Goal: Task Accomplishment & Management: Manage account settings

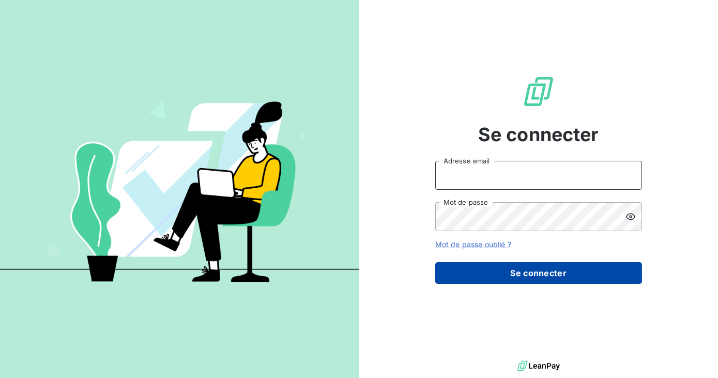
type input "[EMAIL_ADDRESS][DOMAIN_NAME]"
click at [508, 269] on button "Se connecter" at bounding box center [538, 273] width 207 height 22
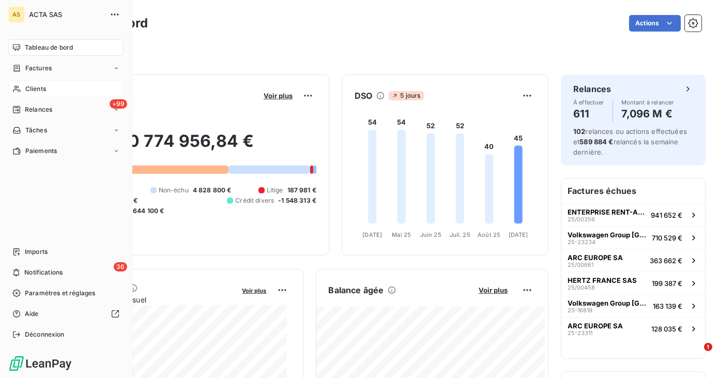
click at [47, 90] on div "Clients" at bounding box center [65, 89] width 115 height 17
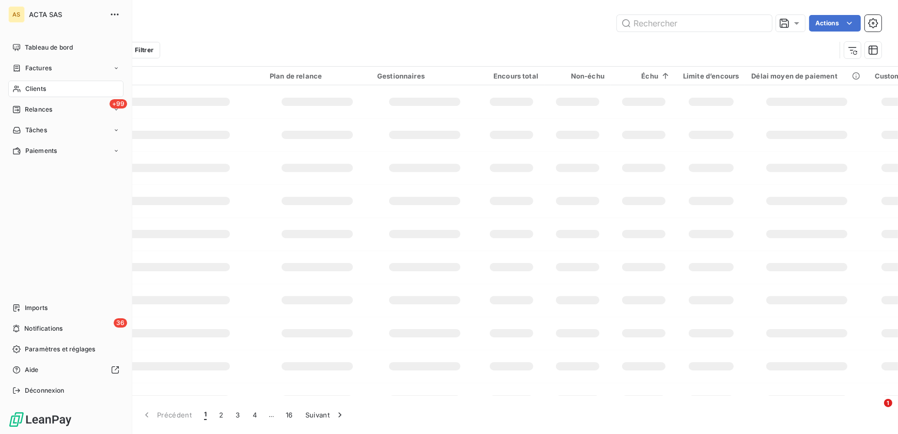
click at [38, 82] on div "Clients" at bounding box center [65, 89] width 115 height 17
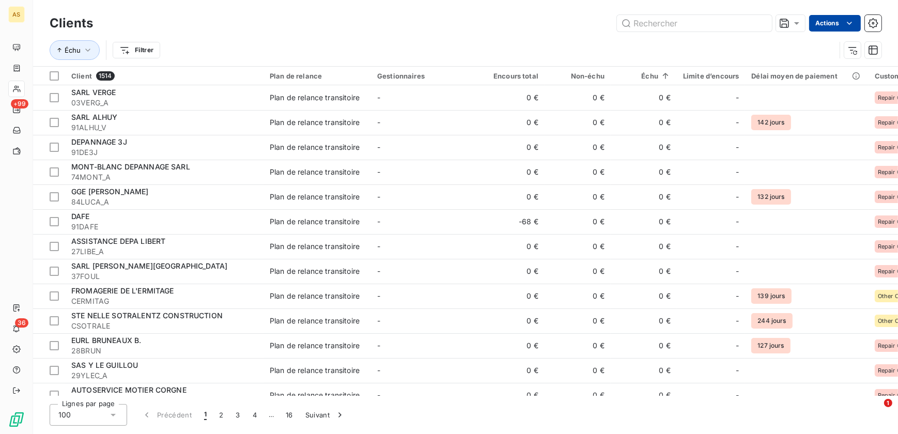
click at [717, 19] on html "AS +99 36 Clients Actions Échu Filtrer Client 1514 Plan de relance Gestionnaire…" at bounding box center [449, 217] width 898 height 434
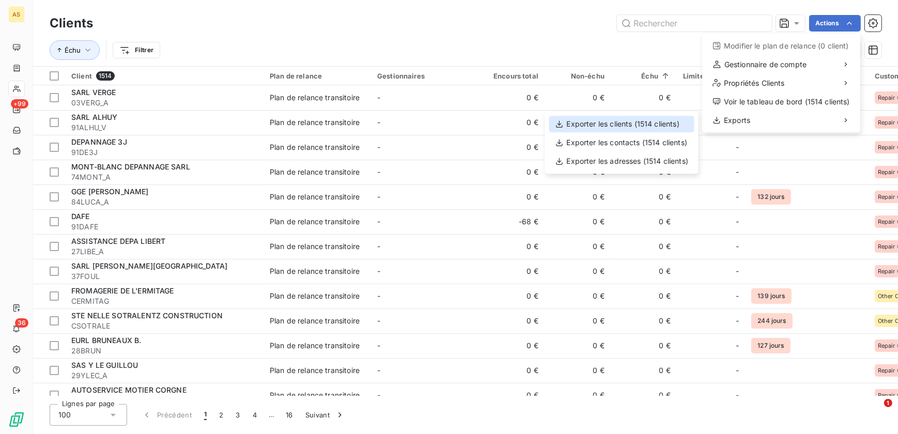
click at [638, 126] on div "Exporter les clients (1514 clients)" at bounding box center [621, 124] width 145 height 17
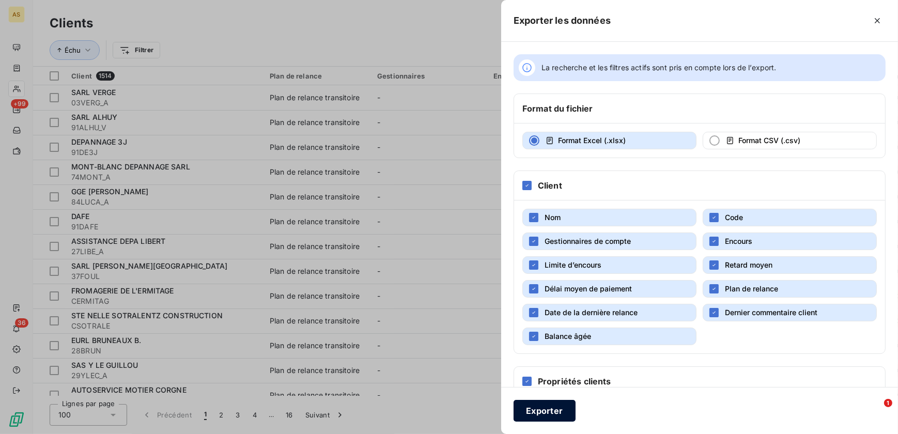
click at [545, 377] on button "Exporter" at bounding box center [545, 411] width 62 height 22
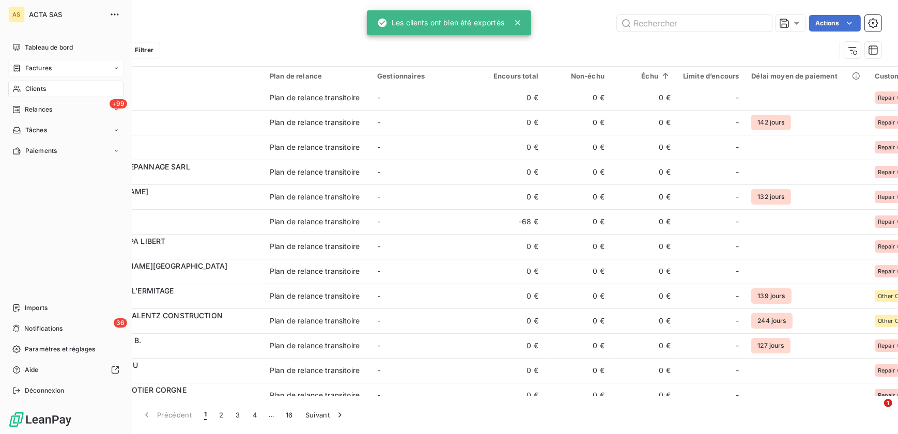
click at [47, 72] on span "Factures" at bounding box center [38, 68] width 26 height 9
click at [64, 86] on div "Factures" at bounding box center [72, 89] width 103 height 17
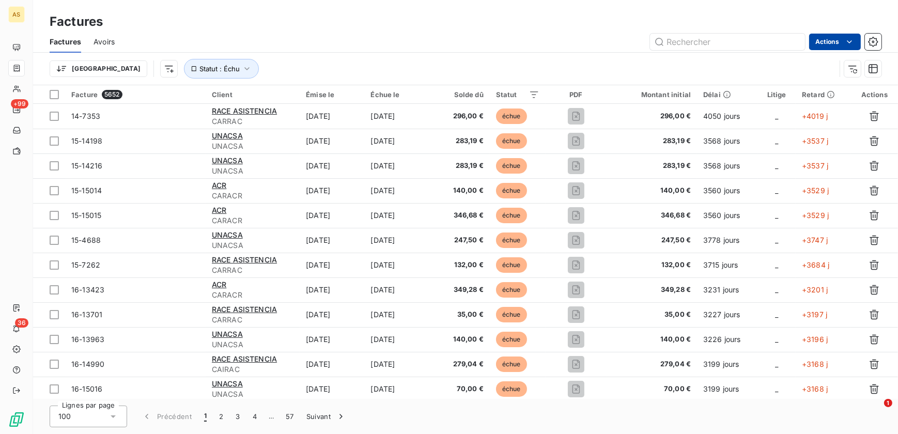
click at [717, 43] on html "AS +99 36 Factures Factures Avoirs Actions Trier Statut : Échu Facture 5652 Cli…" at bounding box center [449, 217] width 898 height 434
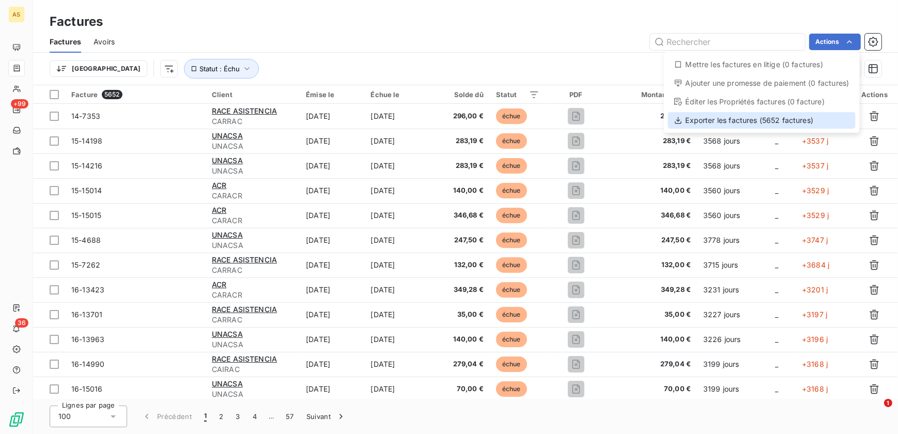
click at [710, 118] on div "Exporter les factures (5652 factures)" at bounding box center [762, 120] width 188 height 17
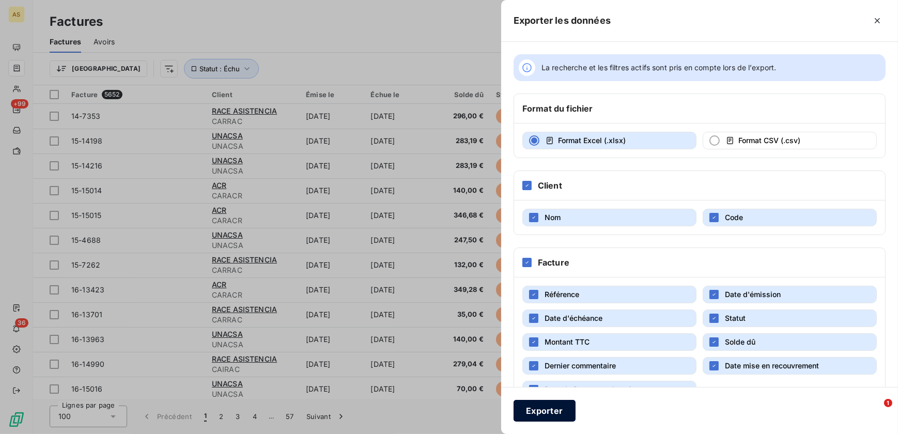
click at [557, 377] on button "Exporter" at bounding box center [545, 411] width 62 height 22
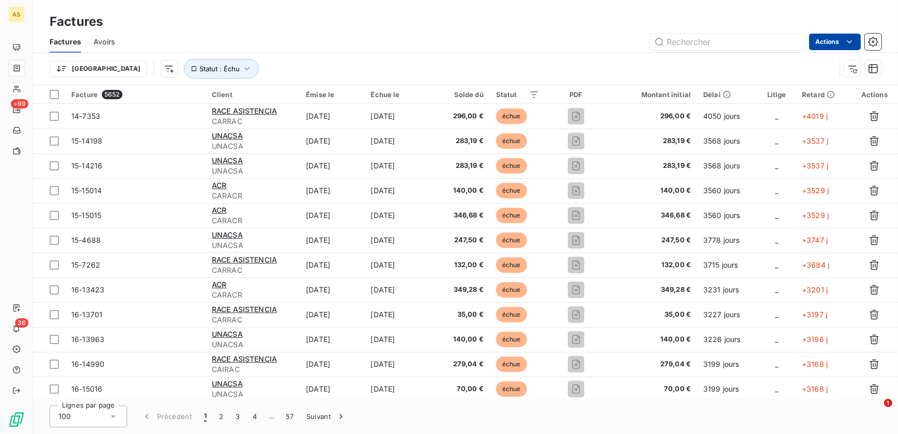
click at [717, 40] on html "AS +99 36 Factures Factures Avoirs Actions Trier Statut : Échu Facture 5652 Cli…" at bounding box center [449, 217] width 898 height 434
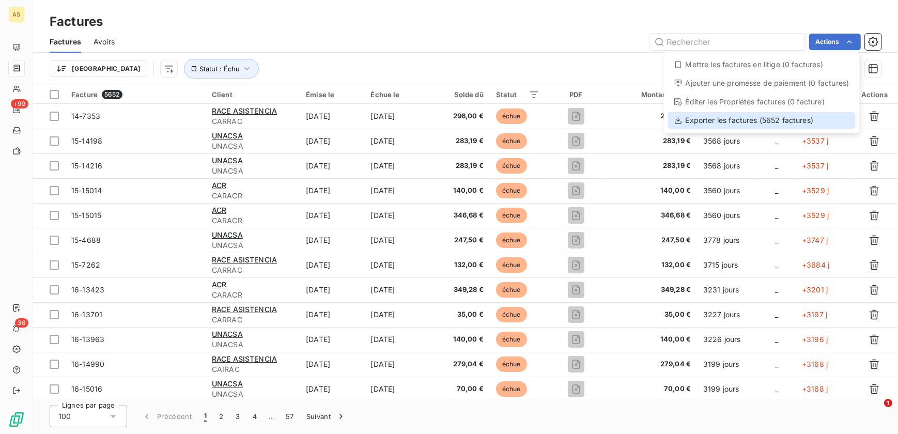
click at [717, 115] on div "Exporter les factures (5652 factures)" at bounding box center [762, 120] width 188 height 17
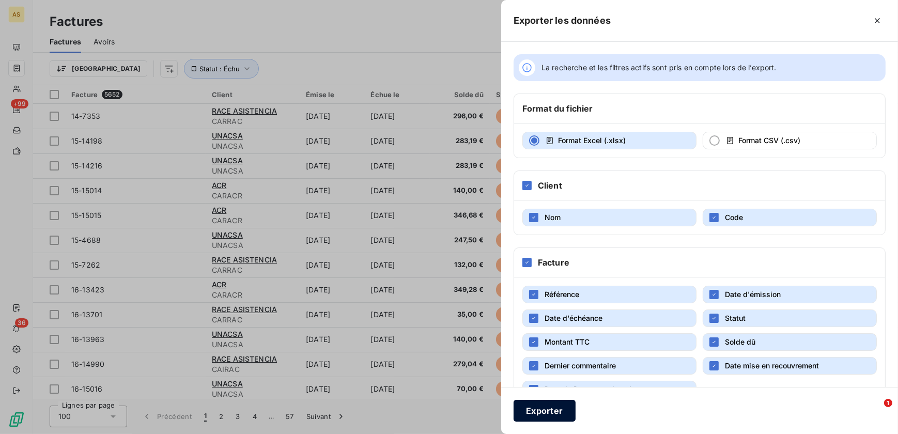
click at [553, 377] on button "Exporter" at bounding box center [545, 411] width 62 height 22
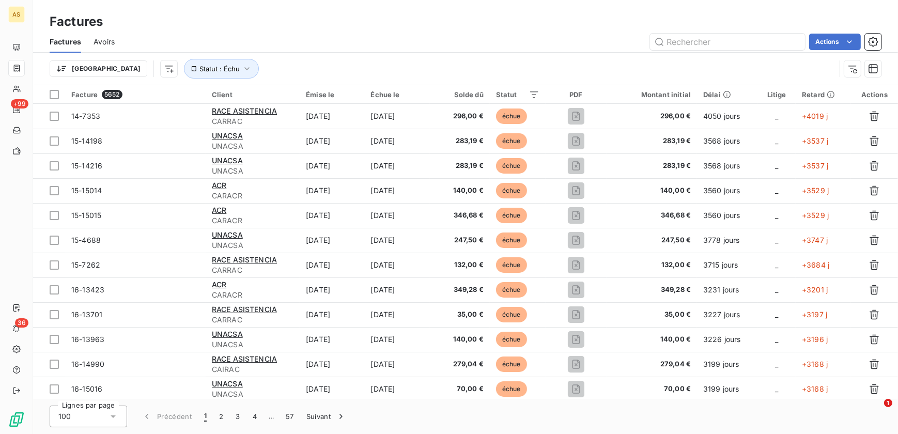
click at [489, 34] on div "Actions" at bounding box center [504, 42] width 754 height 17
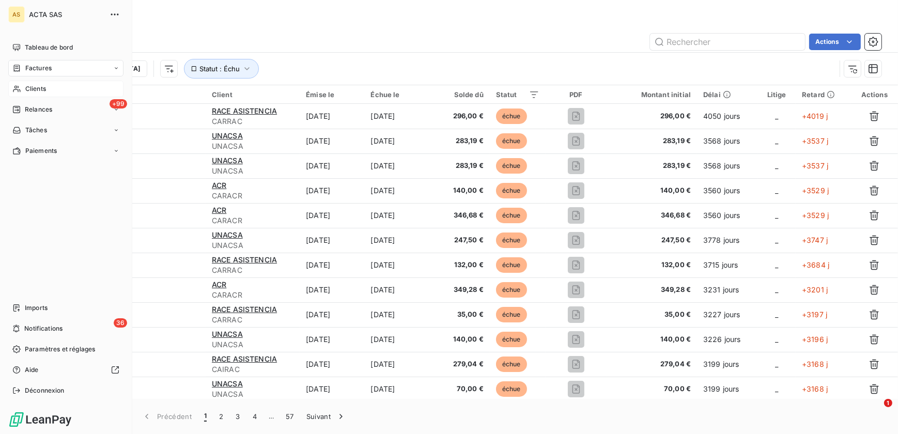
click at [28, 86] on span "Clients" at bounding box center [35, 88] width 21 height 9
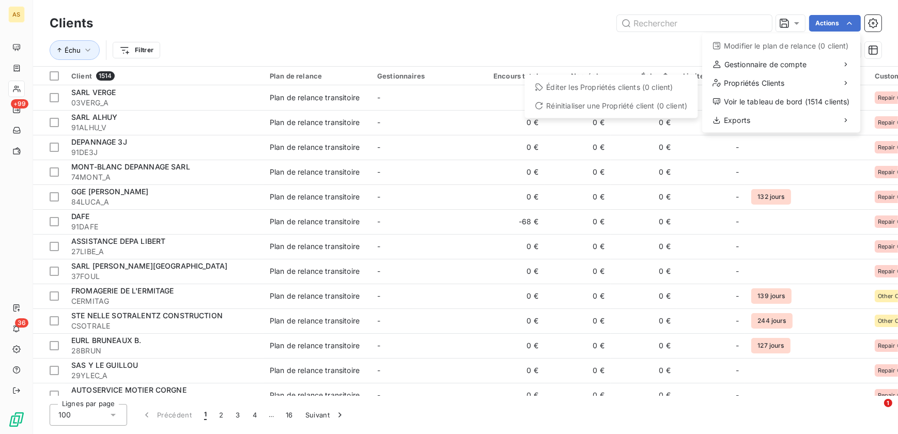
click at [517, 30] on html "AS +99 36 Clients Actions Modifier le plan de relance (0 client) Gestionnaire d…" at bounding box center [449, 217] width 898 height 434
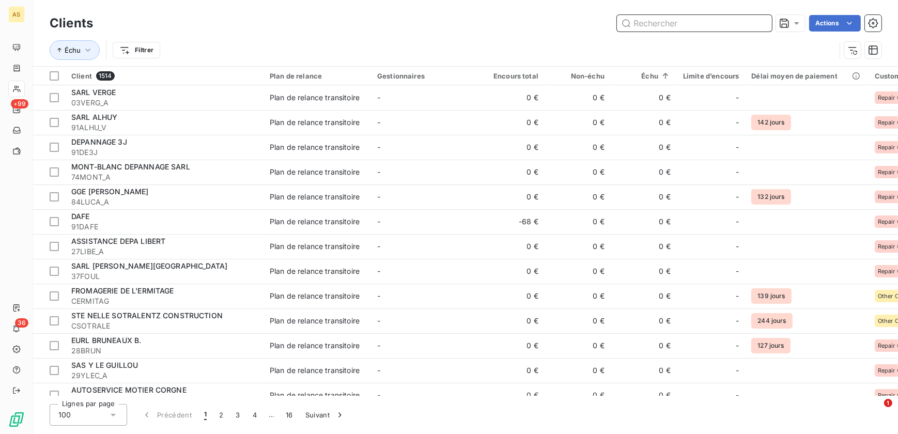
click at [683, 26] on input "text" at bounding box center [694, 23] width 155 height 17
paste input "MB12350"
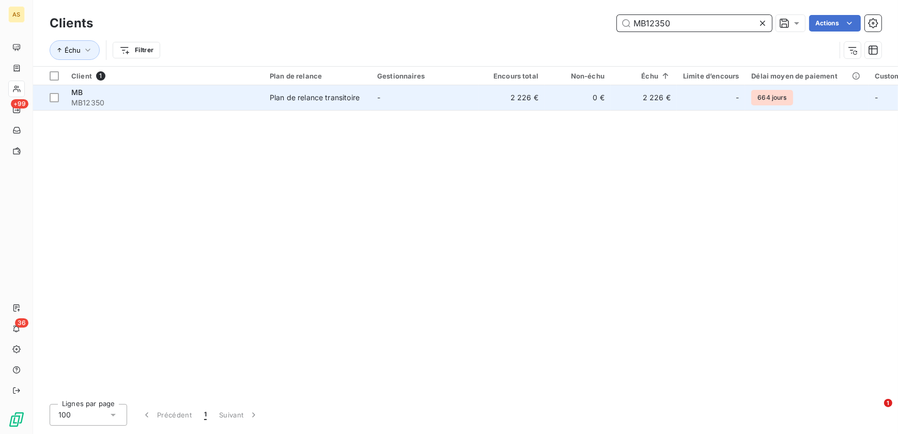
type input "MB12350"
click at [116, 106] on span "MB12350" at bounding box center [164, 103] width 186 height 10
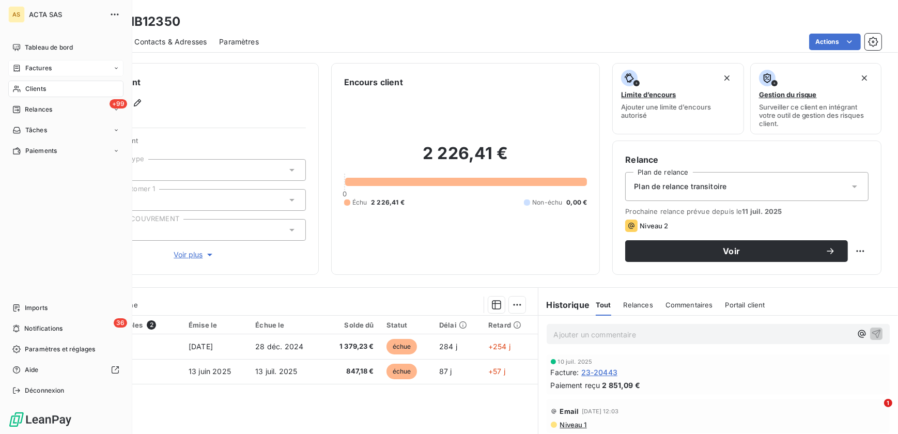
click at [39, 68] on span "Factures" at bounding box center [38, 68] width 26 height 9
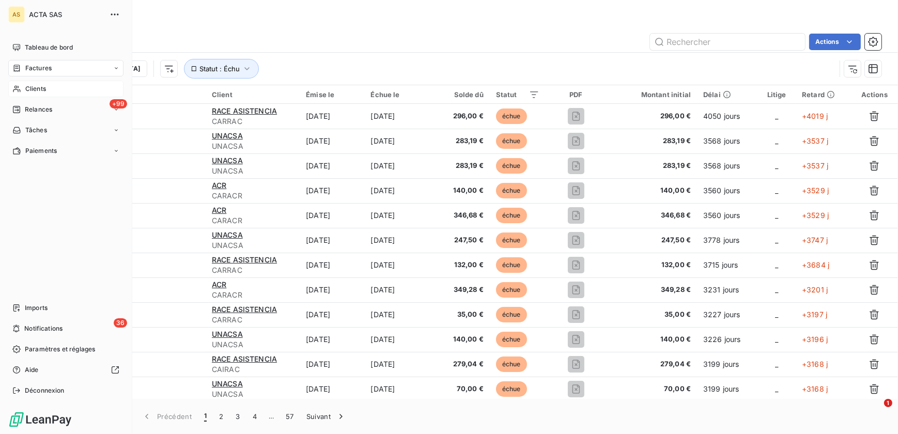
click at [29, 83] on div "Clients" at bounding box center [65, 89] width 115 height 17
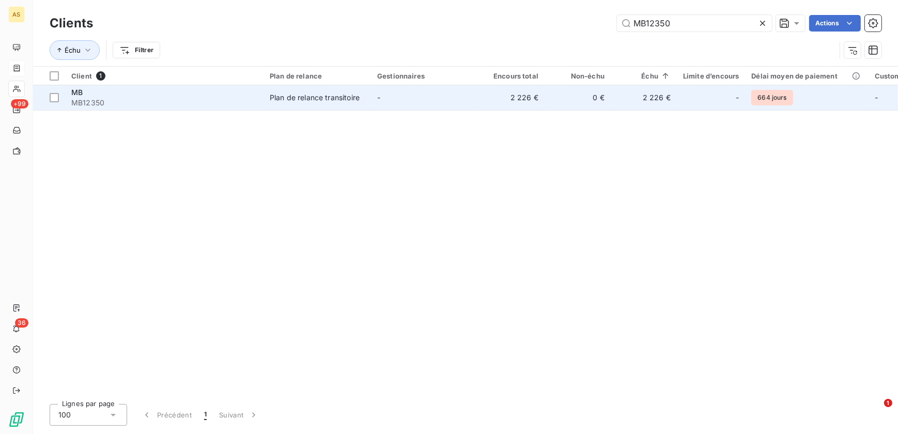
click at [92, 97] on div "MB" at bounding box center [164, 92] width 186 height 10
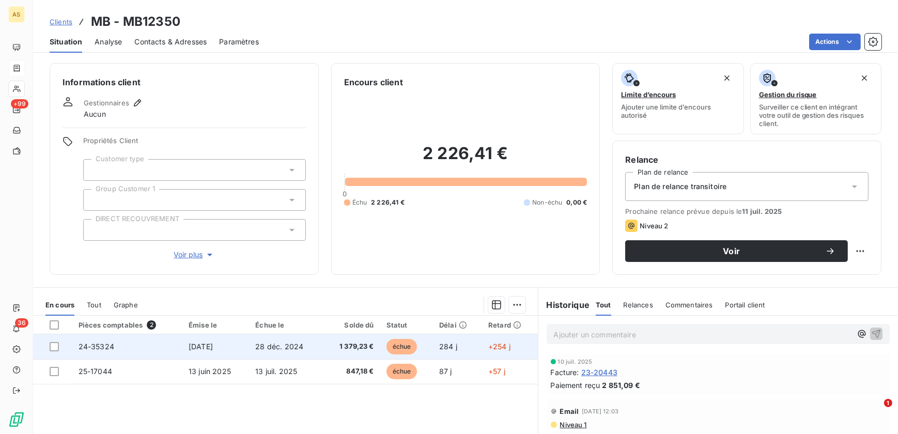
click at [203, 344] on span "[DATE]" at bounding box center [201, 346] width 24 height 9
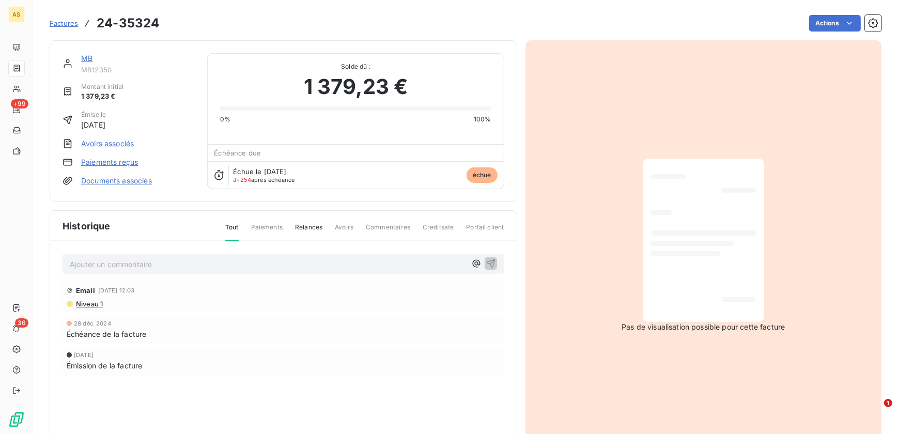
click at [57, 24] on span "Factures" at bounding box center [64, 23] width 28 height 8
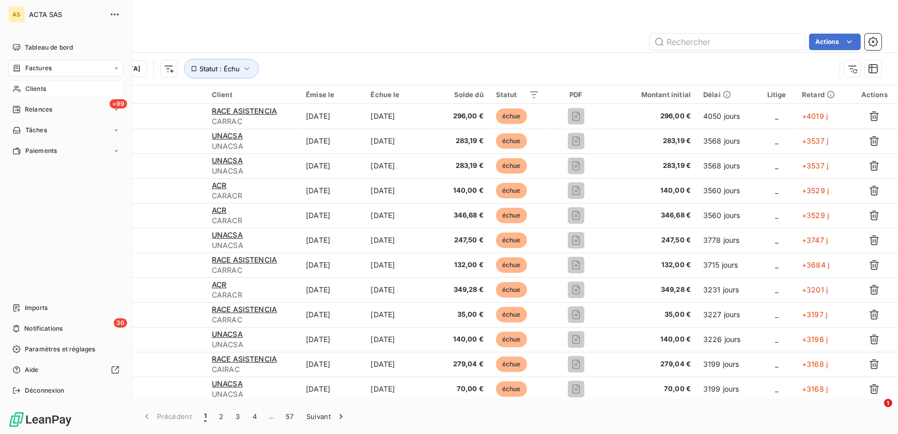
click at [32, 84] on span "Clients" at bounding box center [35, 88] width 21 height 9
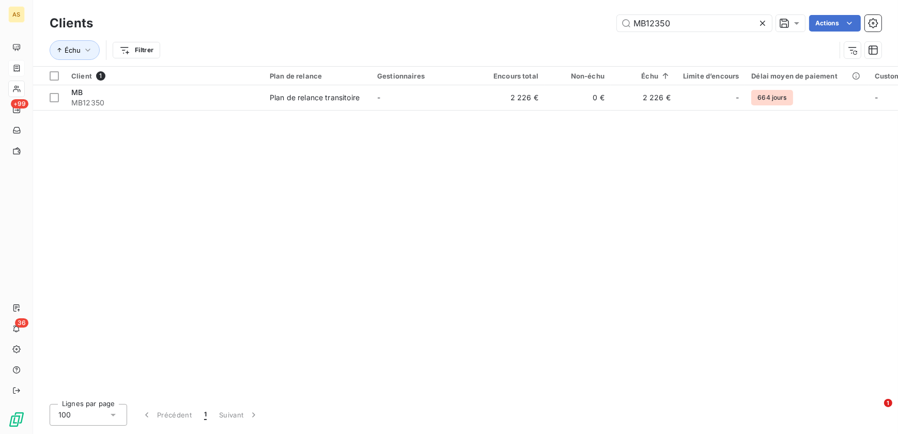
click at [717, 22] on icon at bounding box center [763, 23] width 10 height 10
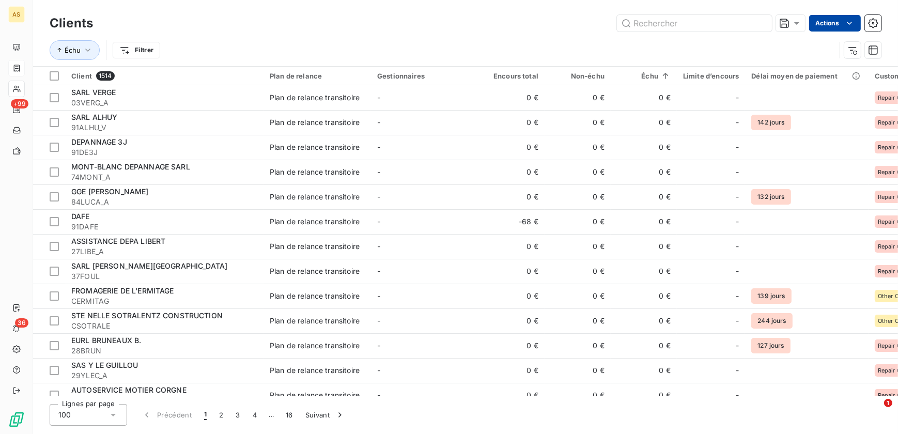
click at [717, 24] on html "AS +99 36 Clients Actions Échu Filtrer Client 1514 Plan de relance Gestionnaire…" at bounding box center [449, 217] width 898 height 434
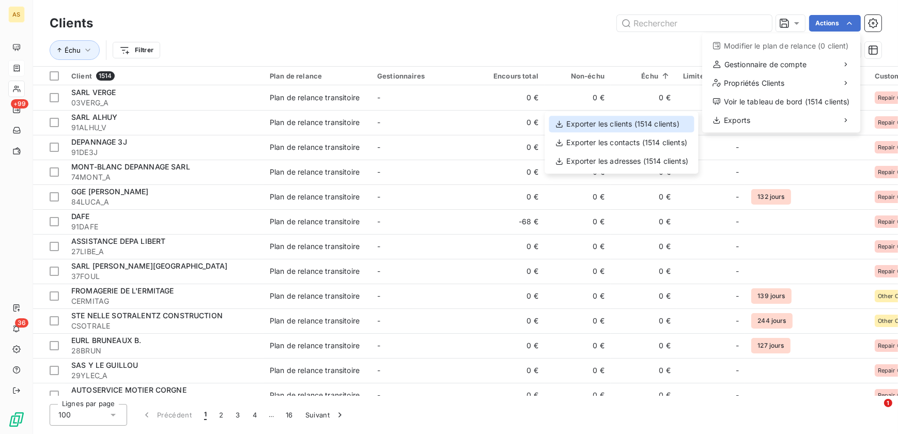
click at [573, 122] on div "Exporter les clients (1514 clients)" at bounding box center [621, 124] width 145 height 17
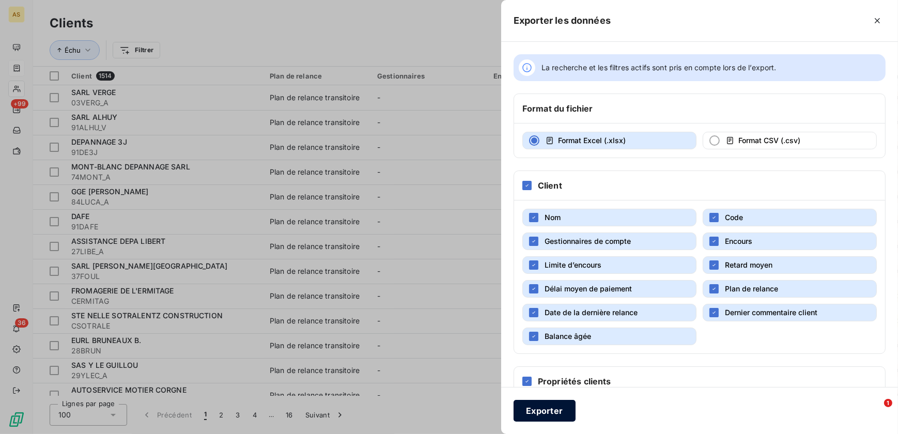
click at [563, 377] on button "Exporter" at bounding box center [545, 411] width 62 height 22
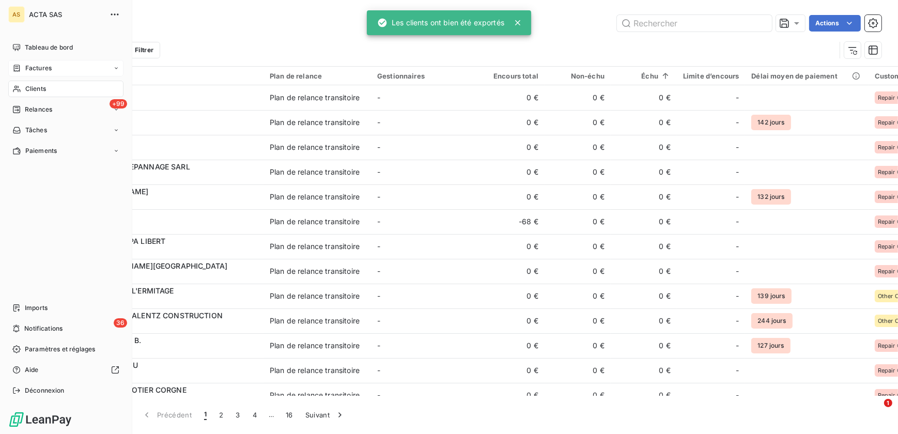
click at [49, 84] on div "Clients" at bounding box center [65, 89] width 115 height 17
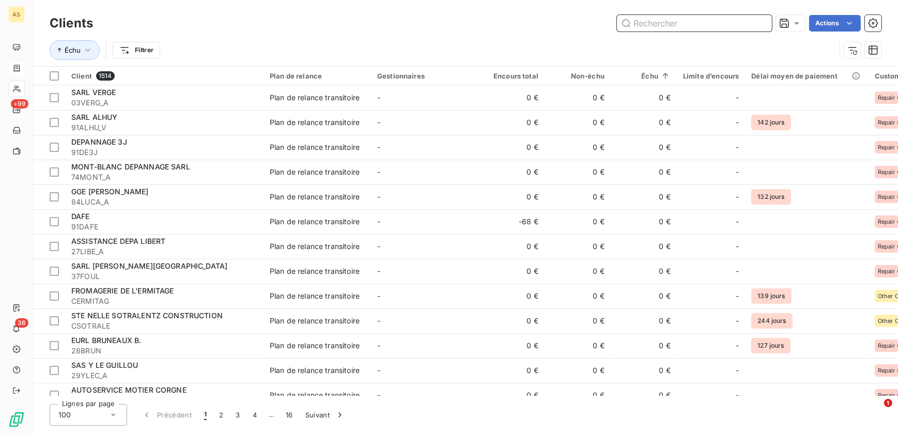
click at [678, 17] on input "text" at bounding box center [694, 23] width 155 height 17
paste input "MB14967"
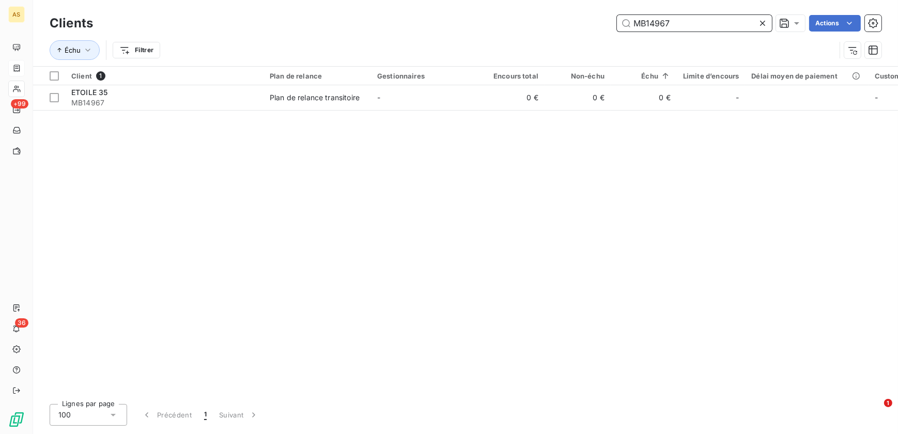
drag, startPoint x: 683, startPoint y: 21, endPoint x: 626, endPoint y: 30, distance: 58.0
click at [626, 30] on input "MB14967" at bounding box center [694, 23] width 155 height 17
paste input "48642"
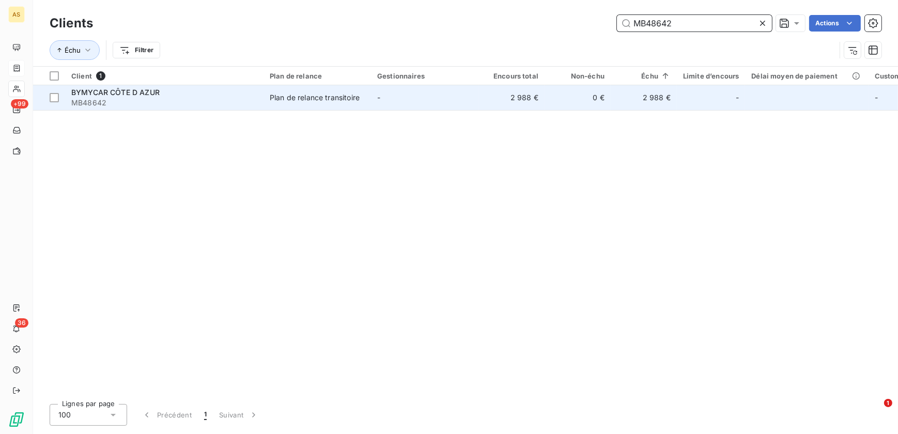
type input "MB48642"
click at [181, 98] on span "MB48642" at bounding box center [164, 103] width 186 height 10
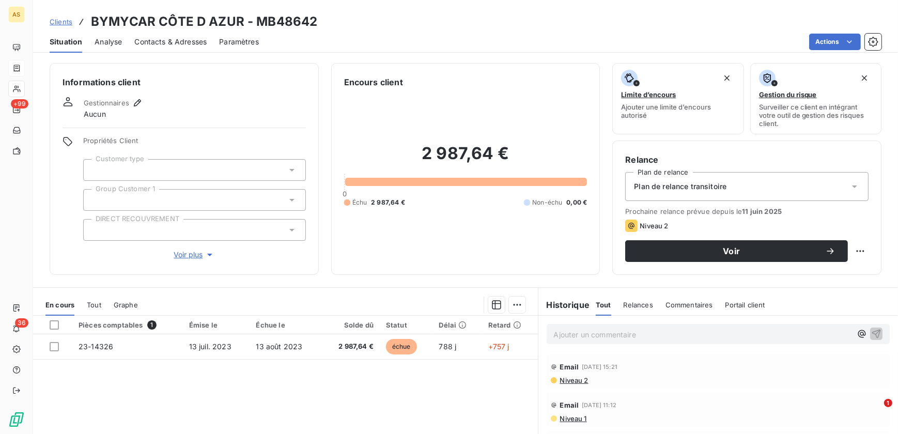
click at [182, 195] on div at bounding box center [194, 200] width 223 height 22
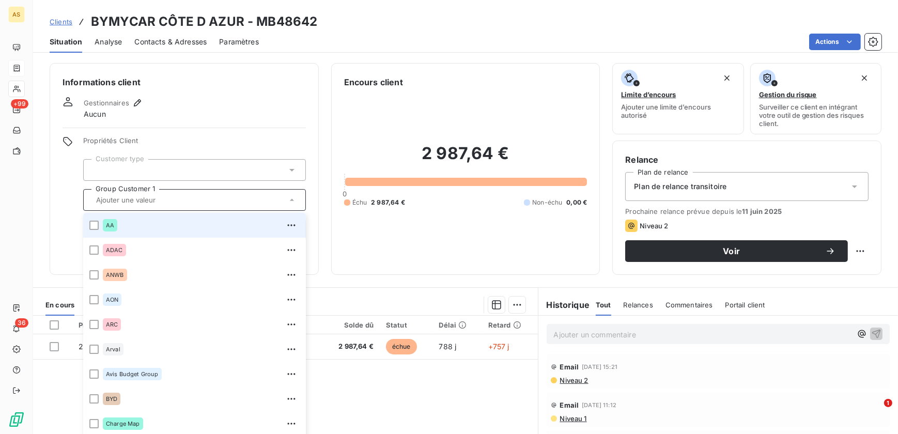
click at [360, 121] on div "2 987,64 € 0 Échu 2 987,64 € Non-échu 0,00 €" at bounding box center [465, 175] width 243 height 174
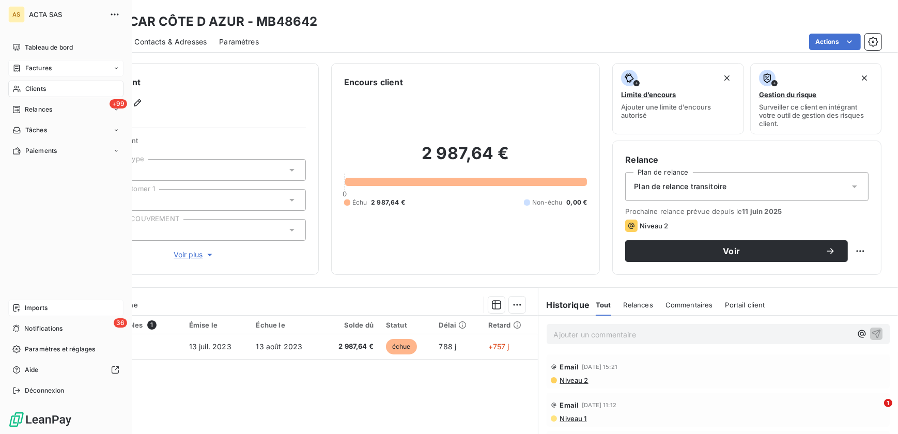
click at [36, 306] on span "Imports" at bounding box center [36, 307] width 23 height 9
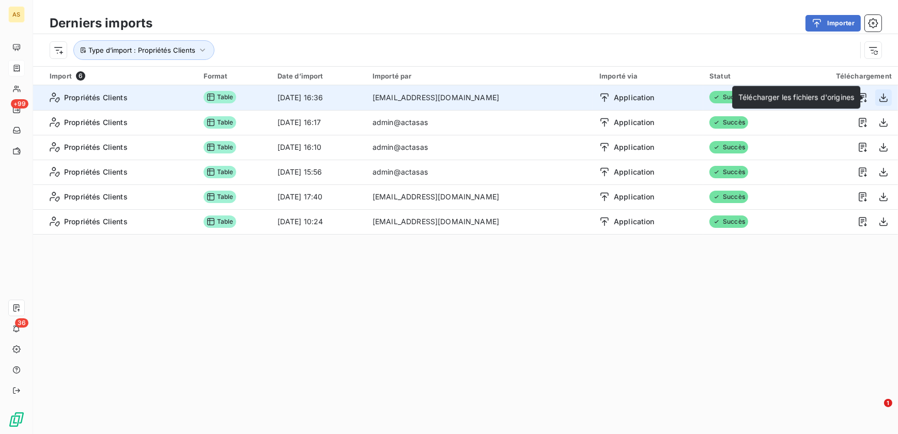
click at [717, 97] on icon "button" at bounding box center [883, 97] width 8 height 9
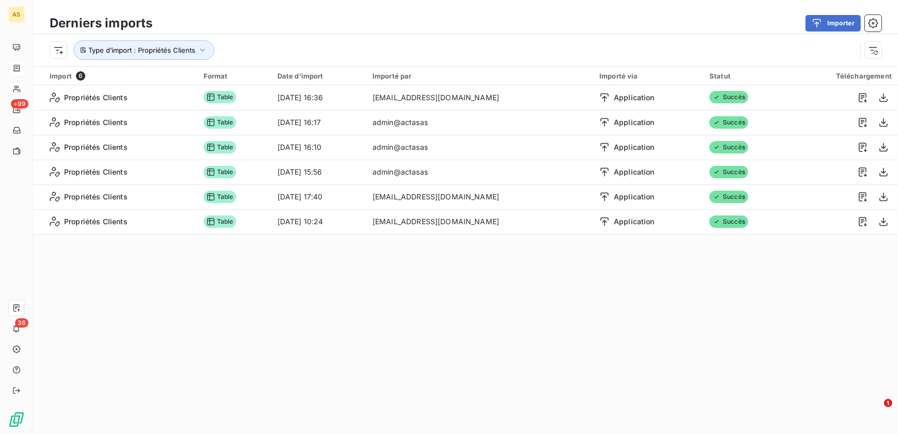
click at [330, 348] on div "Derniers imports Importer Type d’import : Propriétés Clients Import 6 Format Da…" at bounding box center [465, 217] width 865 height 434
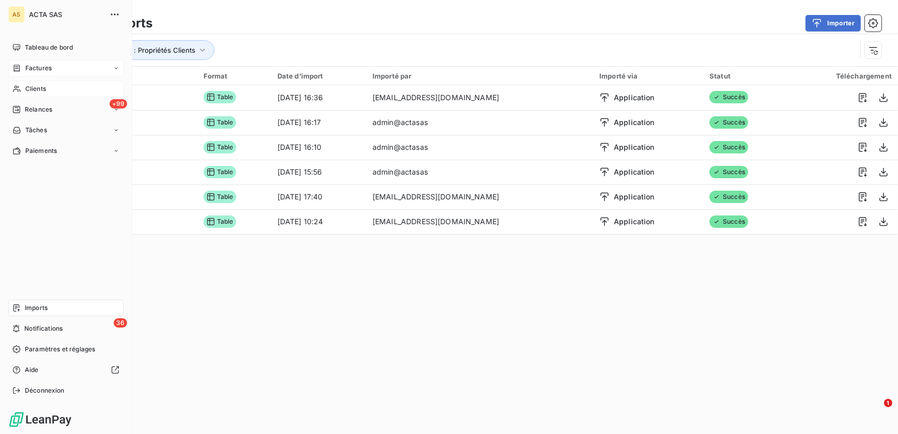
click at [30, 87] on span "Clients" at bounding box center [35, 88] width 21 height 9
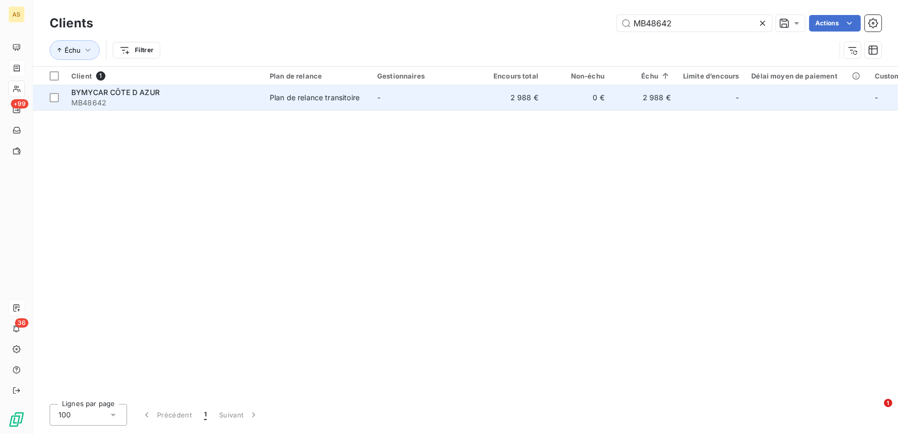
click at [138, 90] on span "BYMYCAR CÔTE D AZUR" at bounding box center [115, 92] width 88 height 9
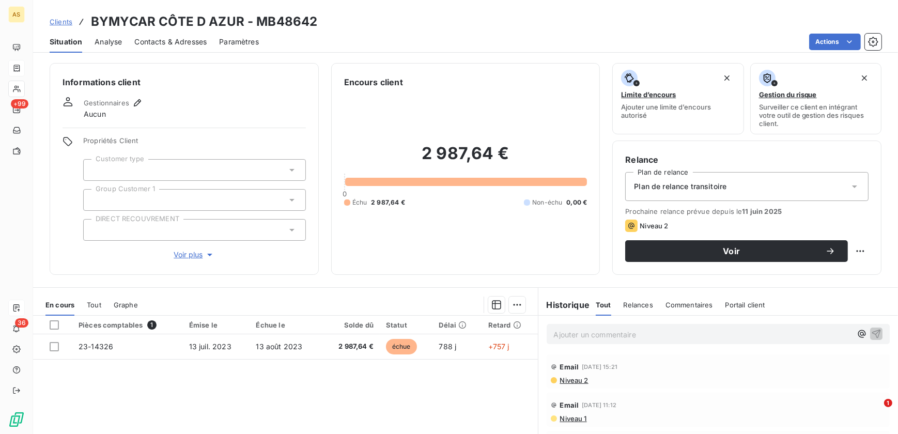
click at [199, 253] on span "Voir plus" at bounding box center [194, 255] width 41 height 10
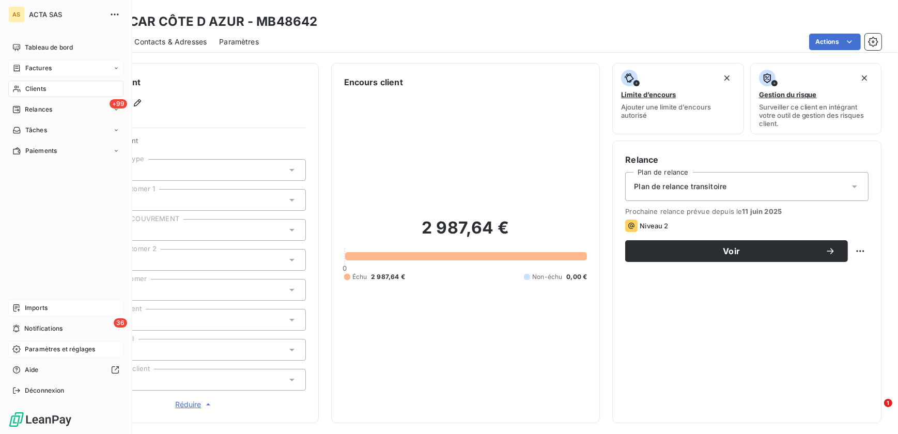
click at [81, 342] on div "Paramètres et réglages" at bounding box center [65, 349] width 115 height 17
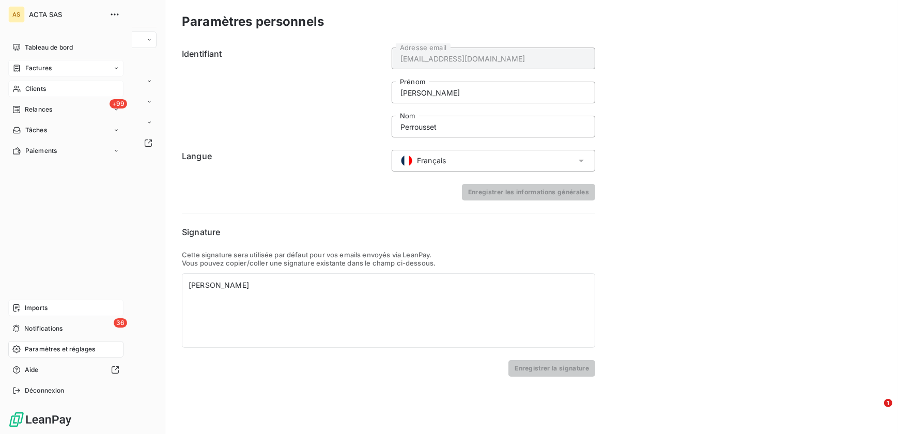
click at [65, 305] on div "Imports" at bounding box center [65, 308] width 115 height 17
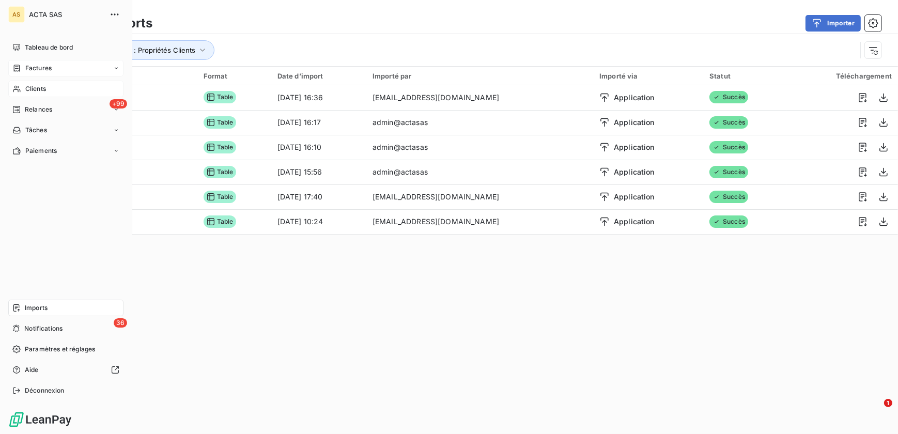
click at [86, 68] on div "Factures" at bounding box center [65, 68] width 115 height 17
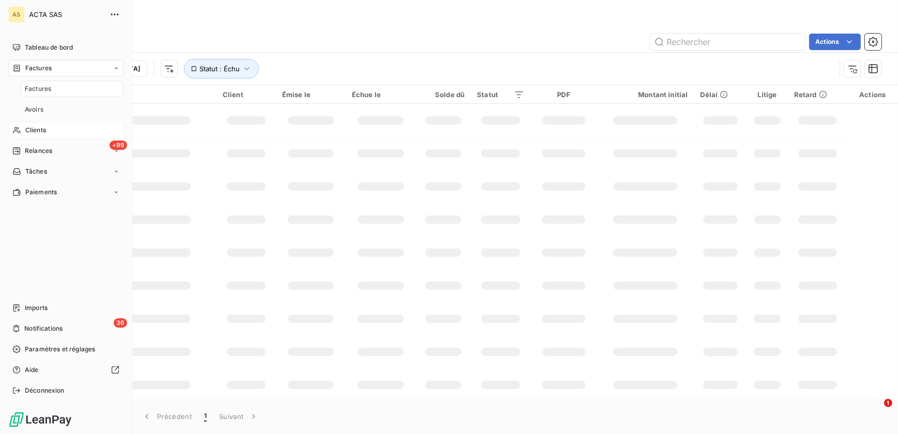
click at [86, 68] on div "Factures" at bounding box center [65, 68] width 115 height 17
click at [83, 89] on div "Clients" at bounding box center [65, 89] width 115 height 17
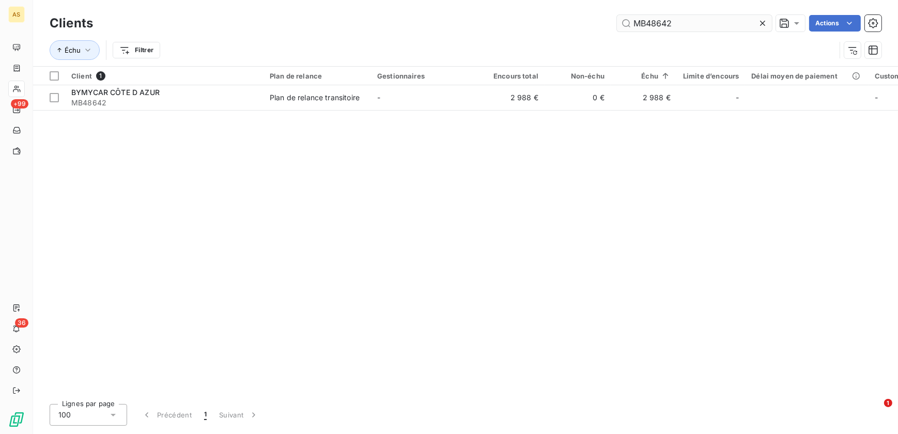
click at [717, 22] on icon at bounding box center [763, 23] width 10 height 10
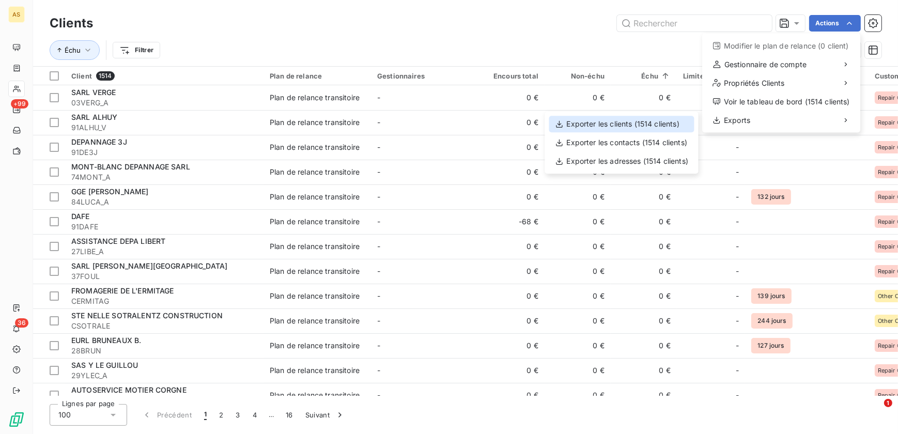
click at [637, 127] on div "Exporter les clients (1514 clients)" at bounding box center [621, 124] width 145 height 17
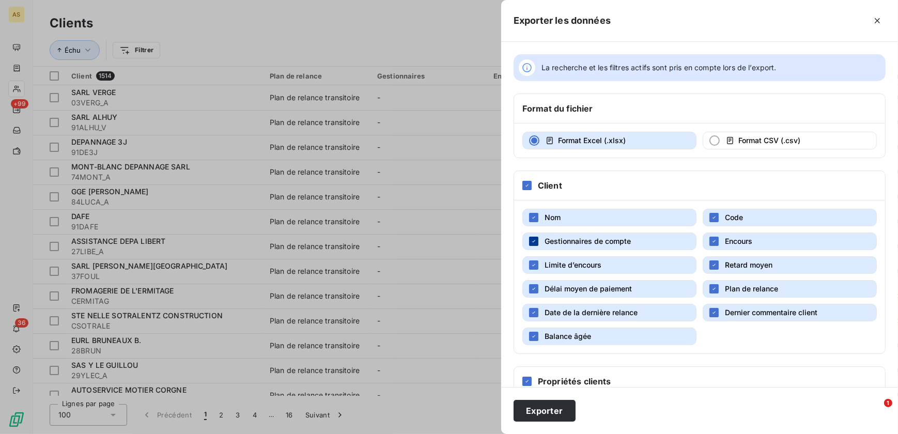
click at [534, 238] on icon "button" at bounding box center [534, 241] width 6 height 6
click at [711, 240] on icon "button" at bounding box center [714, 241] width 6 height 6
click at [711, 262] on icon "button" at bounding box center [714, 265] width 6 height 6
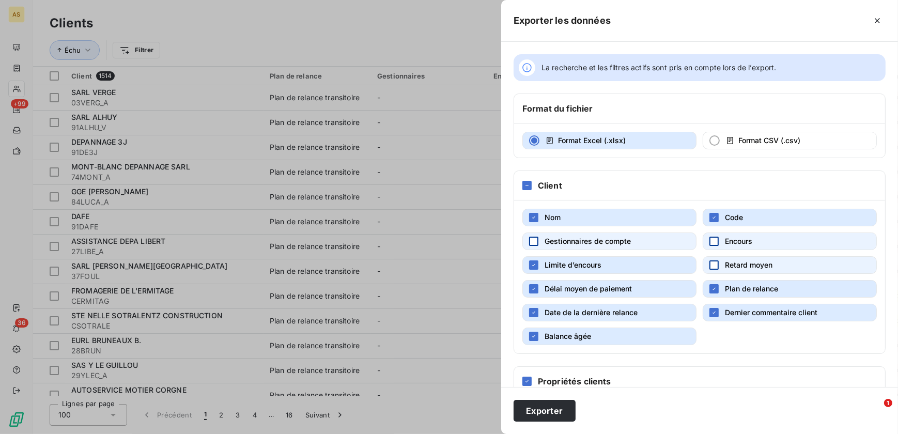
drag, startPoint x: 716, startPoint y: 287, endPoint x: 714, endPoint y: 305, distance: 18.3
click at [716, 287] on button "Plan de relance" at bounding box center [790, 289] width 174 height 18
click at [715, 308] on div "button" at bounding box center [713, 312] width 9 height 9
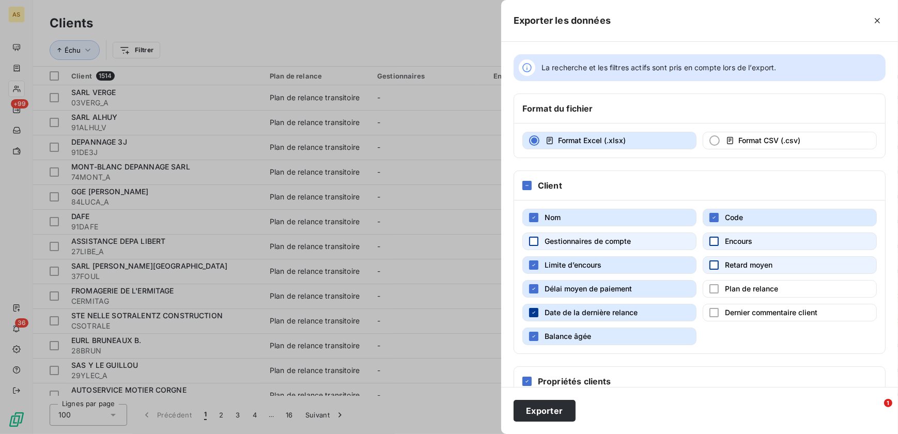
click at [532, 310] on icon "button" at bounding box center [534, 313] width 6 height 6
click at [530, 329] on button "Balance âgée" at bounding box center [609, 337] width 174 height 18
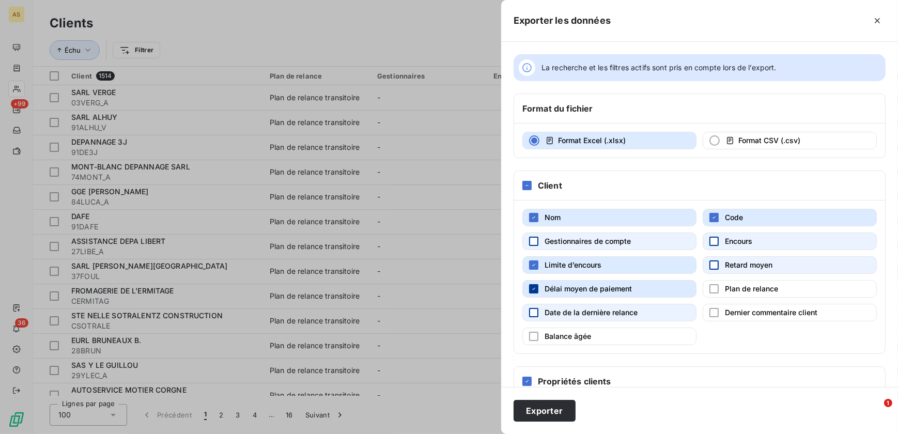
click at [536, 291] on div "button" at bounding box center [533, 288] width 9 height 9
click at [535, 263] on icon "button" at bounding box center [534, 265] width 6 height 6
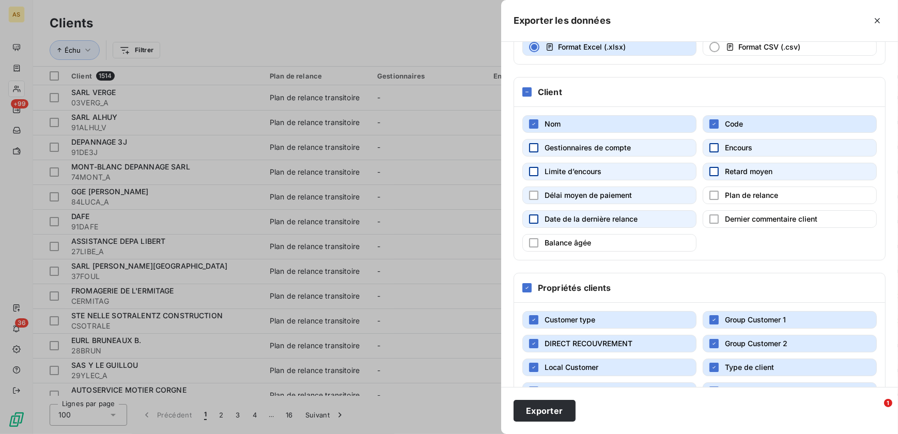
scroll to position [126, 0]
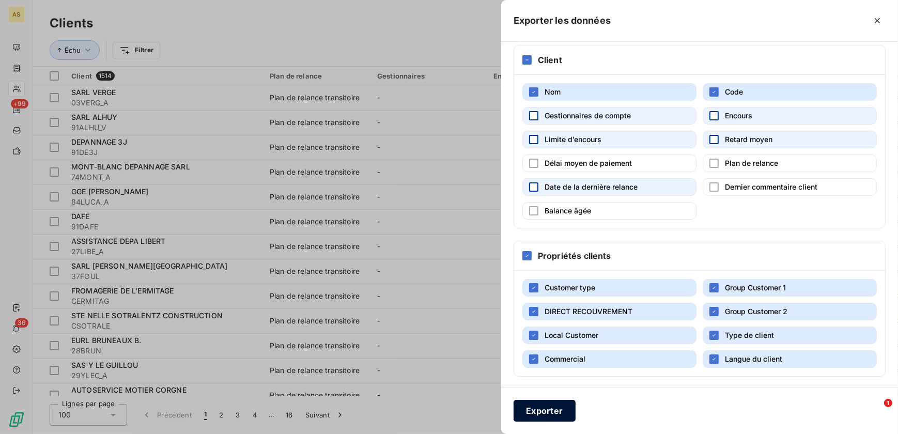
click at [545, 377] on button "Exporter" at bounding box center [545, 411] width 62 height 22
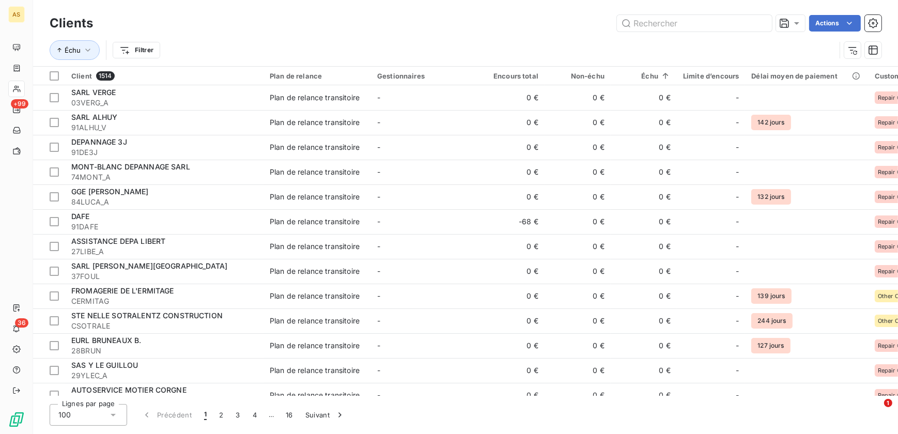
click at [551, 32] on div "Clients Actions" at bounding box center [466, 23] width 832 height 22
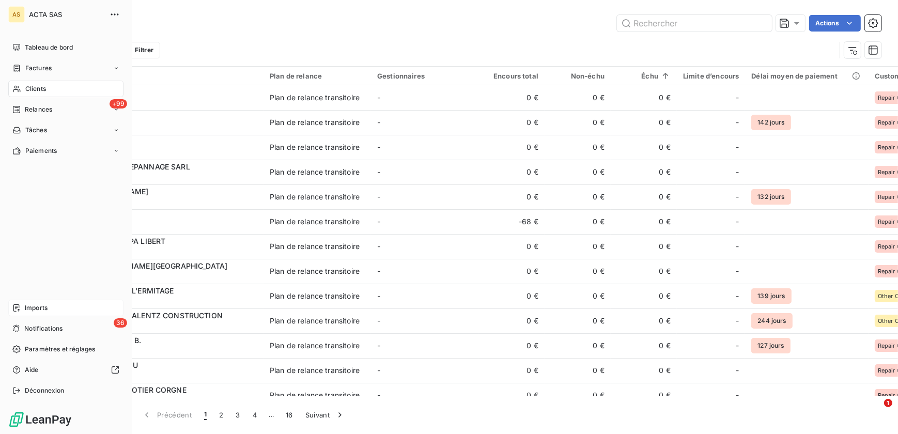
click at [81, 301] on div "Imports" at bounding box center [65, 308] width 115 height 17
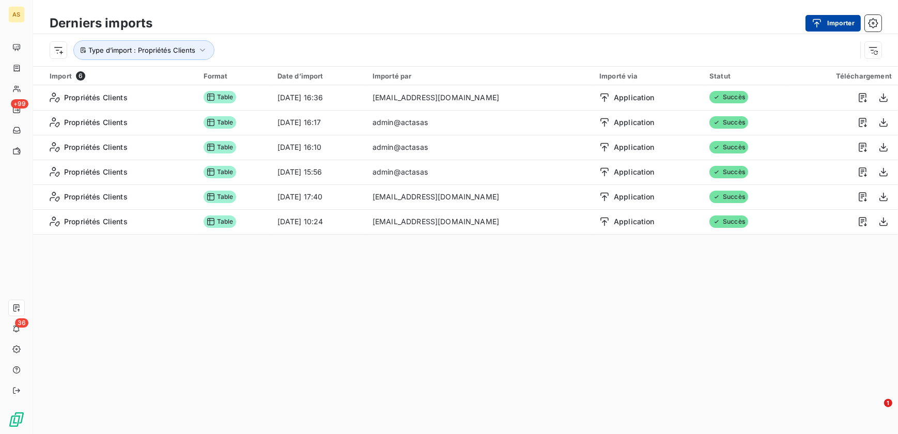
click at [717, 24] on icon "button" at bounding box center [817, 23] width 10 height 10
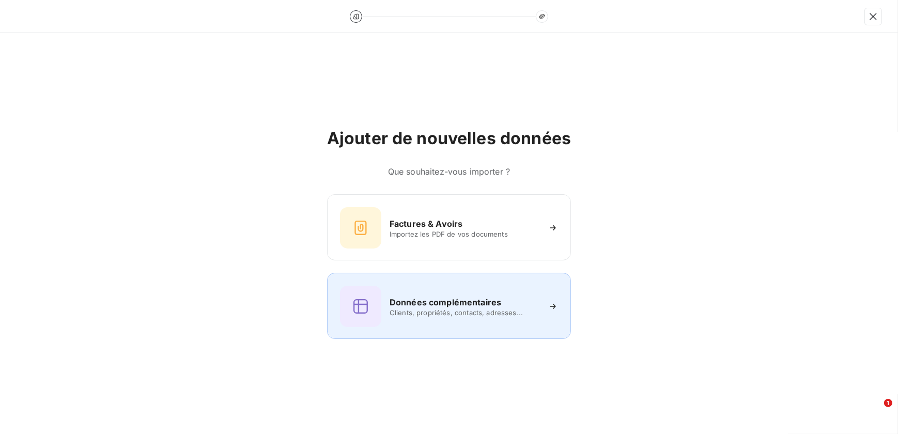
click at [459, 297] on h6 "Données complémentaires" at bounding box center [446, 302] width 112 height 12
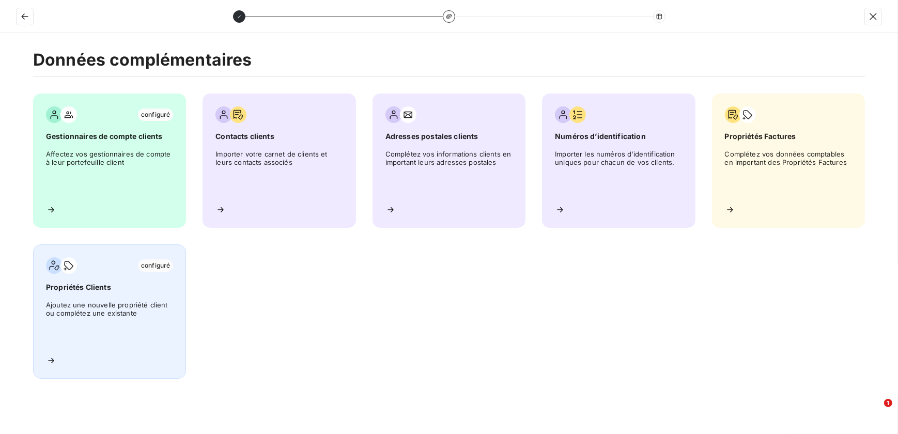
click at [98, 315] on span "Ajoutez une nouvelle propriété client ou complétez une existante" at bounding box center [109, 324] width 127 height 47
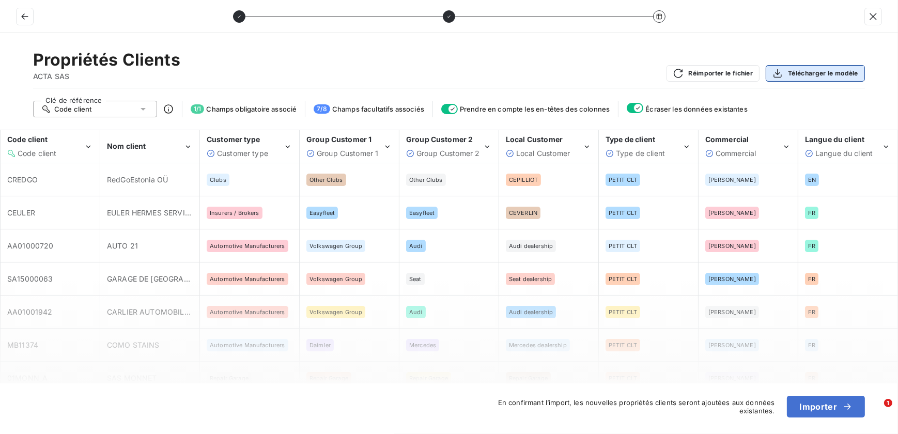
click at [717, 74] on button "Télécharger le modèle" at bounding box center [815, 73] width 99 height 17
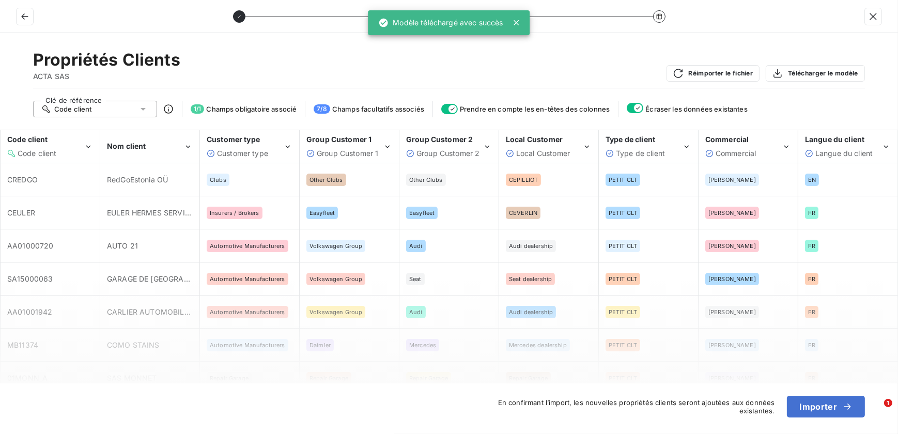
click at [306, 60] on div "Propriétés Clients ACTA SAS Réimporter le fichier Télécharger le modèle" at bounding box center [449, 69] width 832 height 39
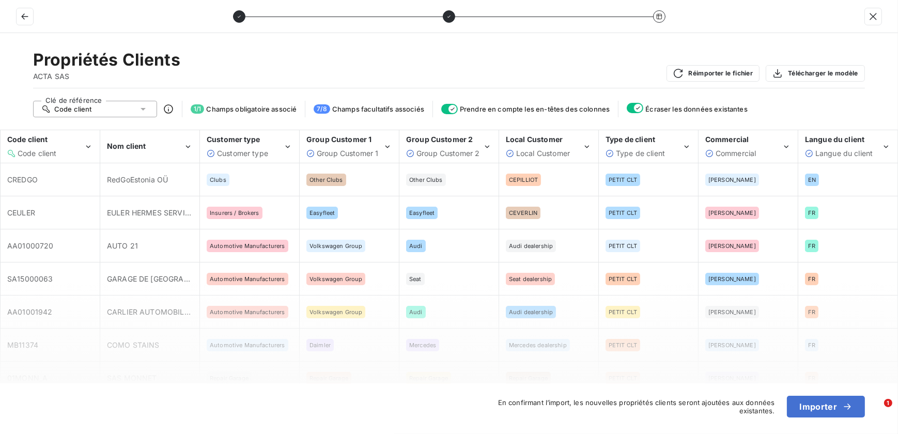
click at [327, 110] on span "7 / 8" at bounding box center [322, 108] width 16 height 9
click at [717, 377] on button "Importer" at bounding box center [826, 407] width 78 height 22
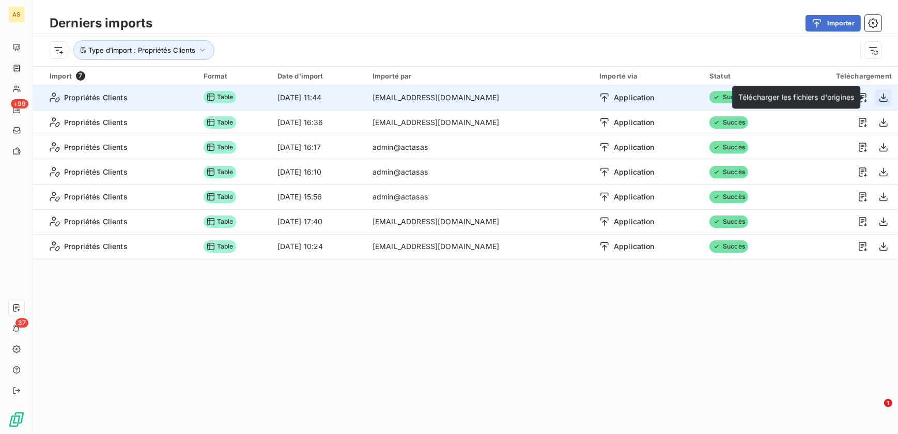
click at [717, 95] on icon "button" at bounding box center [883, 97] width 10 height 10
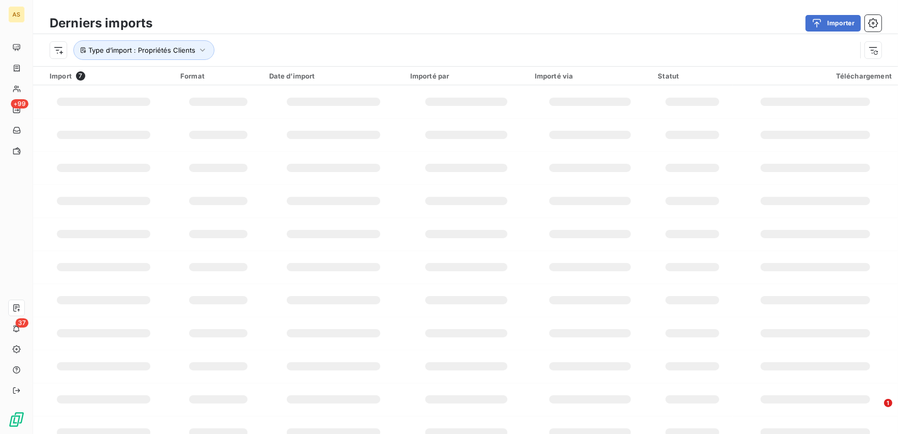
click at [632, 7] on div "Derniers imports Importer Type d’import : Propriétés Clients" at bounding box center [465, 33] width 865 height 66
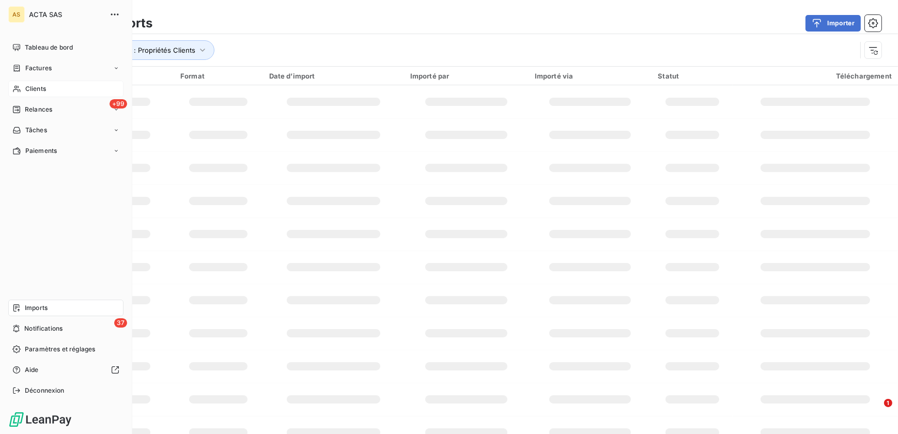
click at [48, 85] on div "Clients" at bounding box center [65, 89] width 115 height 17
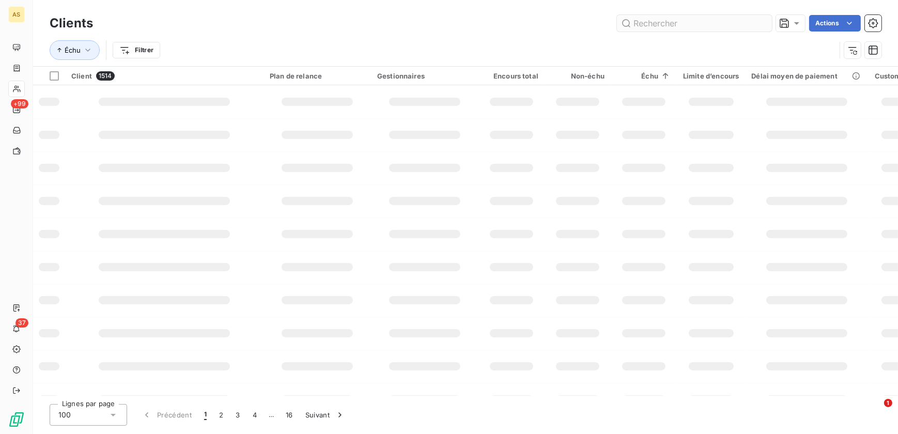
click at [665, 20] on input "text" at bounding box center [694, 23] width 155 height 17
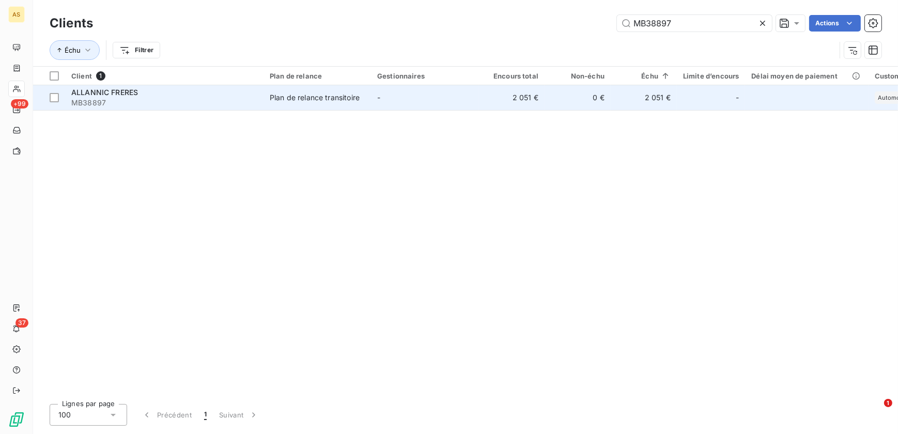
type input "MB38897"
click at [115, 88] on span "ALLANNIC FRERES" at bounding box center [104, 92] width 67 height 9
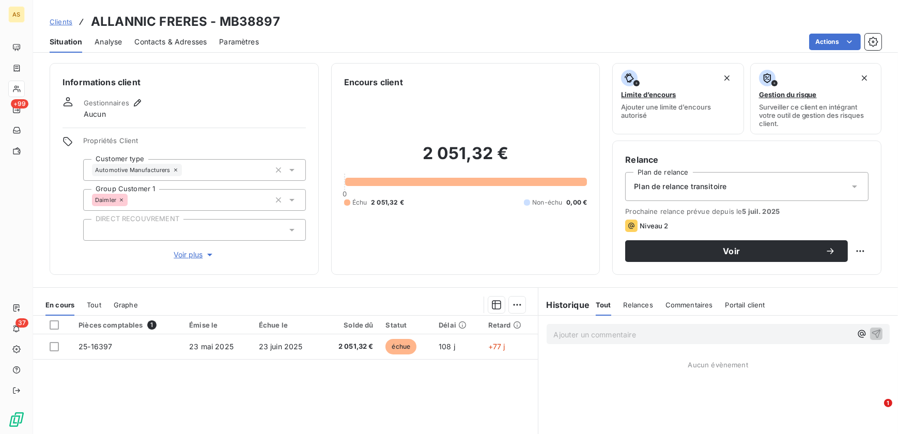
click at [186, 251] on span "Voir plus" at bounding box center [194, 255] width 41 height 10
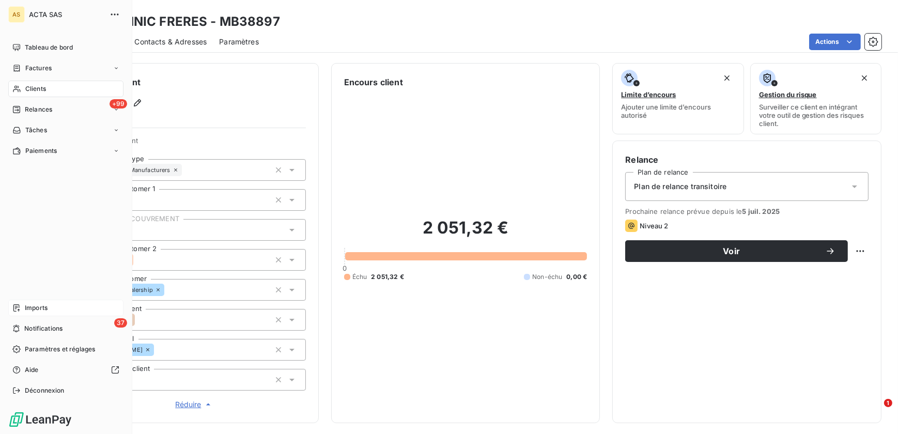
click at [36, 305] on span "Imports" at bounding box center [36, 307] width 23 height 9
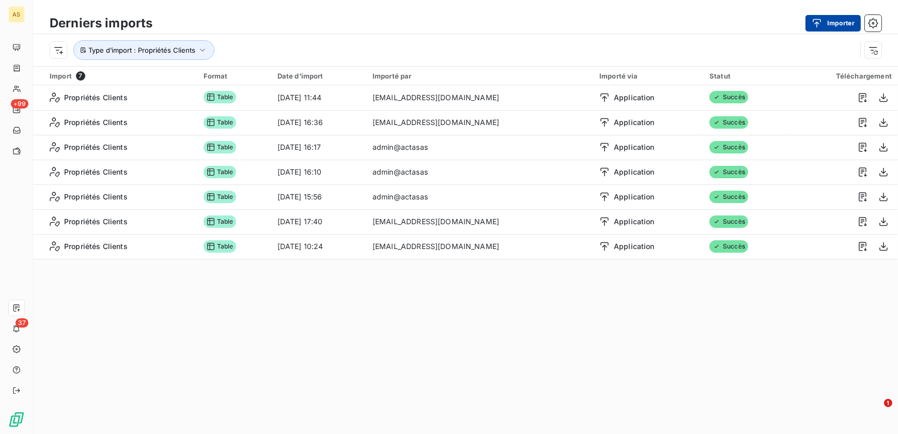
click at [717, 26] on button "Importer" at bounding box center [833, 23] width 55 height 17
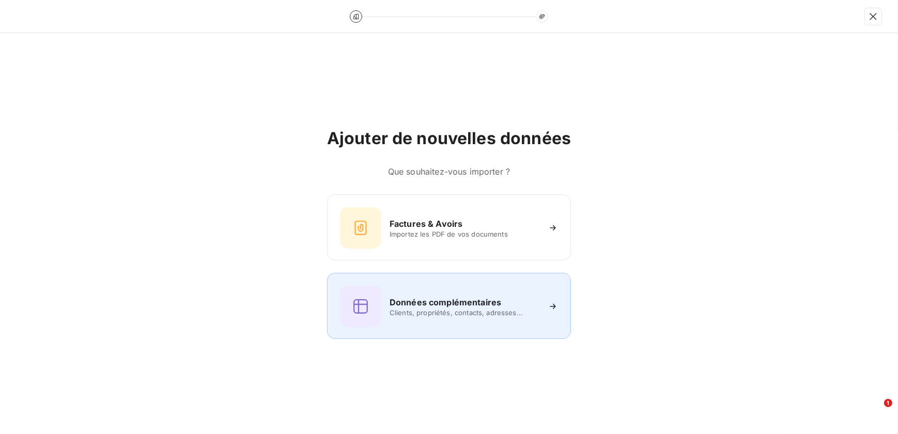
click at [524, 308] on span "Clients, propriétés, contacts, adresses..." at bounding box center [465, 312] width 150 height 8
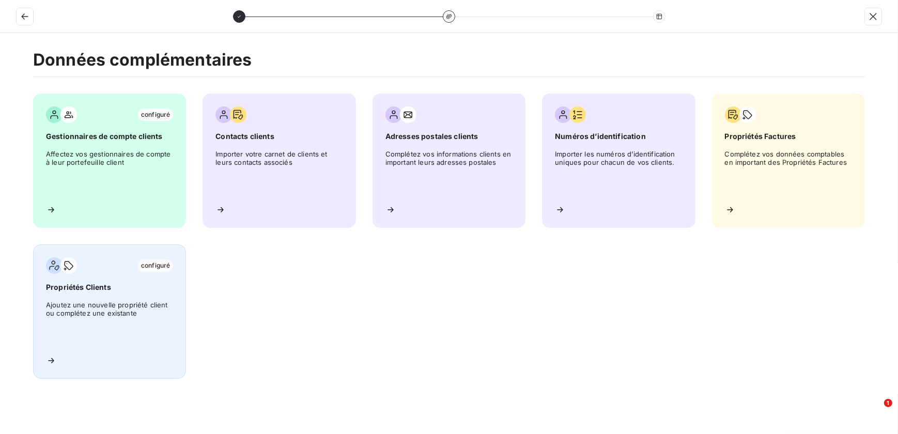
click at [130, 301] on span "Ajoutez une nouvelle propriété client ou complétez une existante" at bounding box center [109, 324] width 127 height 47
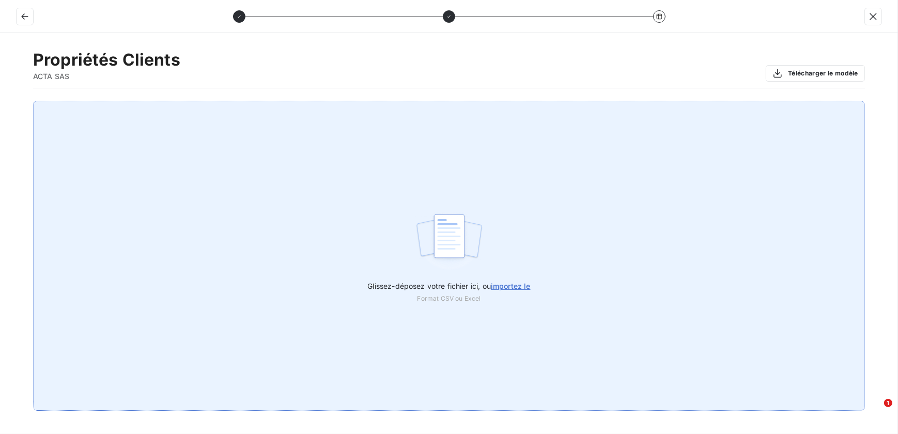
click at [521, 287] on span "importez le" at bounding box center [511, 286] width 40 height 9
click at [1, 101] on input "Glissez-déposez votre fichier ici, ou importez le" at bounding box center [0, 101] width 1 height 1
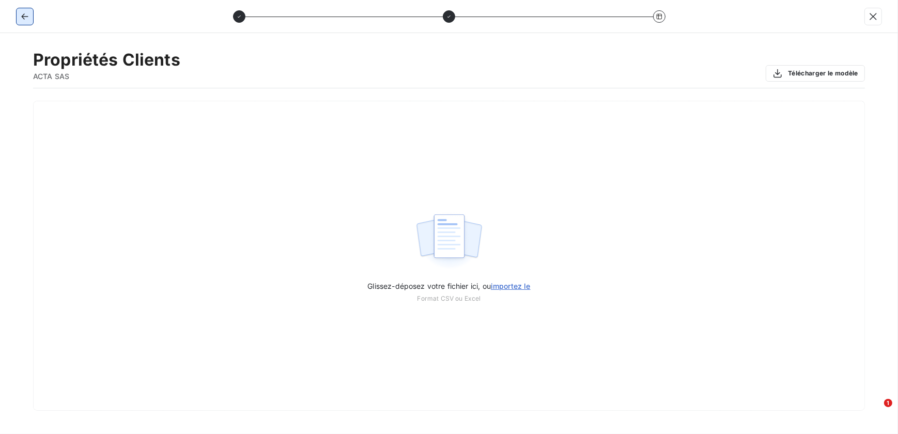
click at [25, 18] on icon "button" at bounding box center [25, 16] width 10 height 10
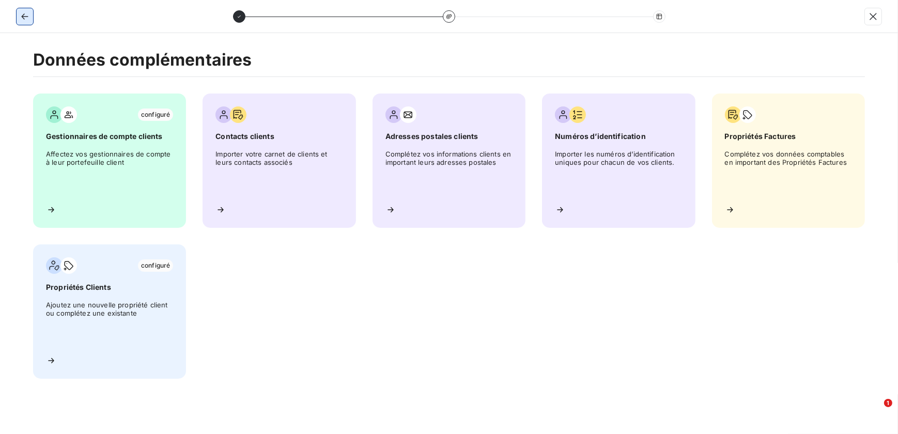
click at [22, 16] on icon "button" at bounding box center [24, 16] width 7 height 6
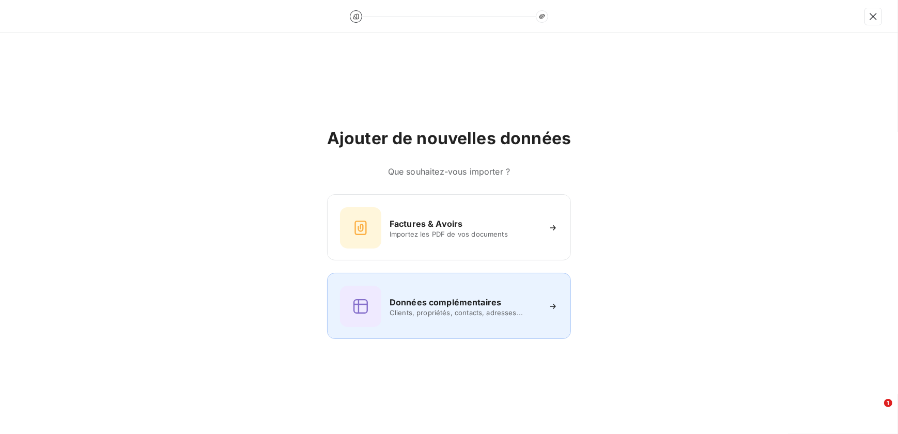
click at [462, 300] on h6 "Données complémentaires" at bounding box center [446, 302] width 112 height 12
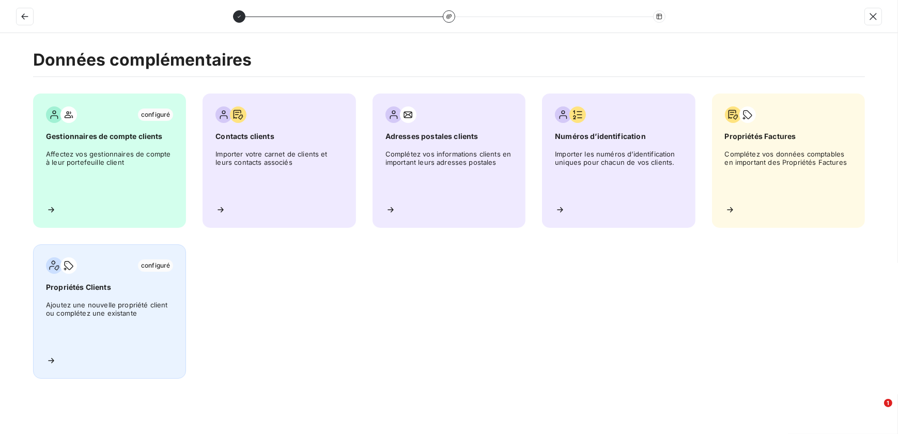
click at [87, 301] on span "Ajoutez une nouvelle propriété client ou complétez une existante" at bounding box center [109, 324] width 127 height 47
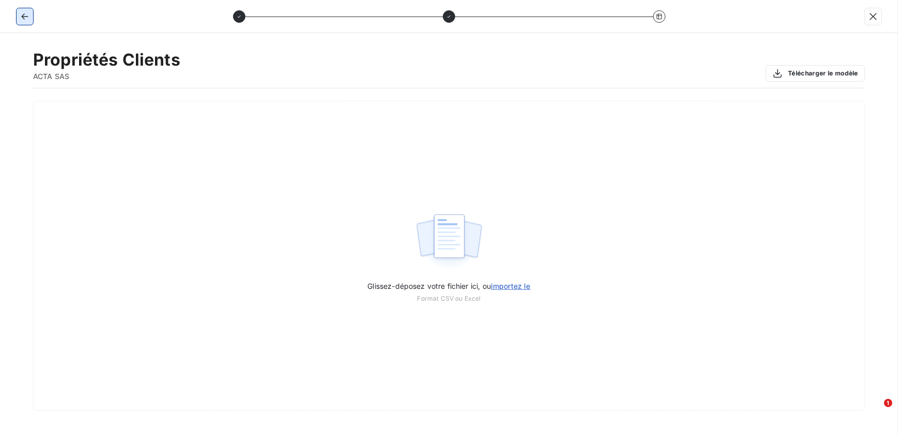
click at [20, 18] on icon "button" at bounding box center [25, 16] width 10 height 10
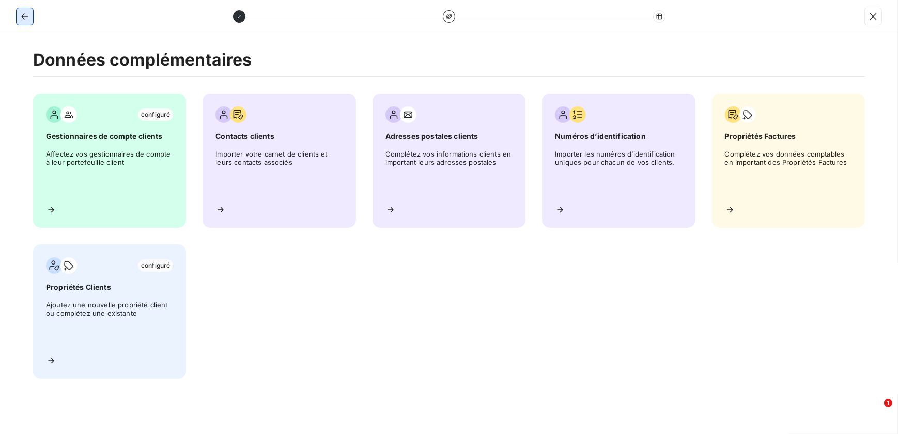
click at [22, 18] on icon "button" at bounding box center [25, 16] width 10 height 10
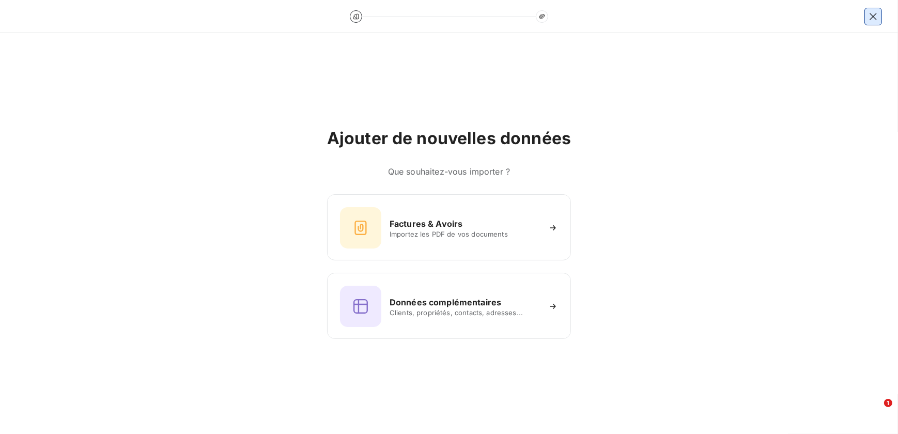
click at [717, 19] on icon "button" at bounding box center [873, 16] width 10 height 10
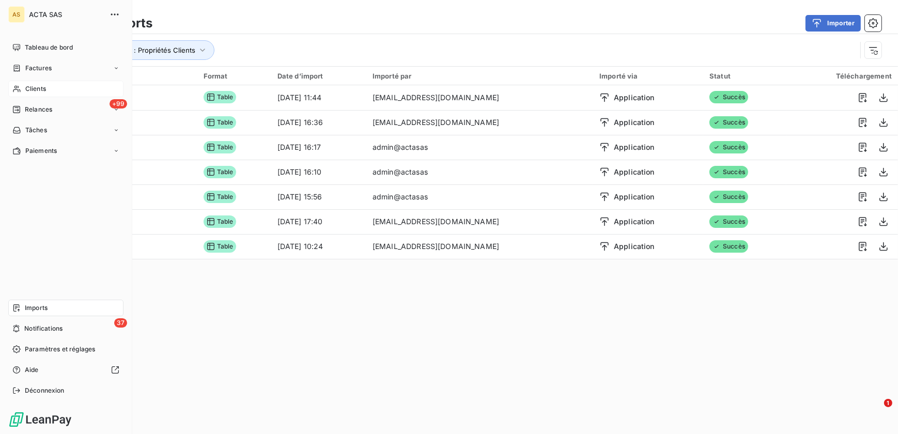
click at [35, 89] on span "Clients" at bounding box center [35, 88] width 21 height 9
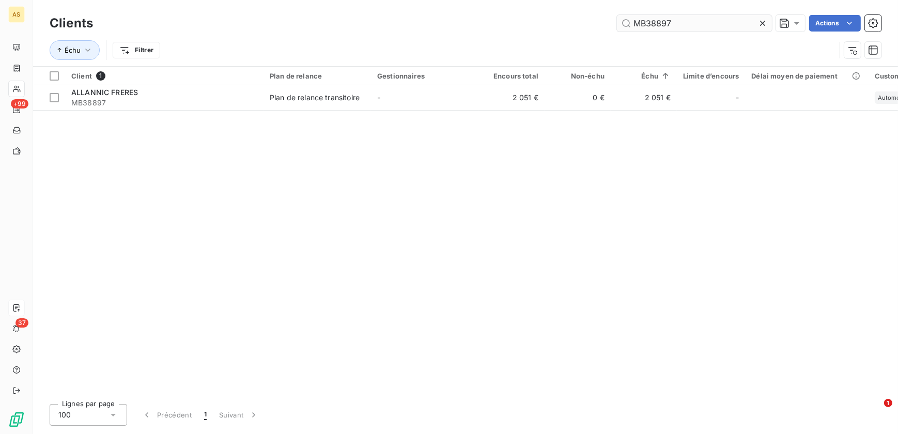
drag, startPoint x: 686, startPoint y: 18, endPoint x: 620, endPoint y: 21, distance: 66.2
click at [620, 21] on input "MB38897" at bounding box center [694, 23] width 155 height 17
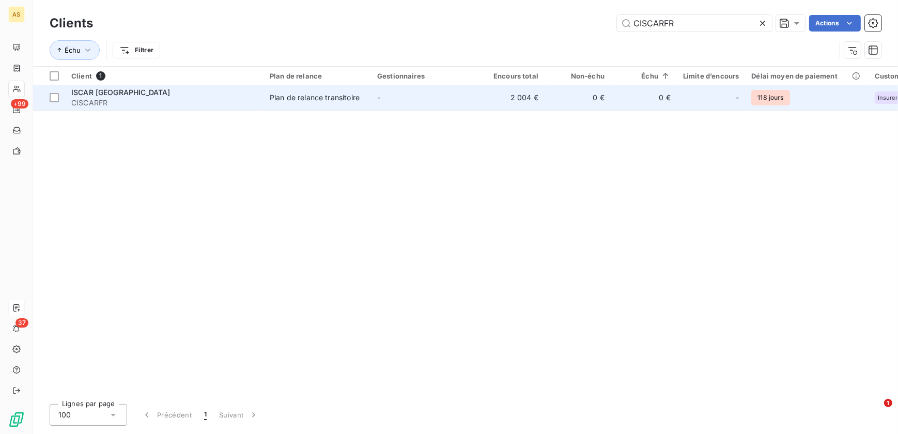
type input "CISCARFR"
click at [287, 104] on td "Plan de relance transitoire" at bounding box center [317, 97] width 107 height 25
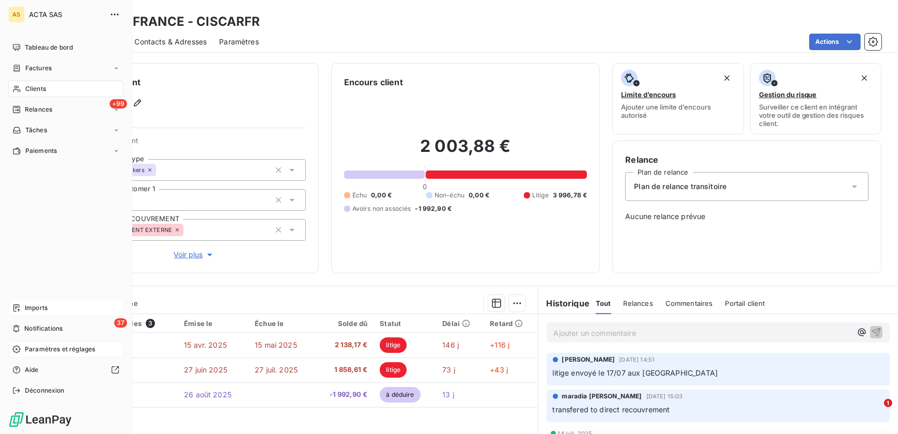
click at [47, 353] on span "Paramètres et réglages" at bounding box center [60, 349] width 70 height 9
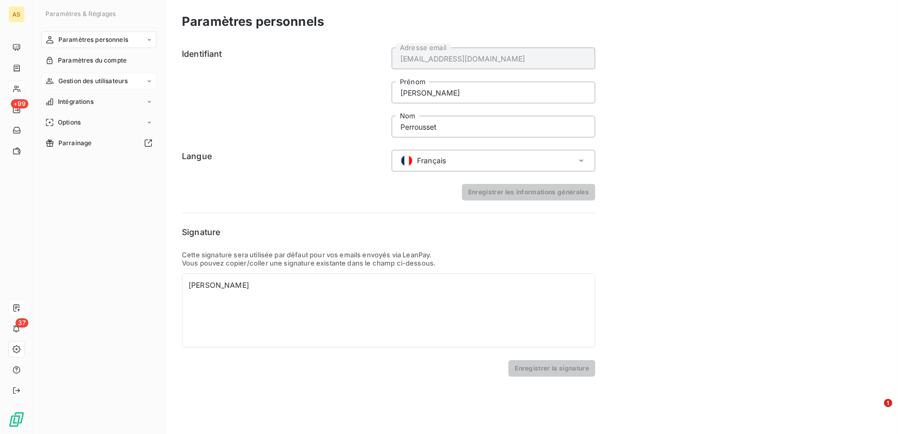
click at [129, 73] on div "Gestion des utilisateurs" at bounding box center [98, 81] width 115 height 17
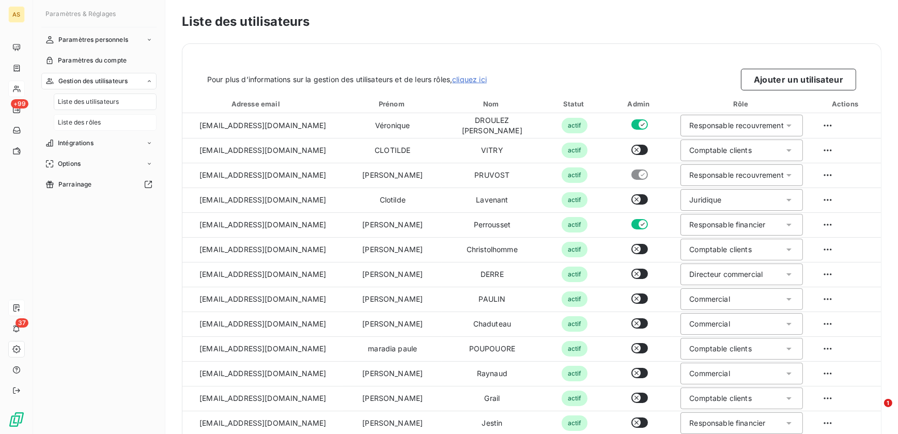
click at [113, 115] on div "Liste des rôles" at bounding box center [105, 122] width 103 height 17
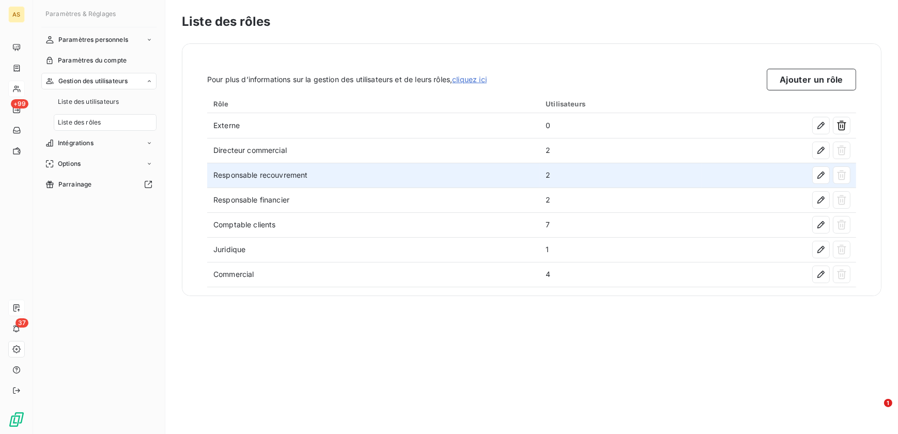
click at [307, 178] on td "Responsable recouvrement" at bounding box center [373, 175] width 332 height 25
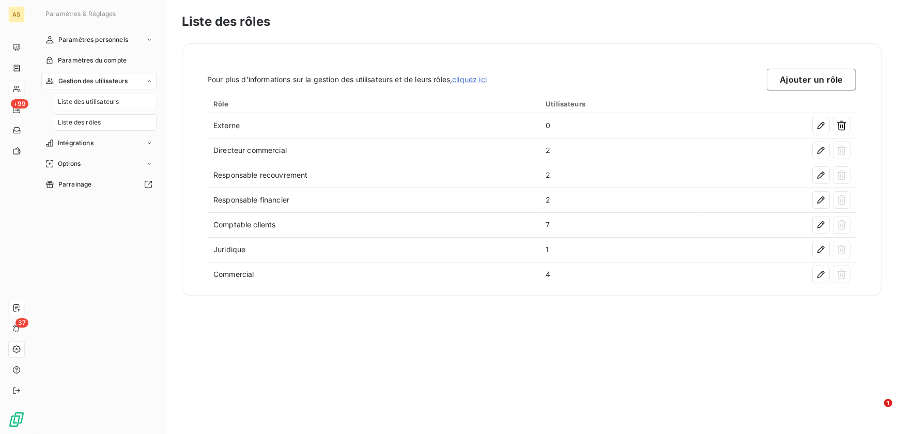
click at [97, 106] on span "Liste des utilisateurs" at bounding box center [88, 101] width 61 height 9
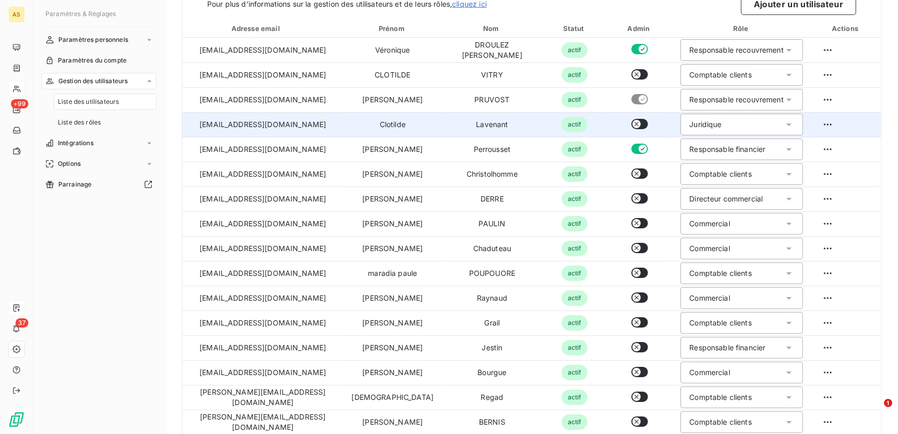
scroll to position [138, 0]
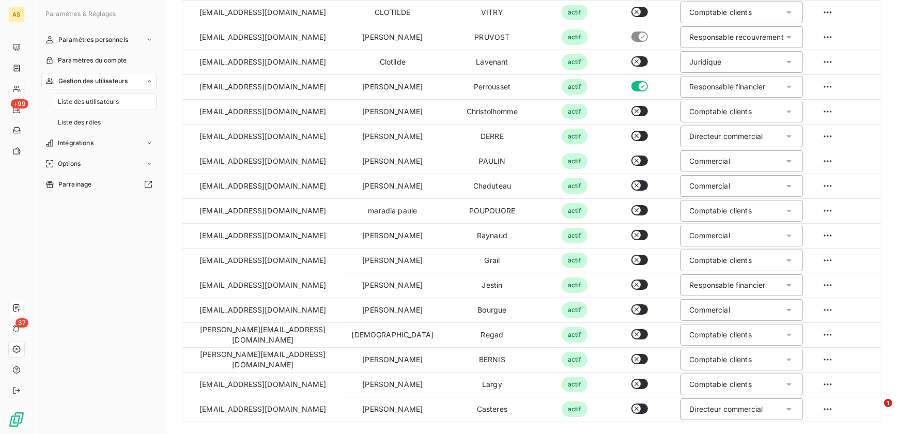
click at [113, 100] on span "Liste des utilisateurs" at bounding box center [88, 101] width 61 height 9
click at [107, 124] on div "Liste des rôles" at bounding box center [105, 122] width 103 height 17
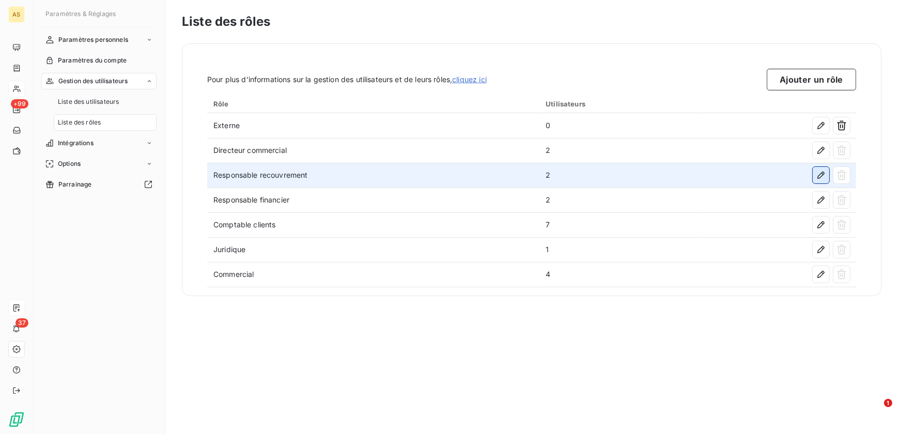
click at [717, 173] on button "button" at bounding box center [821, 175] width 17 height 17
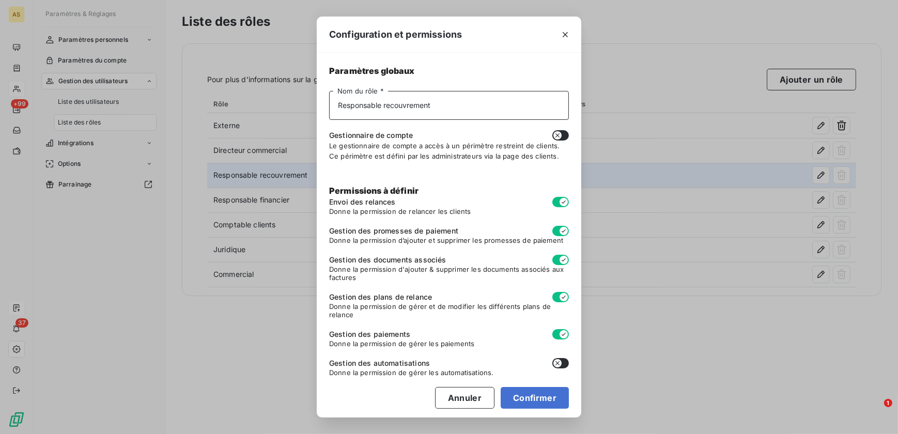
drag, startPoint x: 495, startPoint y: 102, endPoint x: 217, endPoint y: 112, distance: 278.2
click at [217, 112] on div "Configuration et permissions Paramètres globaux Responsable recouvrement Nom du…" at bounding box center [449, 217] width 898 height 434
click at [422, 137] on div "Gestionnaire de compte" at bounding box center [449, 135] width 240 height 10
click at [468, 377] on button "Annuler" at bounding box center [464, 398] width 59 height 22
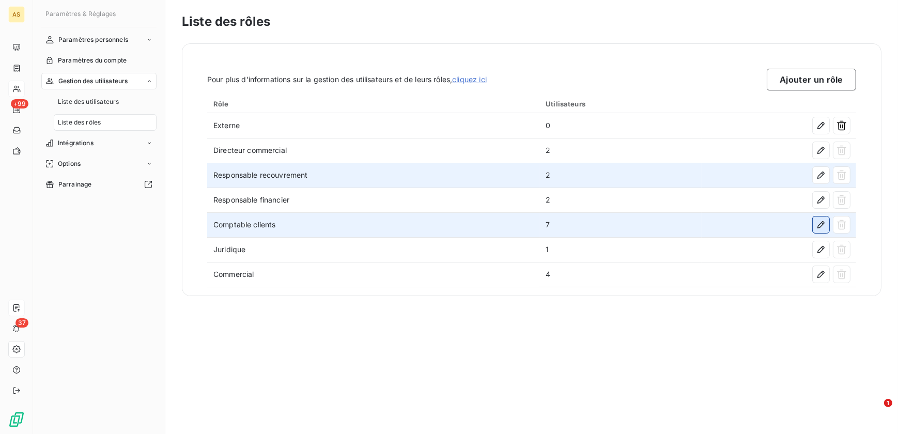
click at [717, 227] on icon "button" at bounding box center [821, 225] width 10 height 10
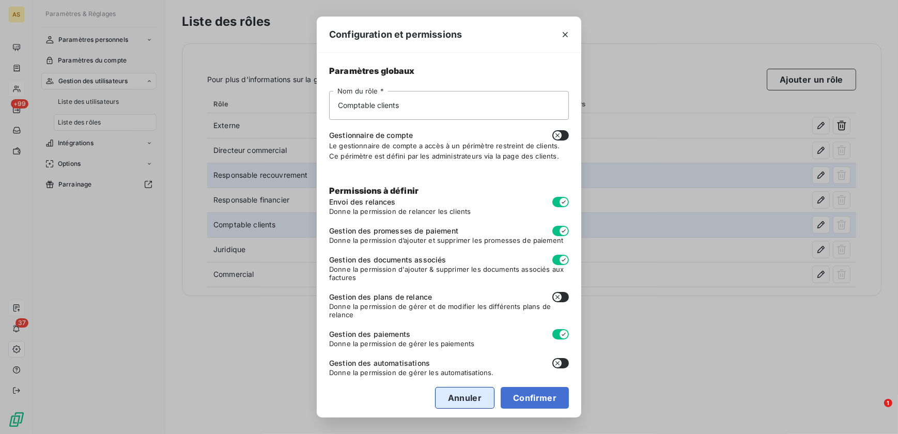
click at [447, 377] on button "Annuler" at bounding box center [464, 398] width 59 height 22
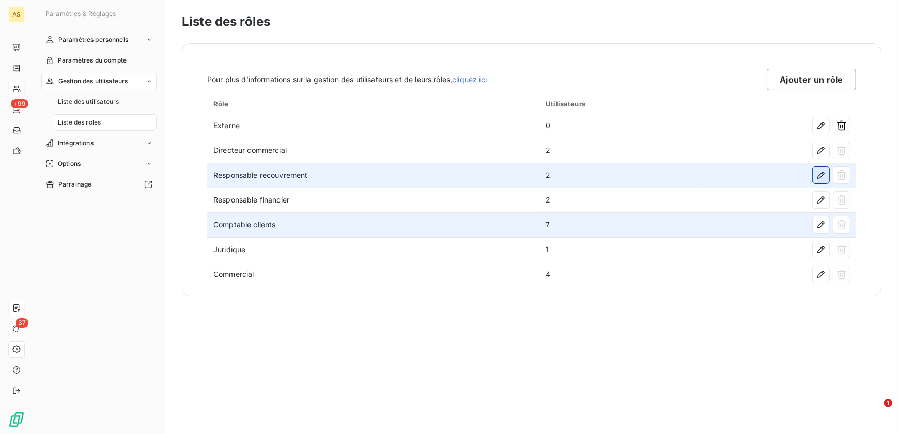
click at [717, 177] on icon "button" at bounding box center [821, 175] width 10 height 10
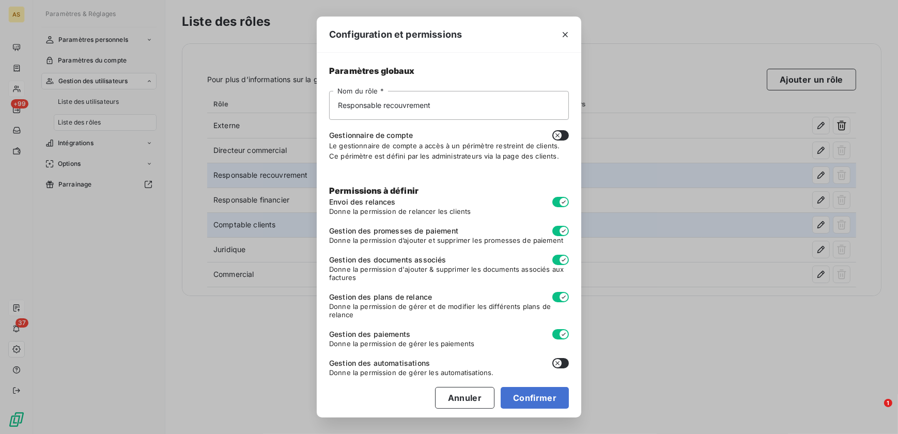
click at [557, 133] on button "button" at bounding box center [560, 135] width 17 height 10
checkbox input "true"
checkbox input "false"
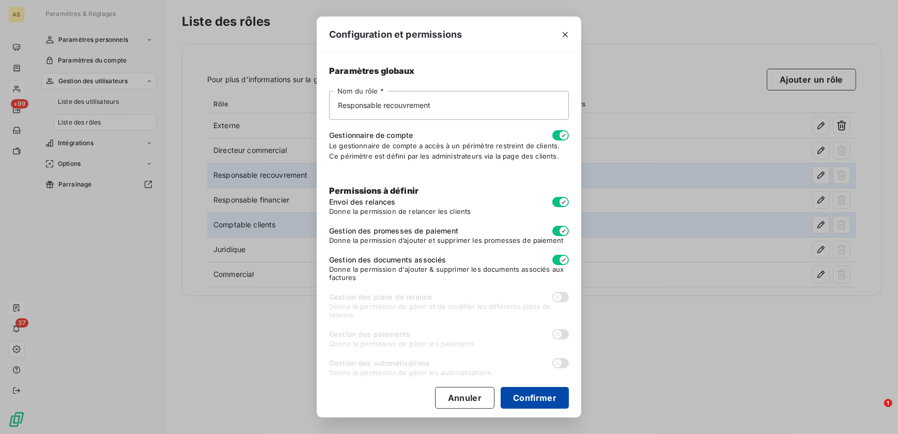
click at [523, 377] on button "Confirmer" at bounding box center [535, 398] width 68 height 22
checkbox input "true"
checkbox input "false"
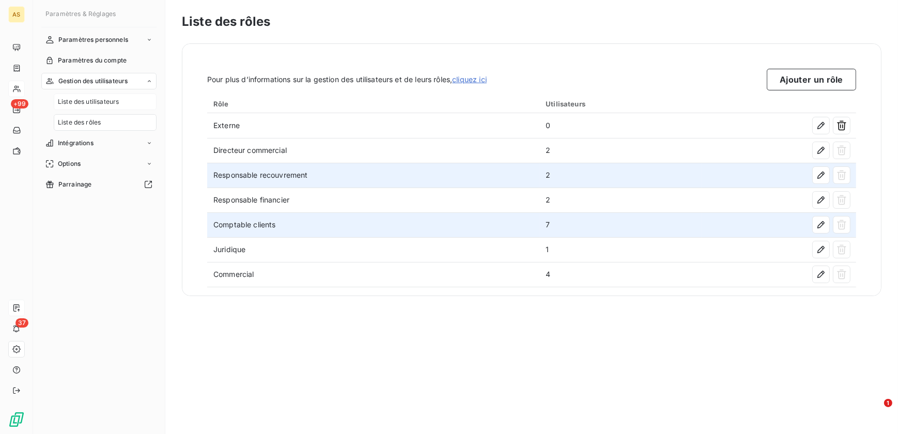
click at [109, 103] on span "Liste des utilisateurs" at bounding box center [88, 101] width 61 height 9
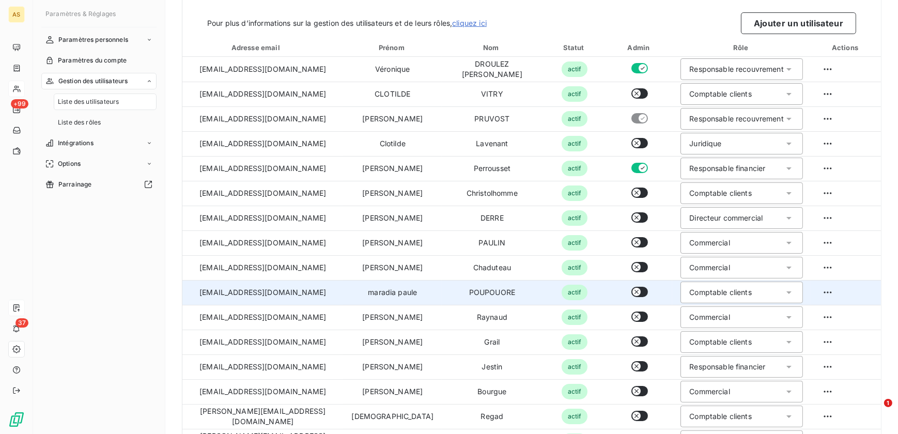
scroll to position [138, 0]
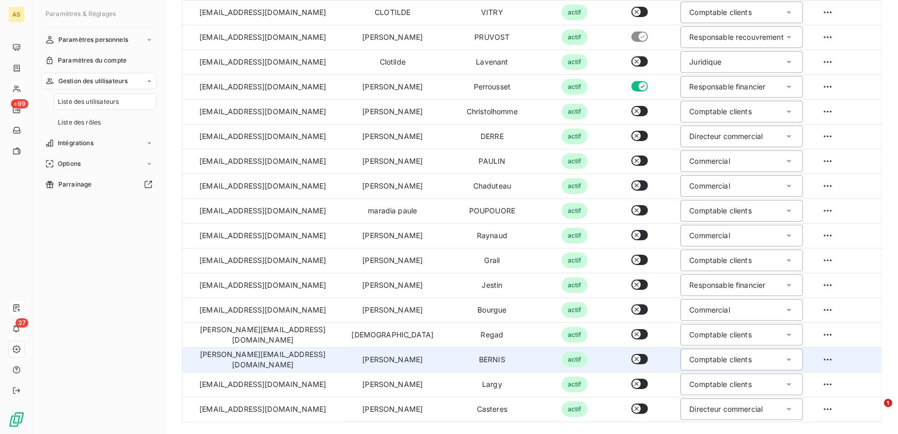
click at [717, 364] on div "Comptable clients" at bounding box center [742, 360] width 122 height 22
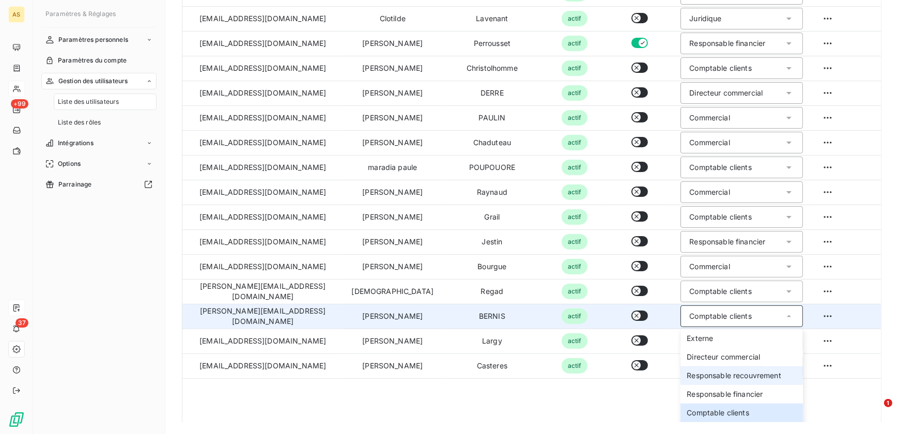
click at [717, 373] on span "Responsable recouvrement" at bounding box center [734, 375] width 95 height 10
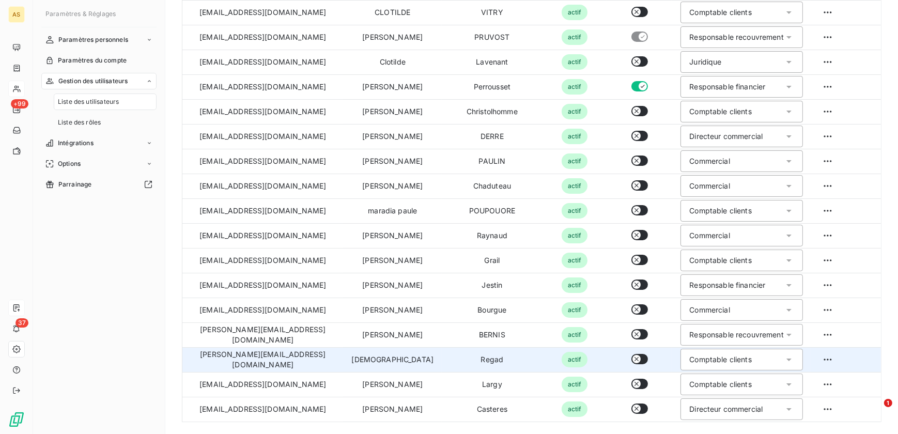
click at [717, 358] on div "Comptable clients" at bounding box center [720, 359] width 63 height 10
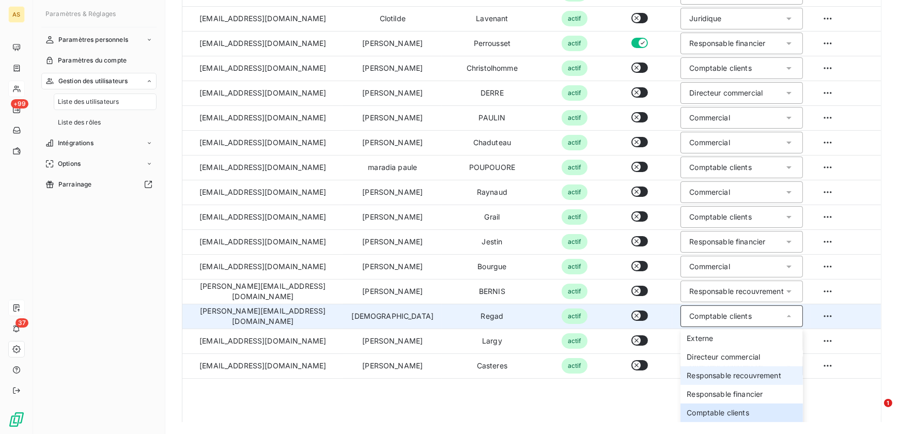
click at [717, 372] on span "Responsable recouvrement" at bounding box center [734, 375] width 95 height 10
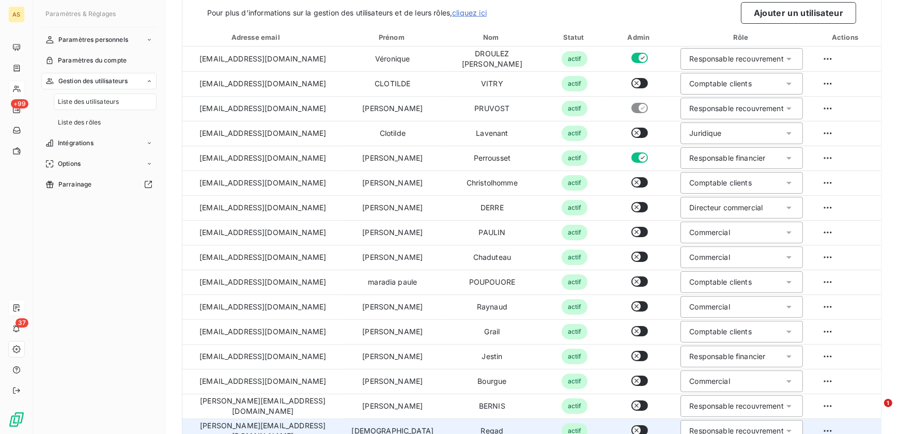
scroll to position [0, 0]
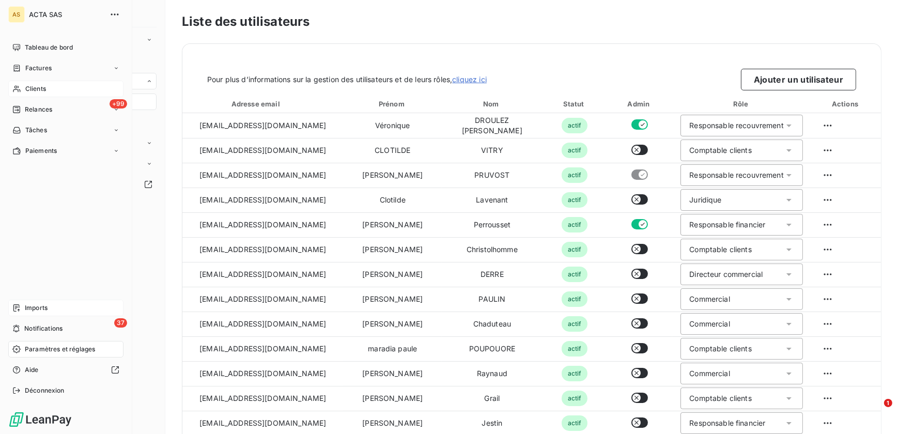
click at [36, 85] on span "Clients" at bounding box center [35, 88] width 21 height 9
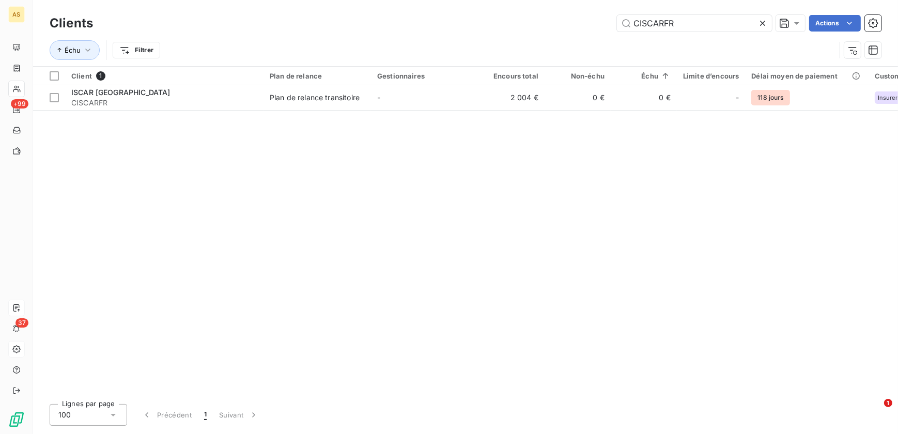
drag, startPoint x: 683, startPoint y: 30, endPoint x: 606, endPoint y: 26, distance: 77.1
click at [606, 26] on div "CISCARFR Actions" at bounding box center [493, 23] width 776 height 17
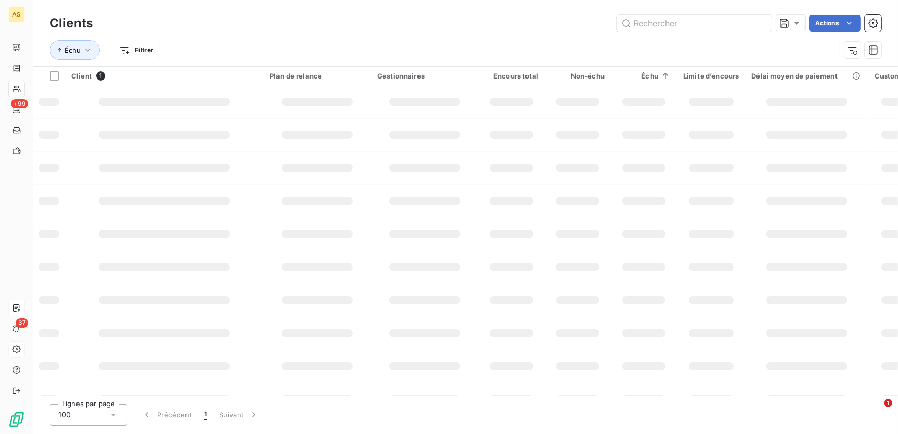
click at [453, 55] on div "Échu Filtrer" at bounding box center [443, 50] width 786 height 20
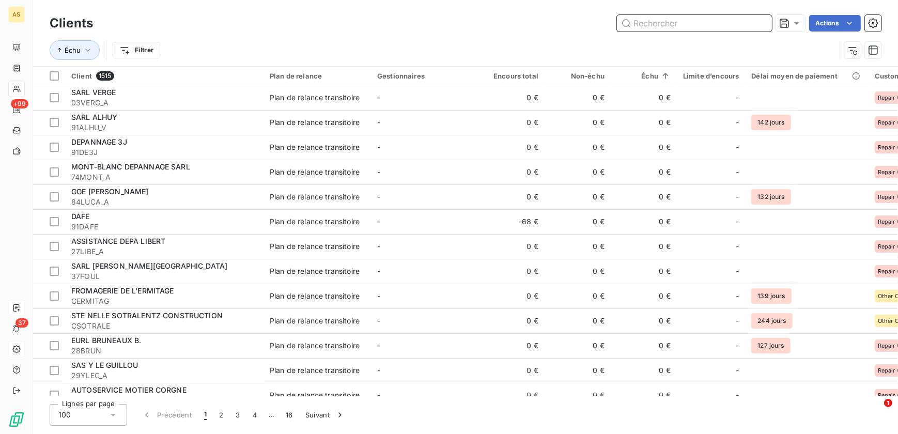
click at [658, 23] on input "text" at bounding box center [694, 23] width 155 height 17
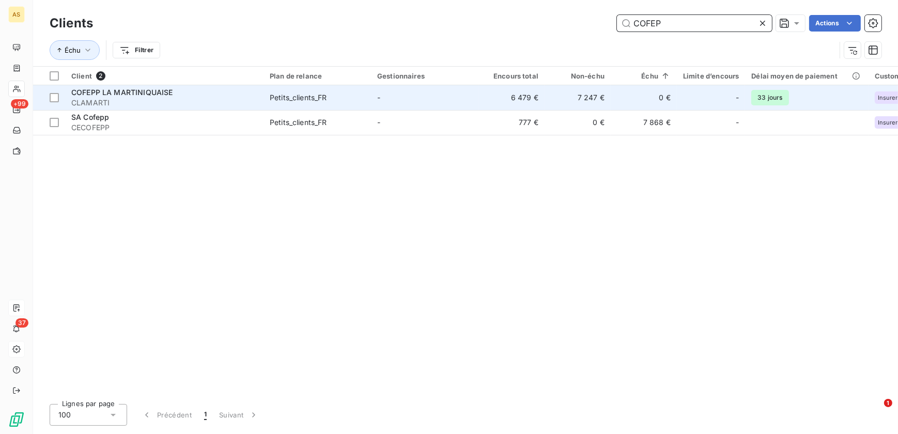
type input "COFEP"
click at [87, 105] on span "CLAMARTI" at bounding box center [164, 103] width 186 height 10
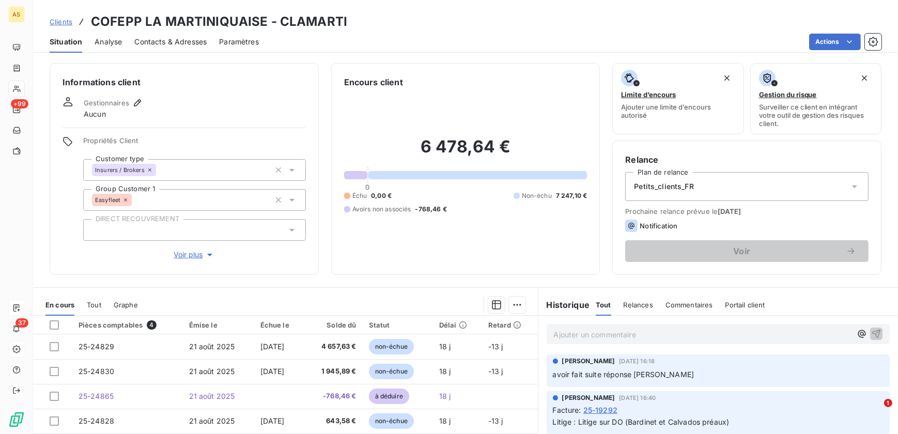
click at [191, 254] on span "Voir plus" at bounding box center [194, 255] width 41 height 10
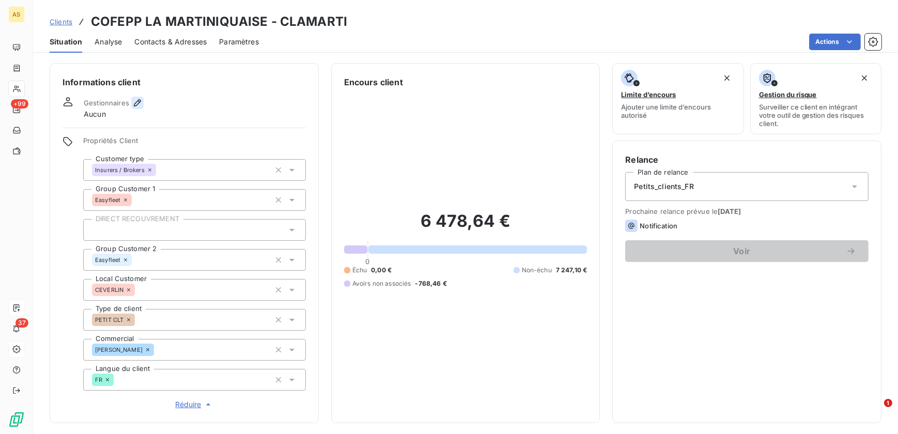
click at [135, 102] on icon "button" at bounding box center [137, 102] width 7 height 7
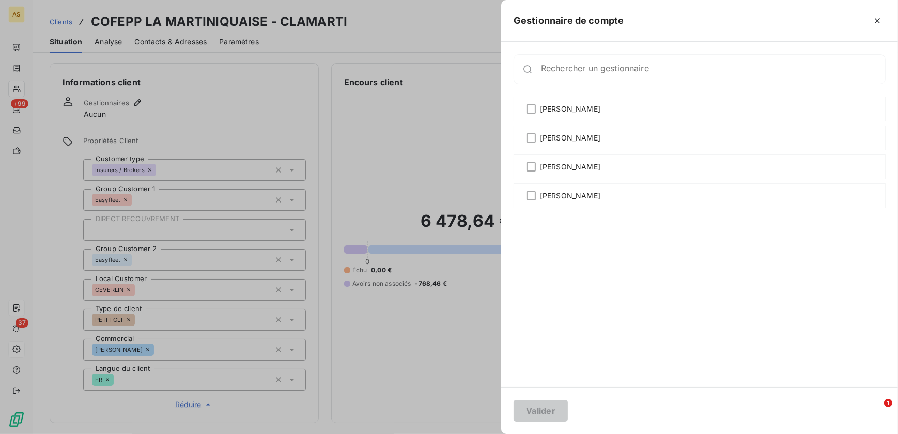
click at [627, 63] on div "Rechercher un gestionnaire" at bounding box center [700, 69] width 372 height 30
click at [717, 21] on icon "button" at bounding box center [877, 21] width 10 height 10
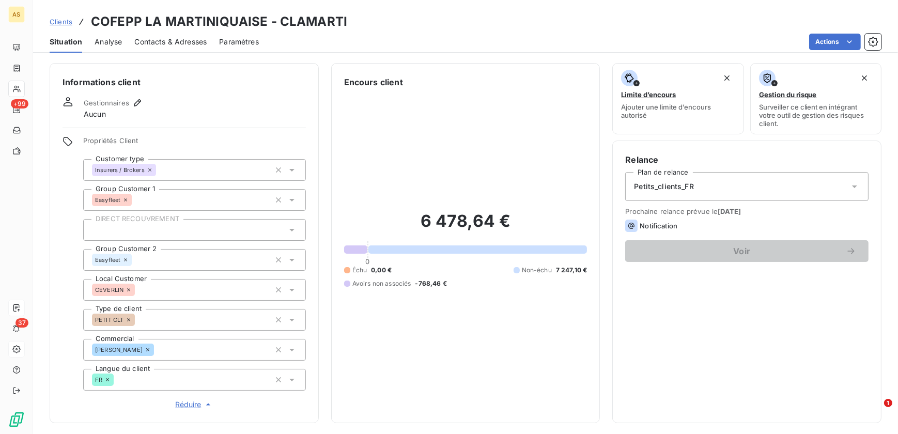
click at [109, 44] on span "Analyse" at bounding box center [108, 42] width 27 height 10
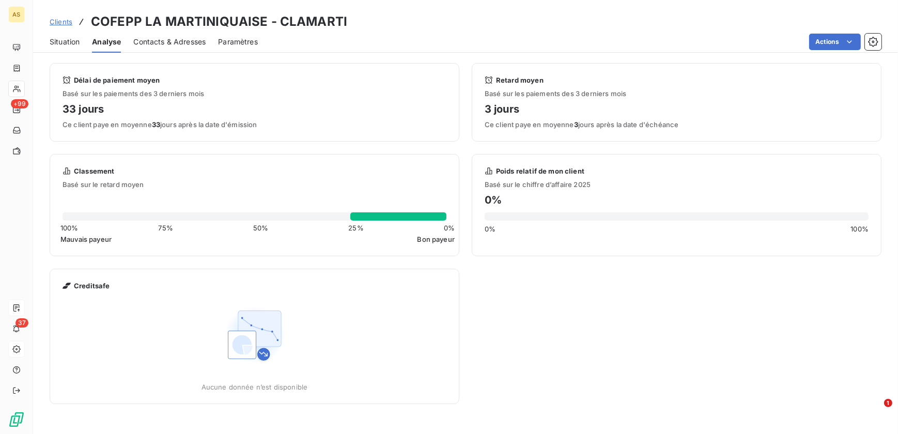
click at [262, 42] on div "Situation Analyse Contacts & Adresses Paramètres Actions" at bounding box center [465, 42] width 865 height 22
click at [232, 45] on span "Paramètres" at bounding box center [238, 42] width 40 height 10
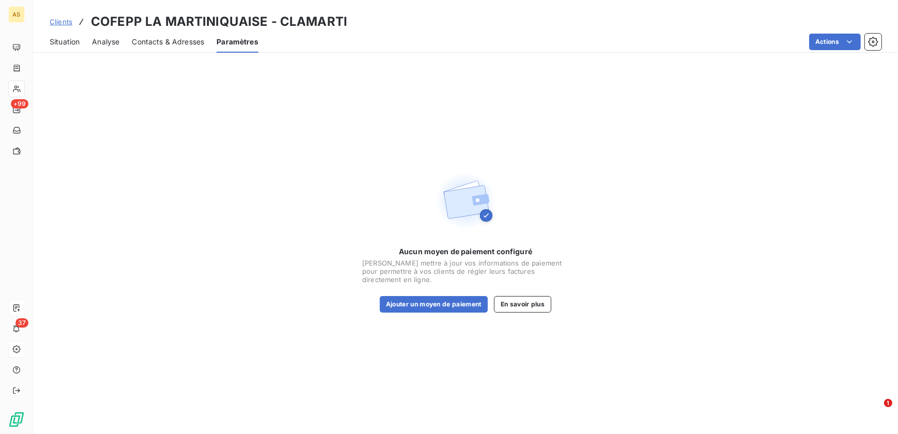
click at [66, 39] on span "Situation" at bounding box center [65, 42] width 30 height 10
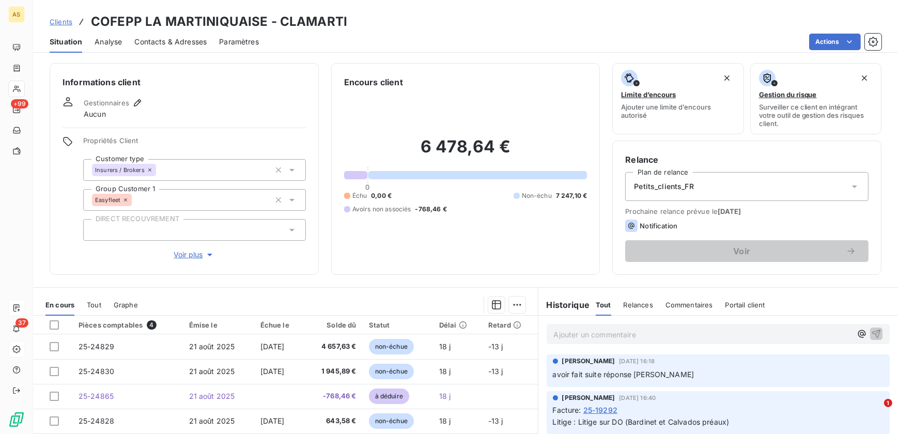
click at [190, 250] on span "Voir plus" at bounding box center [194, 255] width 41 height 10
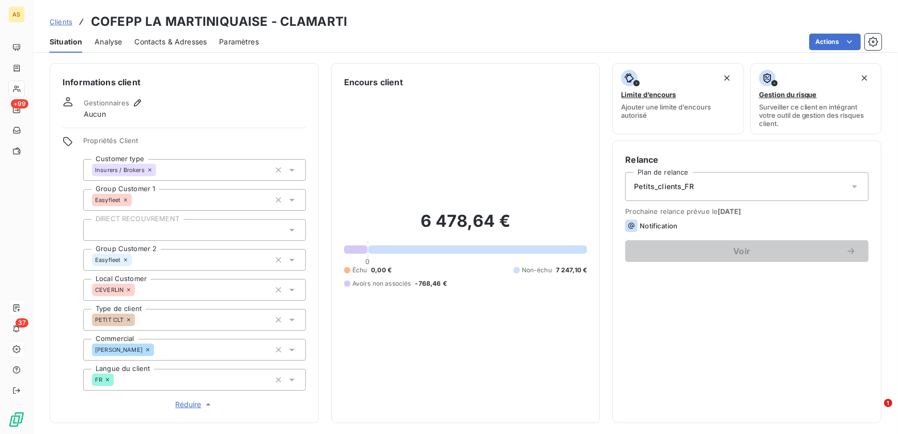
click at [193, 43] on span "Contacts & Adresses" at bounding box center [170, 42] width 72 height 10
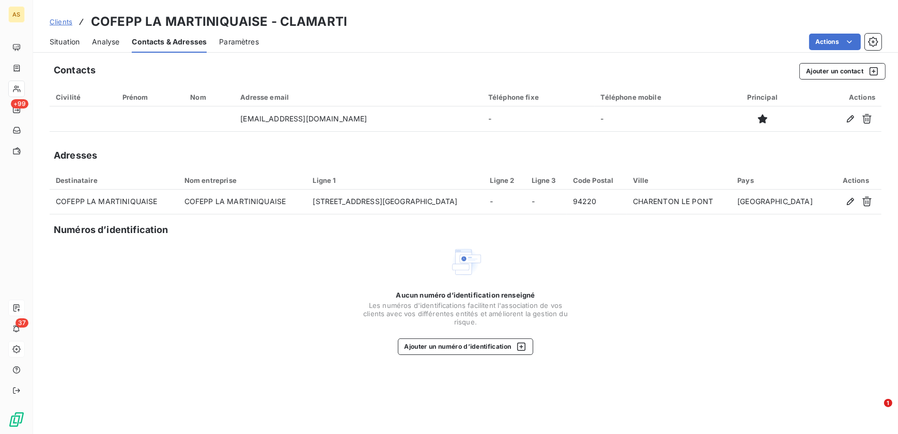
click at [237, 38] on span "Paramètres" at bounding box center [239, 42] width 40 height 10
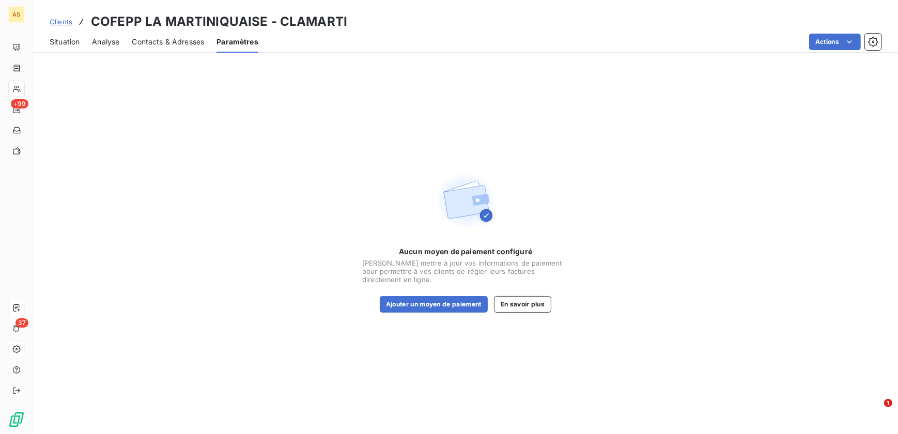
click at [110, 39] on span "Analyse" at bounding box center [105, 42] width 27 height 10
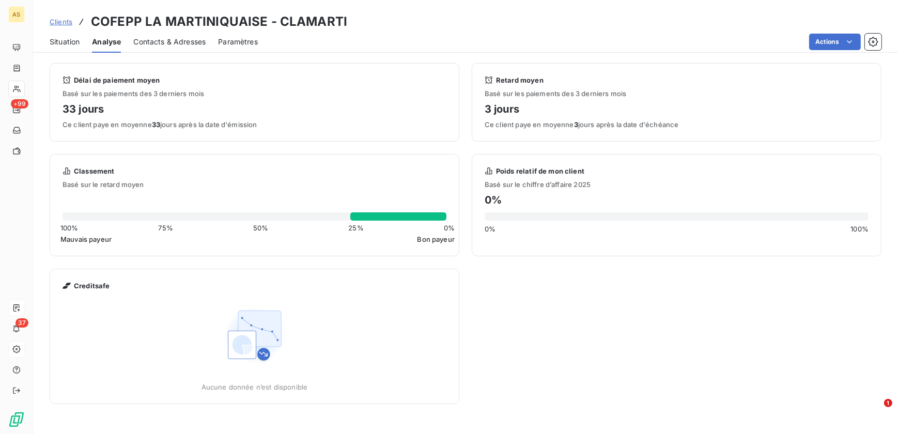
click at [140, 39] on span "Contacts & Adresses" at bounding box center [169, 42] width 72 height 10
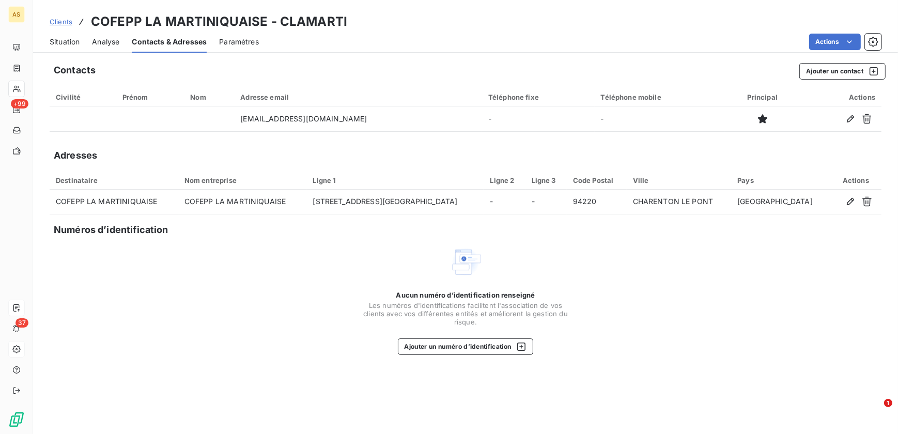
click at [70, 41] on span "Situation" at bounding box center [65, 42] width 30 height 10
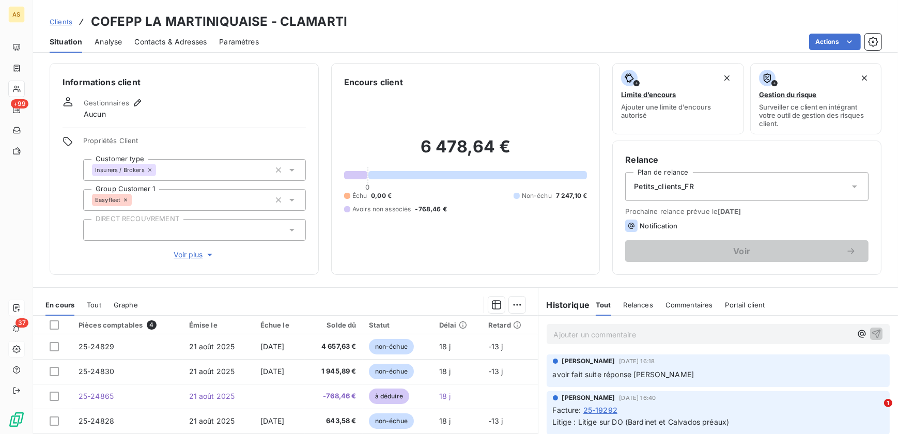
click at [202, 255] on span "Voir plus" at bounding box center [194, 255] width 41 height 10
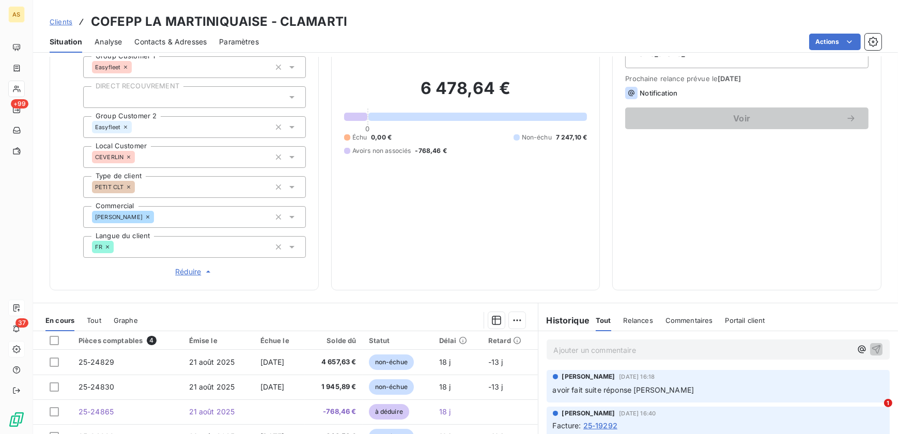
scroll to position [259, 0]
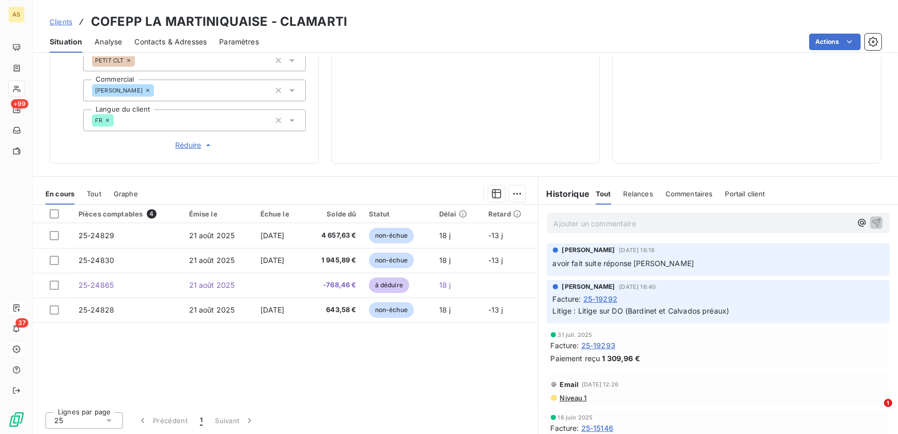
click at [188, 143] on span "Réduire" at bounding box center [194, 145] width 38 height 10
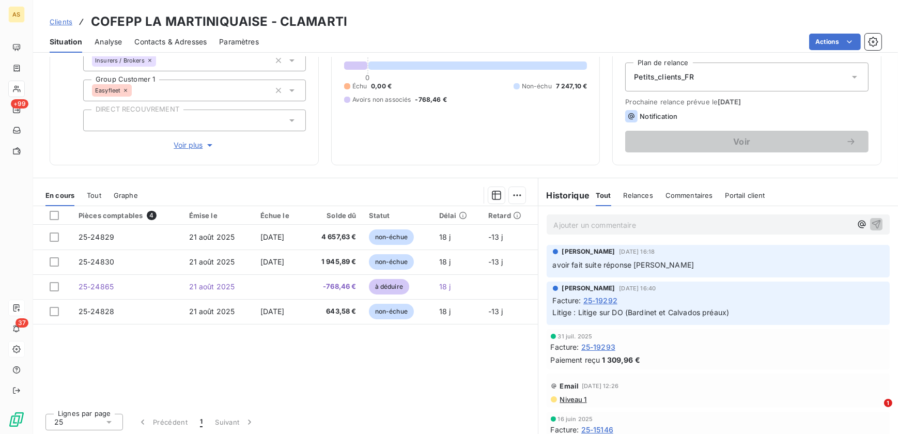
scroll to position [0, 0]
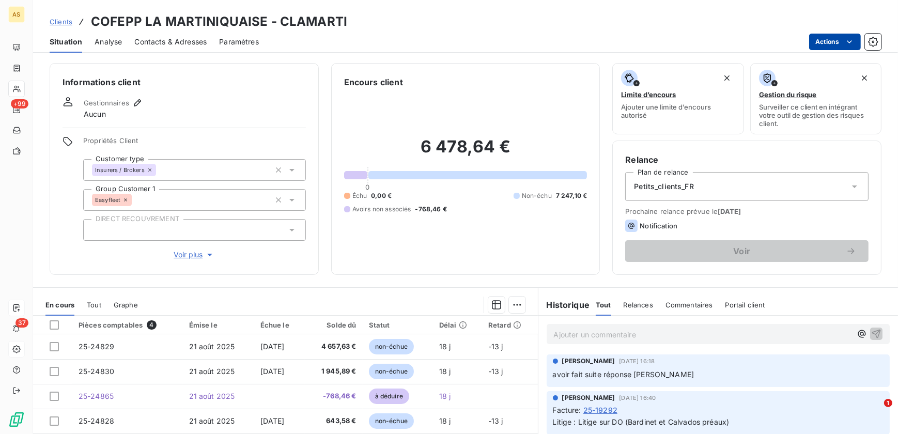
click at [717, 37] on html "AS +99 37 Clients COFEPP LA MARTINIQUAISE - CLAMARTI Situation Analyse Contacts…" at bounding box center [449, 217] width 898 height 434
click at [459, 39] on html "AS +99 37 Clients COFEPP LA MARTINIQUAISE - CLAMARTI Situation Analyse Contacts…" at bounding box center [449, 217] width 898 height 434
click at [182, 253] on span "Voir plus" at bounding box center [194, 255] width 41 height 10
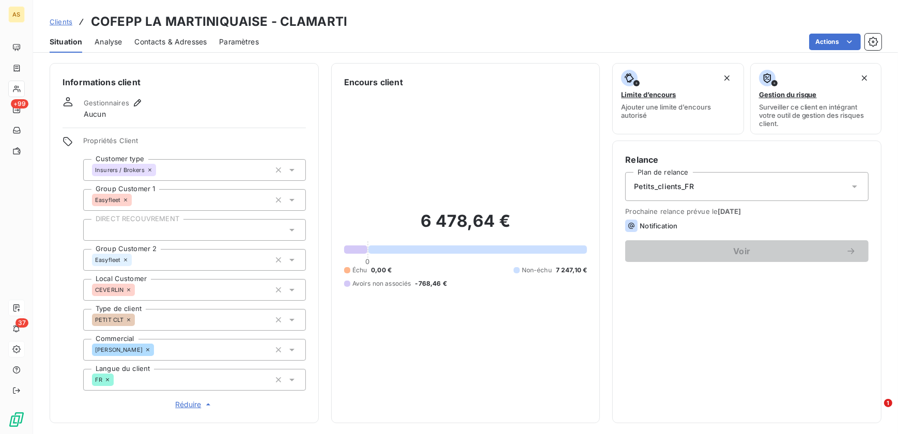
click at [182, 377] on span "Réduire" at bounding box center [194, 404] width 38 height 10
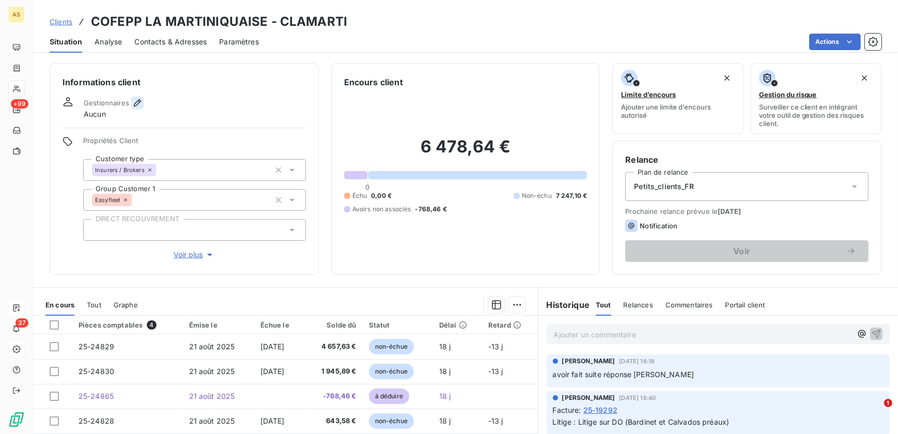
click at [135, 106] on icon "button" at bounding box center [137, 103] width 10 height 10
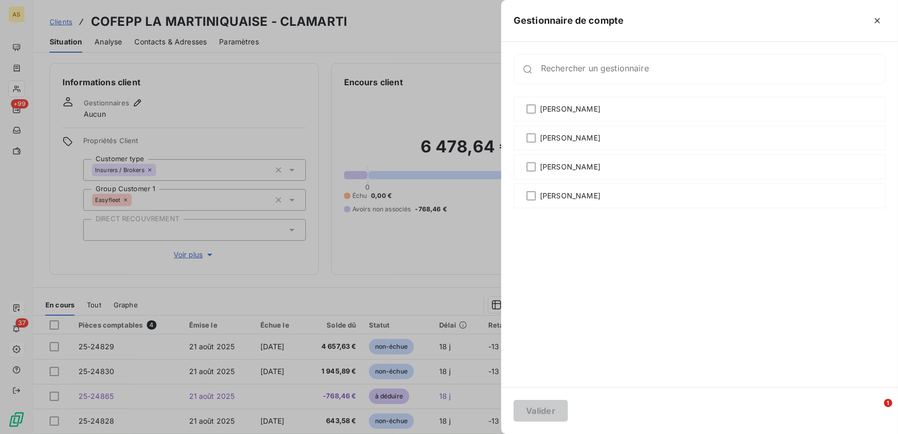
click at [601, 60] on div "Rechercher un gestionnaire" at bounding box center [700, 69] width 372 height 30
click at [717, 18] on icon "button" at bounding box center [877, 21] width 10 height 10
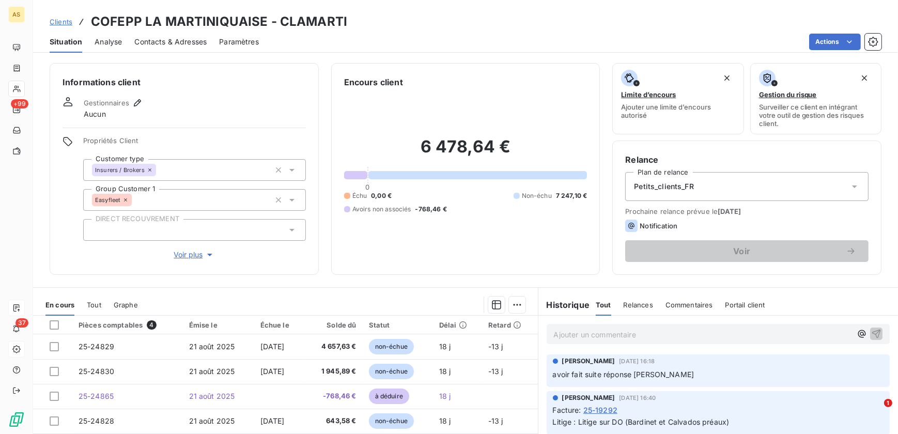
click at [382, 34] on div "Actions" at bounding box center [576, 42] width 610 height 17
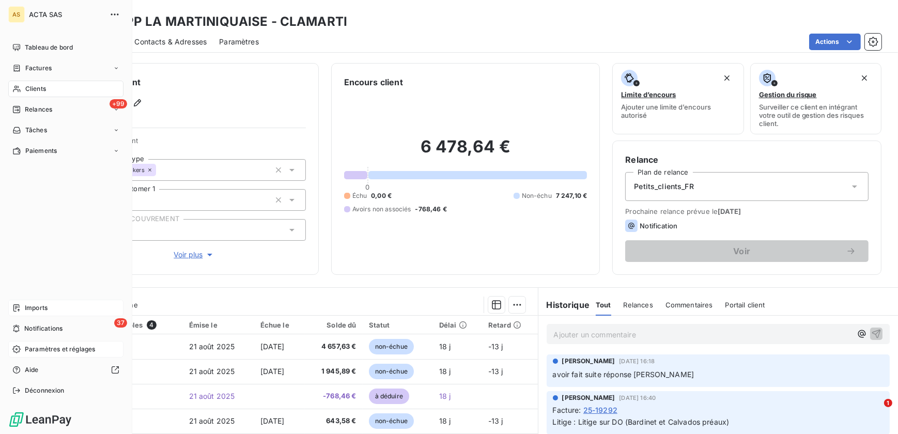
click at [61, 348] on span "Paramètres et réglages" at bounding box center [60, 349] width 70 height 9
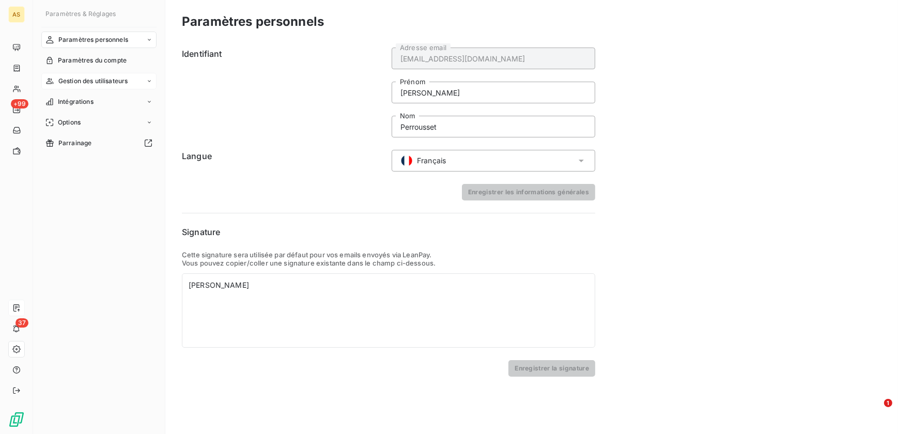
click at [86, 82] on span "Gestion des utilisateurs" at bounding box center [93, 80] width 70 height 9
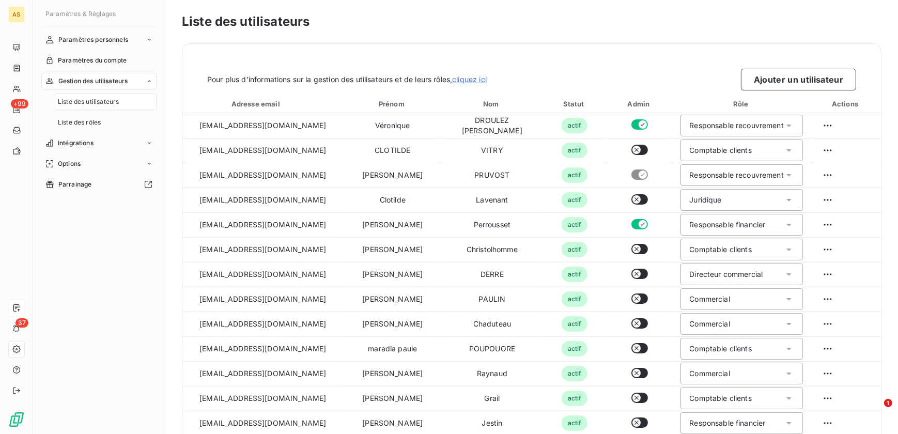
click at [107, 106] on span "Liste des utilisateurs" at bounding box center [88, 101] width 61 height 9
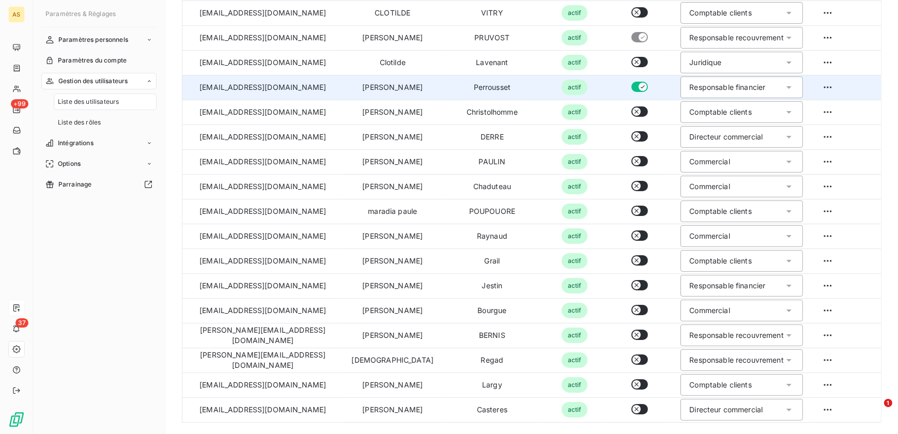
scroll to position [138, 0]
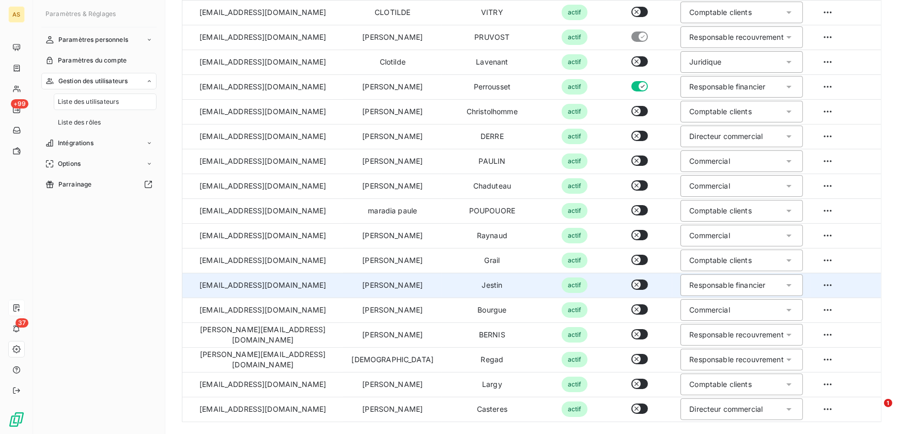
click at [631, 287] on button "button" at bounding box center [639, 285] width 17 height 10
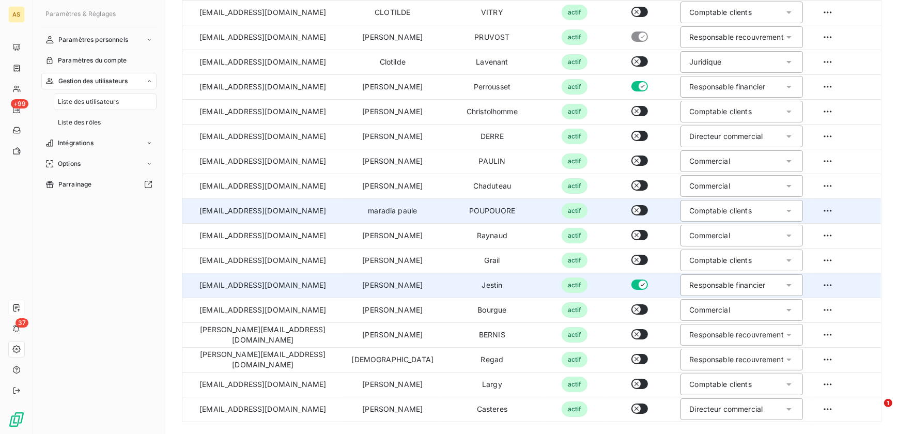
click at [631, 210] on button "button" at bounding box center [639, 210] width 17 height 10
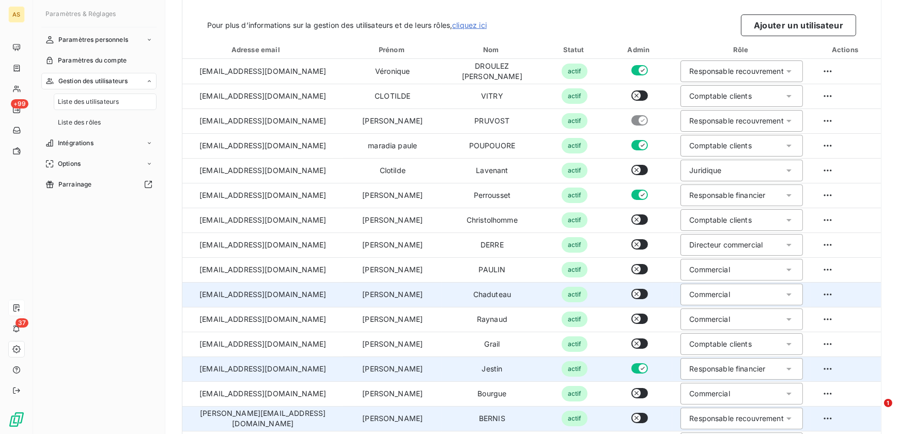
scroll to position [0, 0]
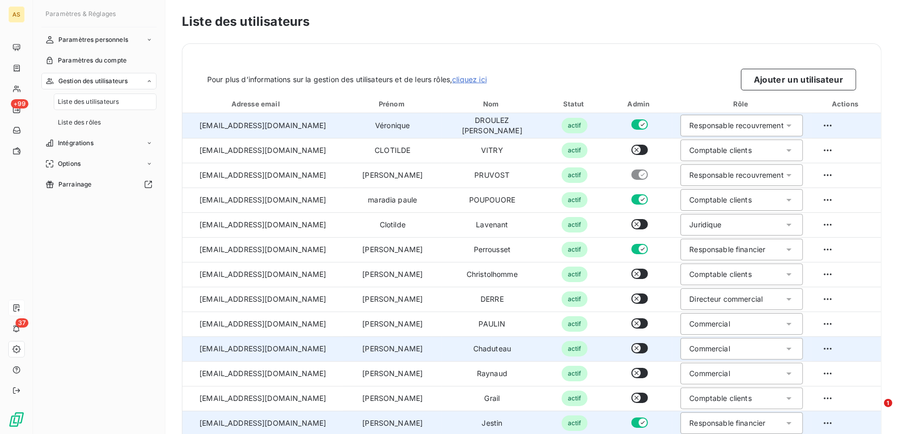
click at [717, 123] on icon at bounding box center [789, 125] width 10 height 10
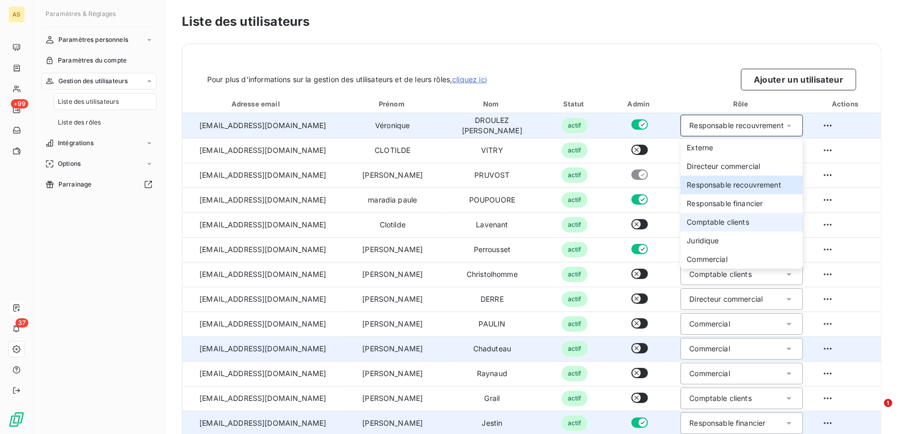
click at [717, 213] on li "Comptable clients" at bounding box center [742, 222] width 122 height 19
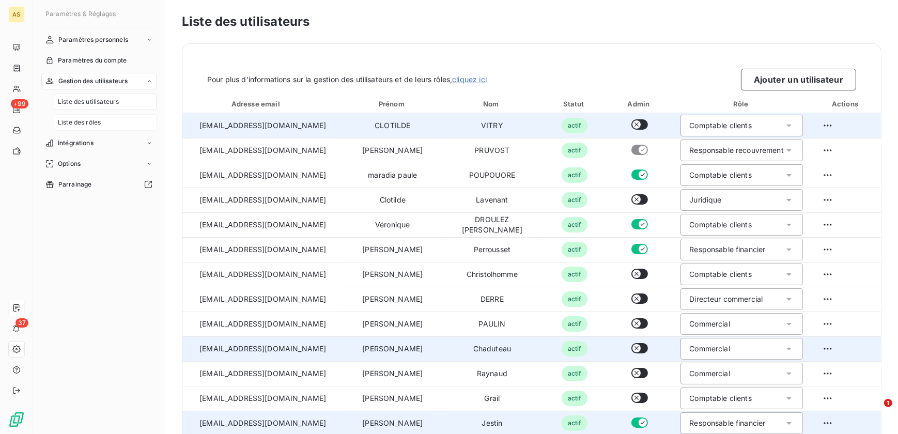
click at [102, 126] on div "Liste des rôles" at bounding box center [105, 122] width 103 height 17
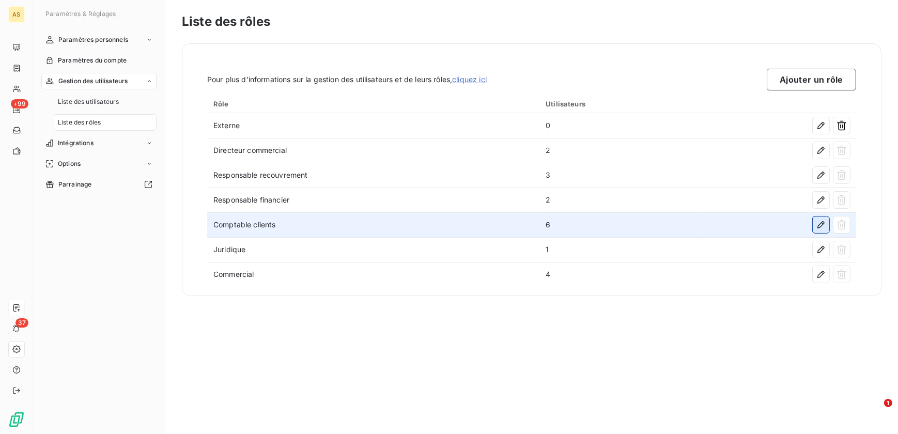
click at [717, 224] on icon "button" at bounding box center [821, 225] width 10 height 10
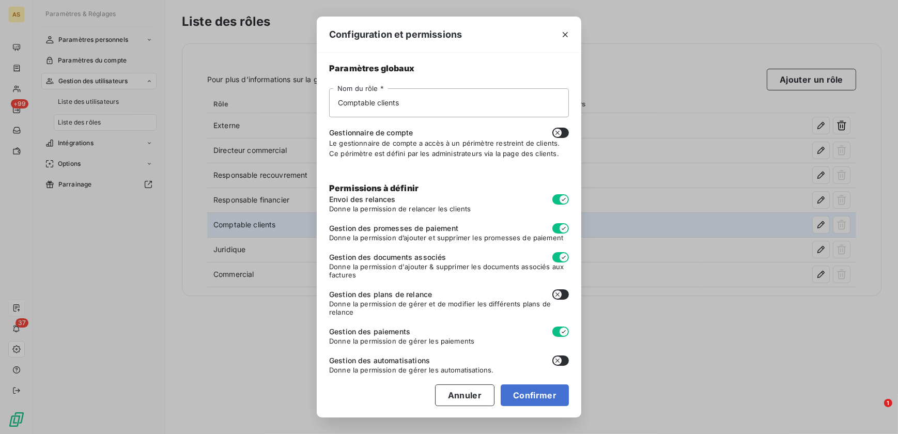
scroll to position [3, 0]
click at [477, 377] on button "Annuler" at bounding box center [464, 395] width 59 height 22
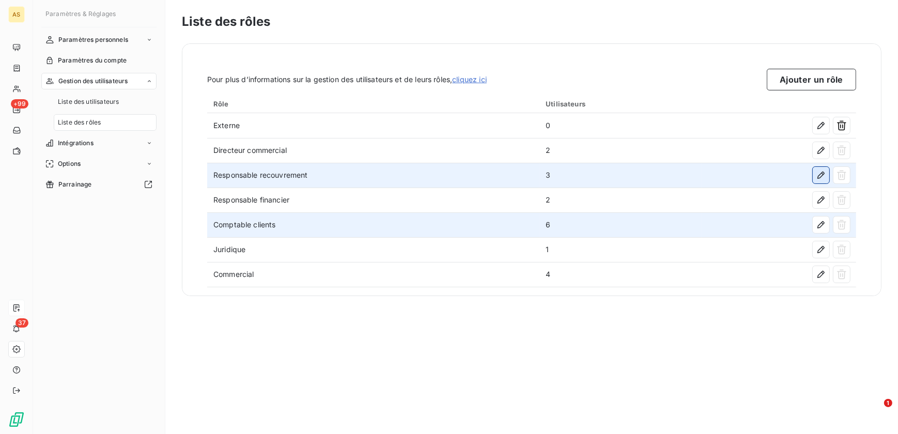
click at [717, 181] on button "button" at bounding box center [821, 175] width 17 height 17
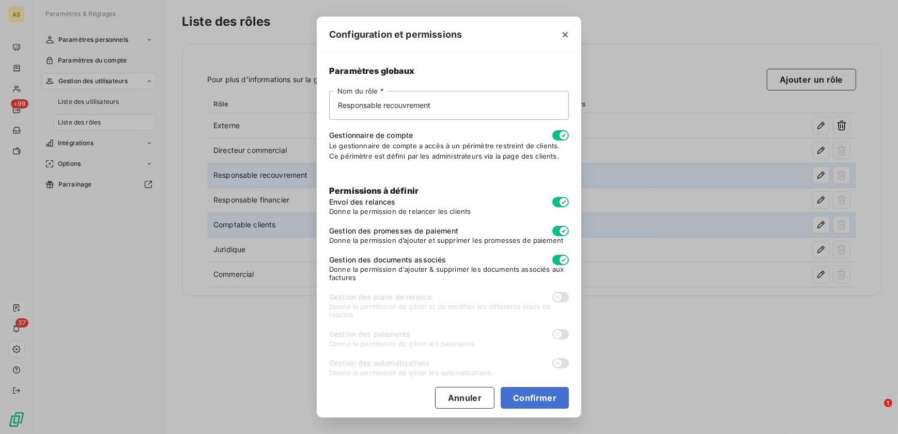
click at [552, 132] on button "button" at bounding box center [560, 135] width 17 height 10
checkbox input "false"
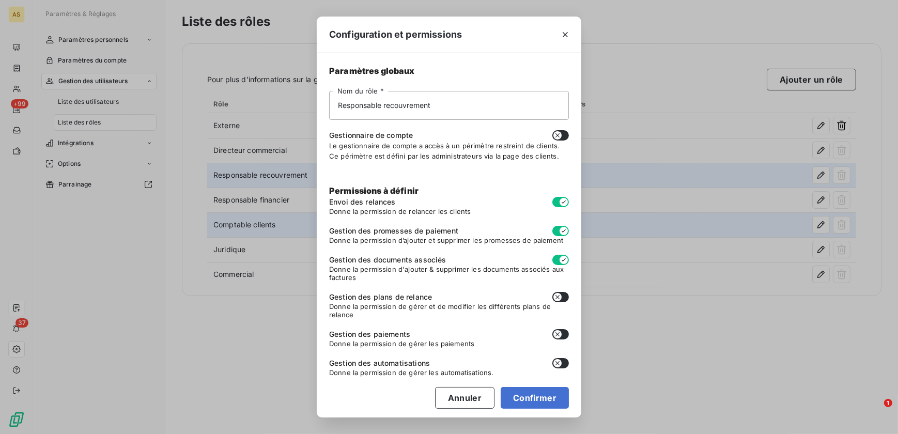
click at [555, 297] on button "button" at bounding box center [560, 297] width 17 height 10
checkbox input "true"
click at [558, 330] on button "button" at bounding box center [560, 334] width 17 height 10
checkbox input "true"
click at [557, 360] on button "button" at bounding box center [560, 363] width 17 height 10
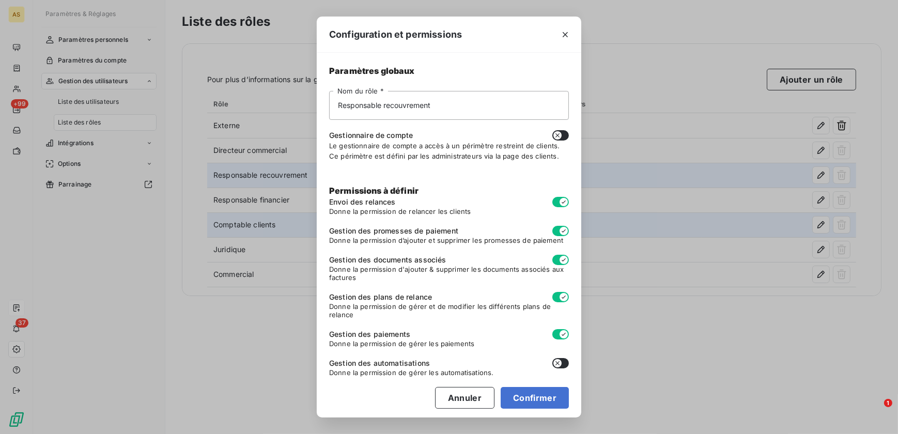
checkbox input "true"
click at [542, 377] on button "Confirmer" at bounding box center [535, 398] width 68 height 22
checkbox input "false"
checkbox input "true"
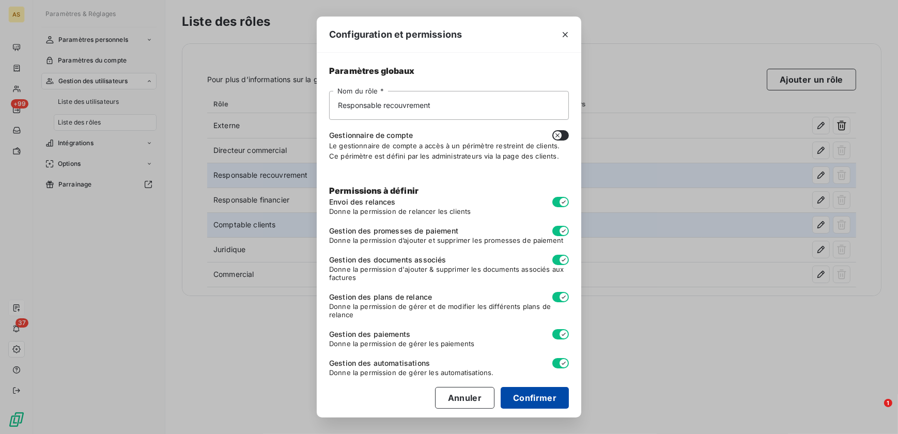
checkbox input "true"
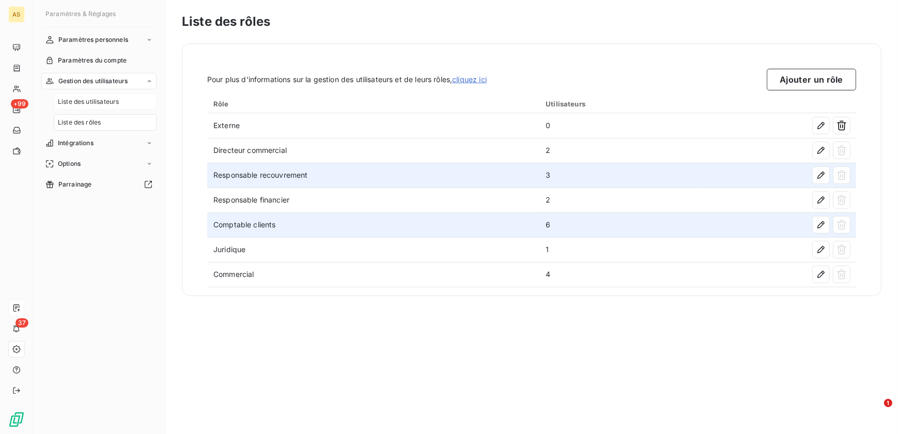
click at [110, 102] on span "Liste des utilisateurs" at bounding box center [88, 101] width 61 height 9
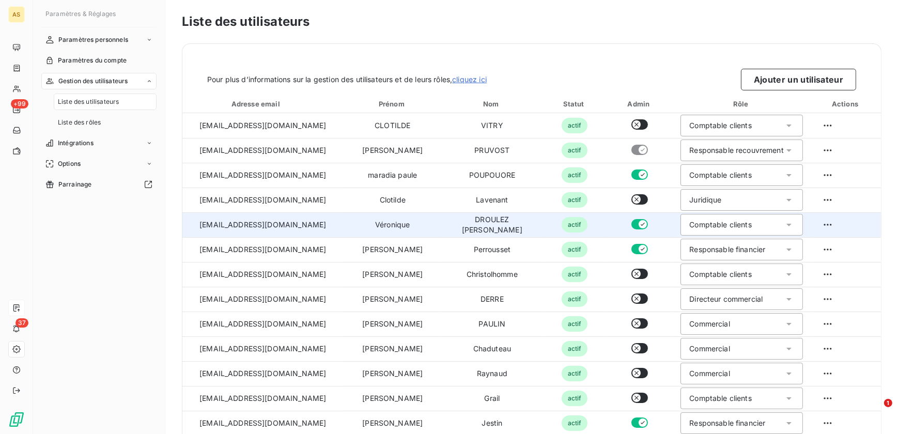
click at [717, 218] on div "Comptable clients" at bounding box center [742, 225] width 122 height 22
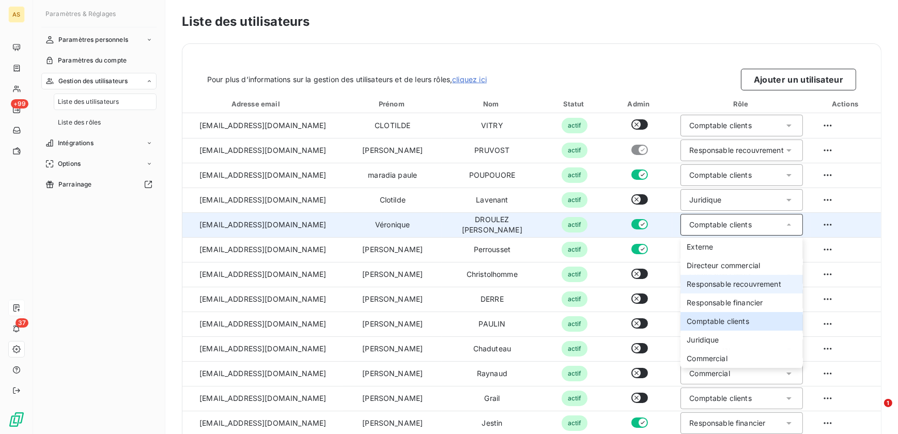
click at [717, 287] on span "Responsable recouvrement" at bounding box center [734, 284] width 95 height 10
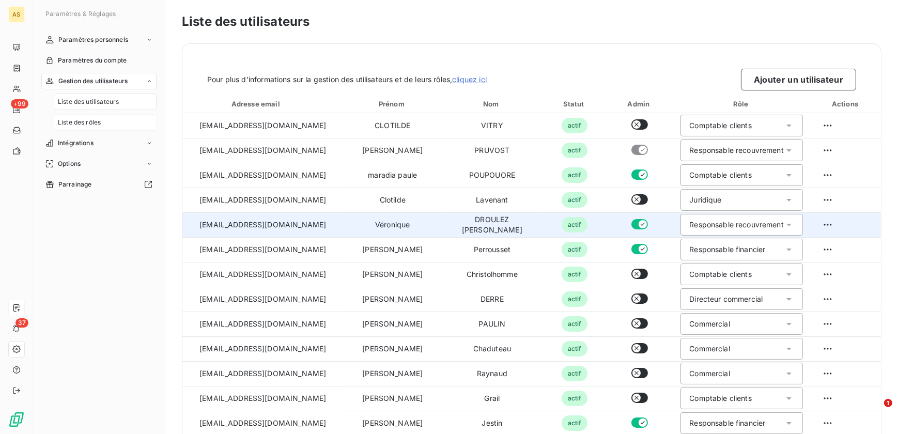
click at [113, 125] on div "Liste des rôles" at bounding box center [105, 122] width 103 height 17
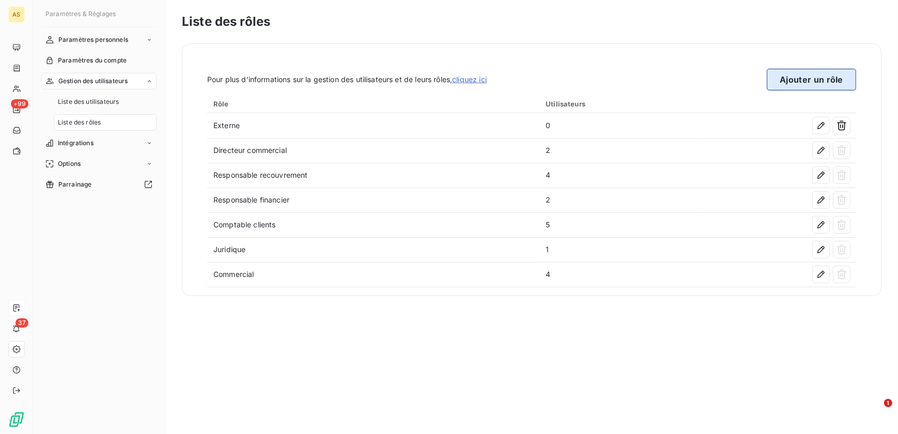
click at [717, 81] on button "Ajouter un rôle" at bounding box center [811, 80] width 89 height 22
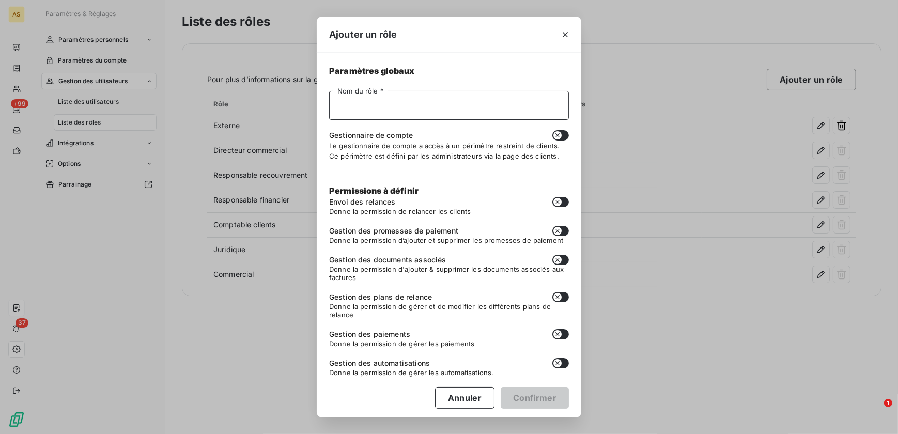
drag, startPoint x: 379, startPoint y: 102, endPoint x: 563, endPoint y: 99, distance: 184.0
click at [379, 102] on input "Nom du rôle *" at bounding box center [449, 105] width 240 height 29
click at [348, 98] on input "RRecouvrement Externe" at bounding box center [449, 105] width 240 height 29
type input "Recouvrement Externe"
click at [555, 132] on button "button" at bounding box center [560, 135] width 17 height 10
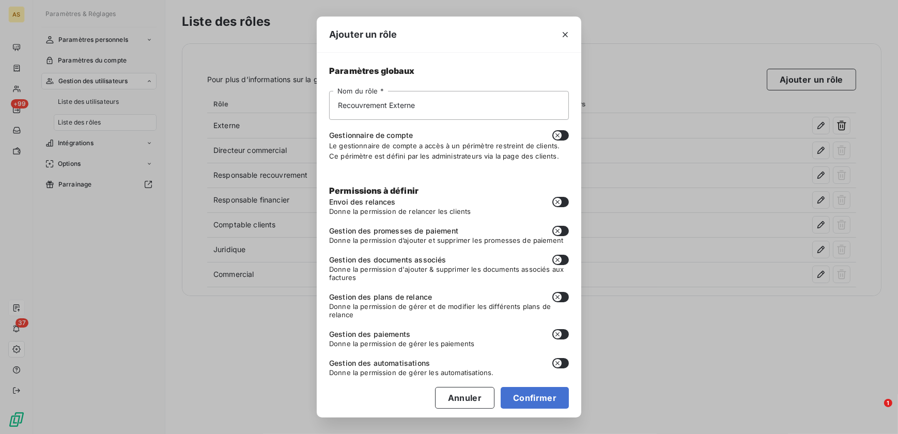
checkbox input "true"
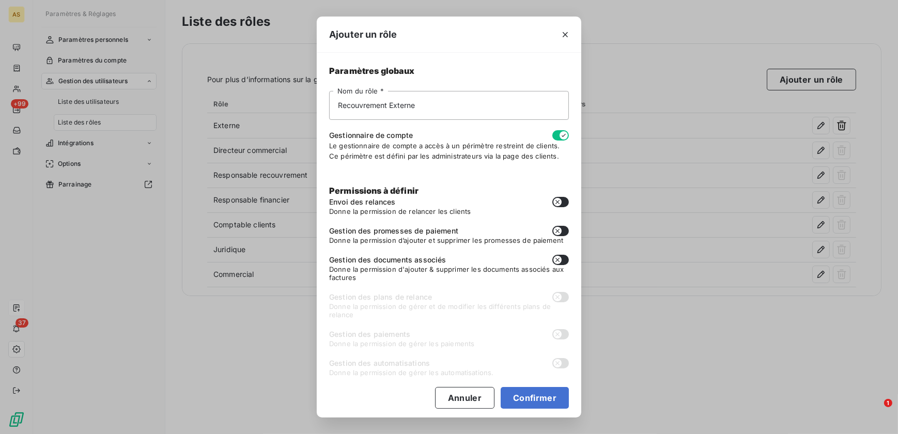
click at [558, 201] on button "button" at bounding box center [560, 202] width 17 height 10
checkbox input "true"
click at [555, 227] on button "button" at bounding box center [560, 231] width 17 height 10
checkbox input "true"
click at [557, 258] on button "button" at bounding box center [560, 260] width 17 height 10
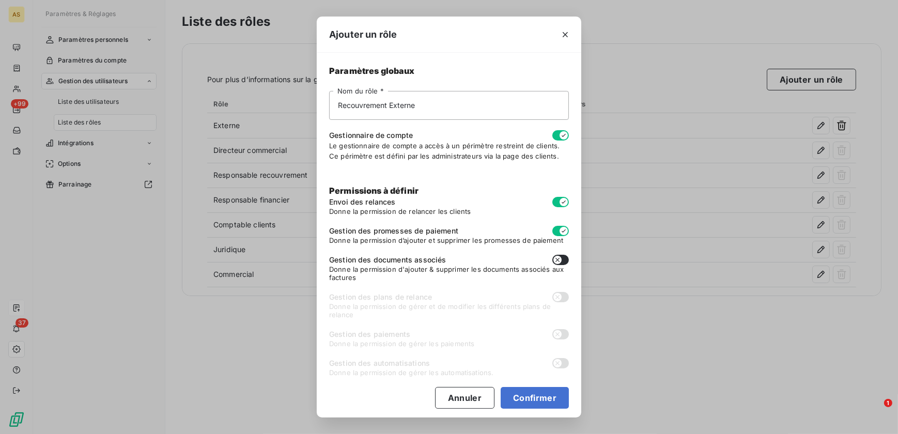
checkbox input "true"
click at [522, 377] on button "Confirmer" at bounding box center [535, 398] width 68 height 22
checkbox input "false"
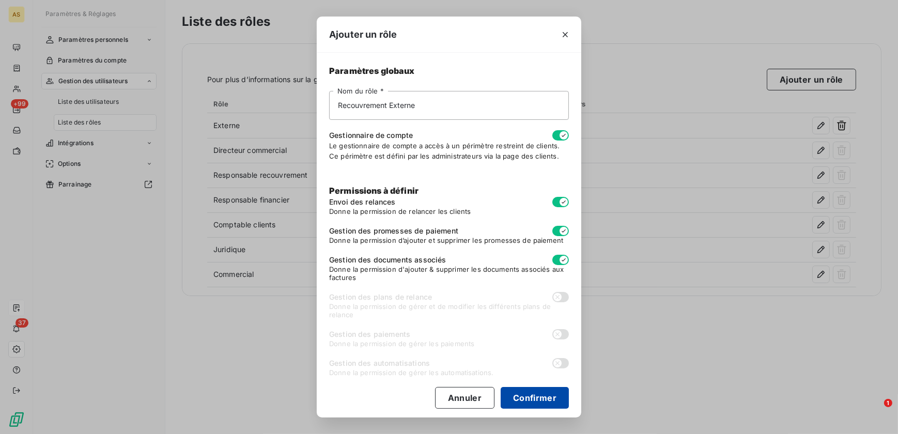
checkbox input "false"
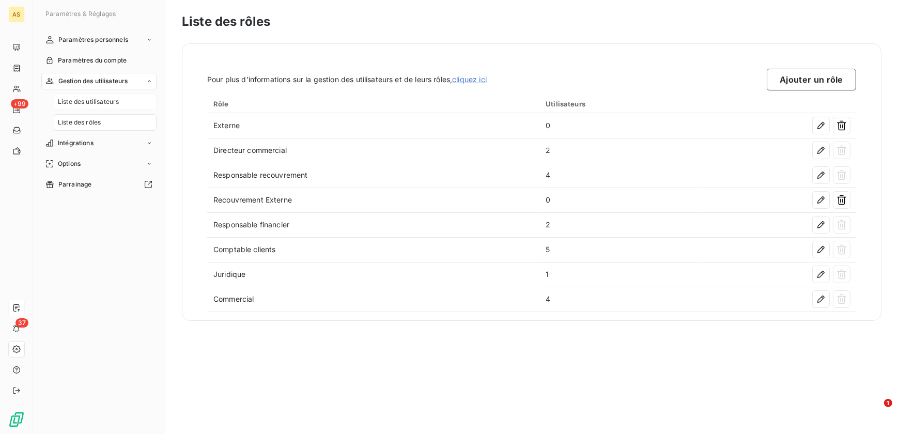
click at [113, 104] on span "Liste des utilisateurs" at bounding box center [88, 101] width 61 height 9
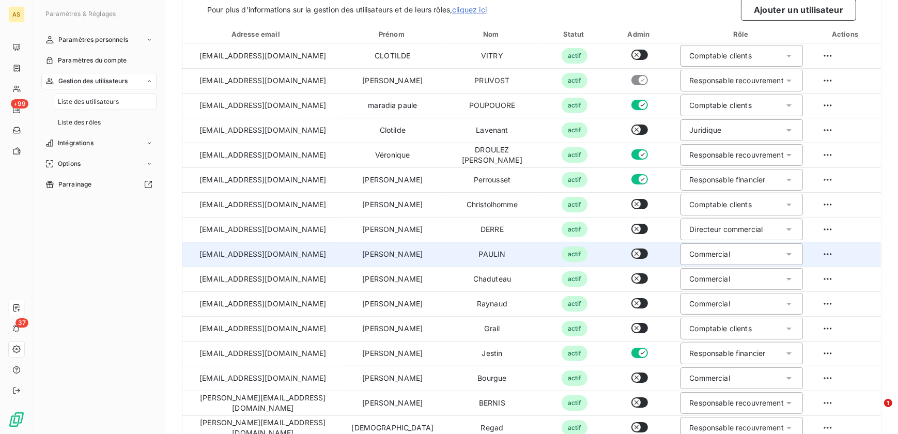
scroll to position [138, 0]
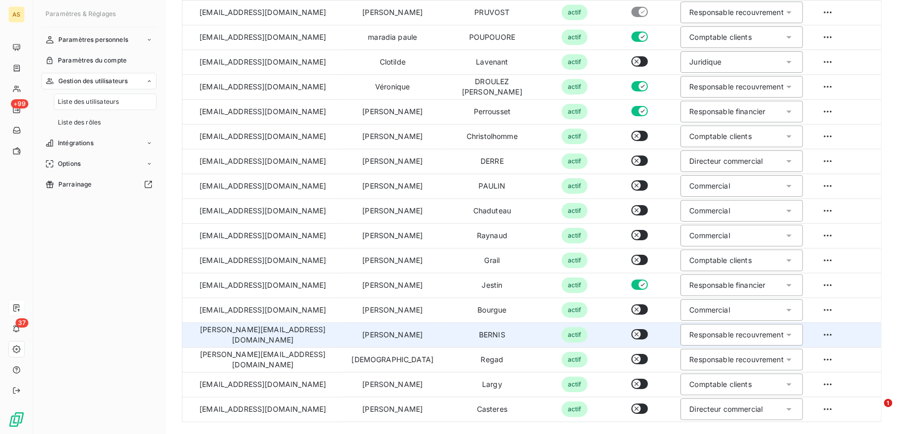
click at [717, 331] on div "Responsable recouvrement" at bounding box center [736, 335] width 95 height 10
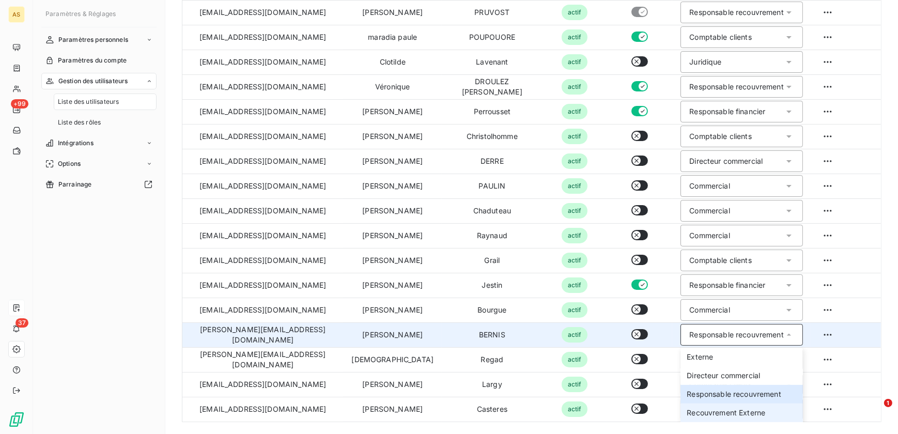
click at [717, 377] on span "Recouvrement Externe" at bounding box center [726, 413] width 79 height 10
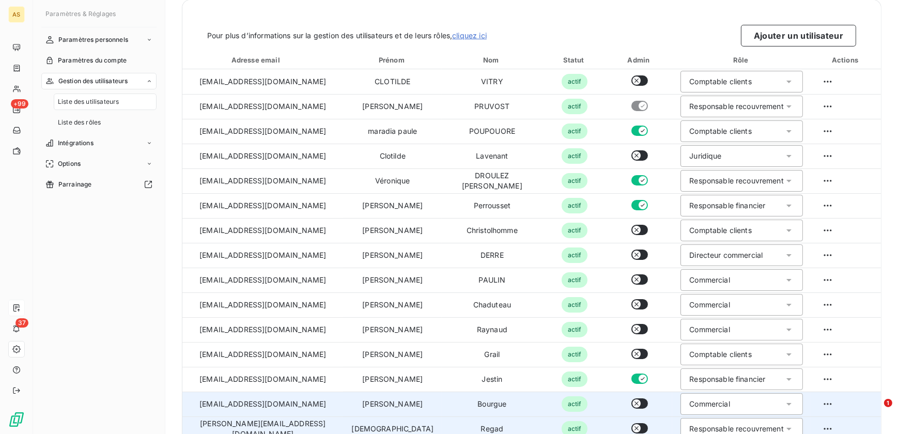
scroll to position [0, 0]
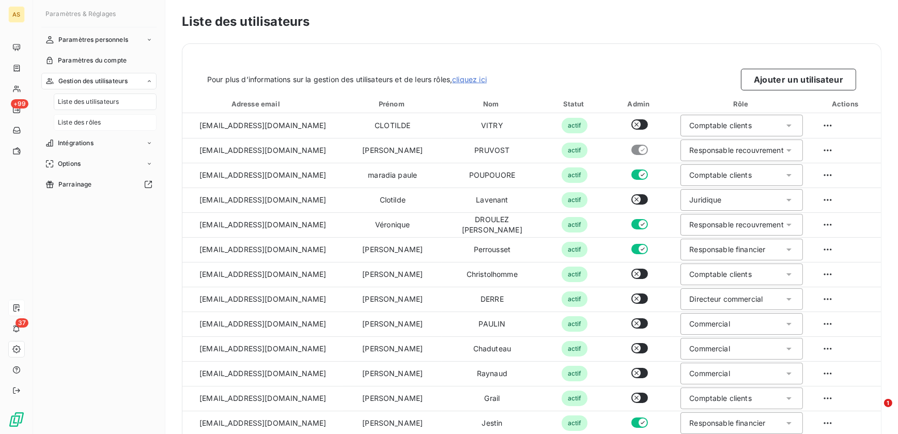
click at [115, 121] on div "Liste des rôles" at bounding box center [105, 122] width 103 height 17
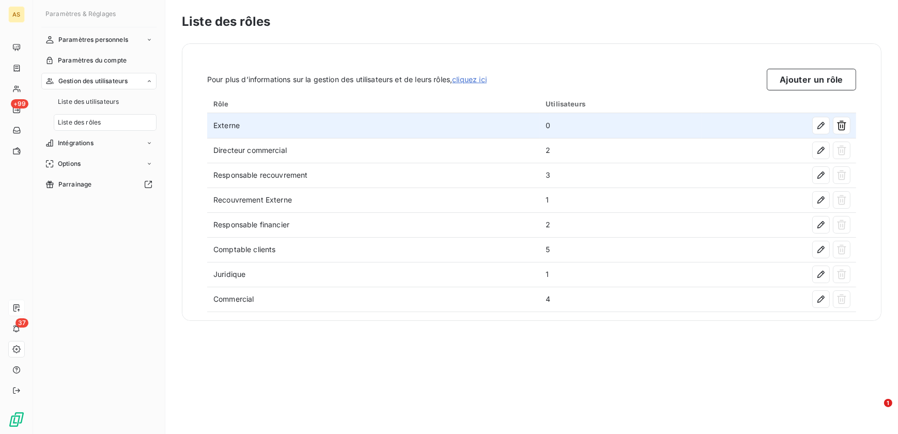
click at [330, 128] on td "Externe" at bounding box center [373, 125] width 332 height 25
click at [717, 129] on icon "button" at bounding box center [821, 125] width 10 height 10
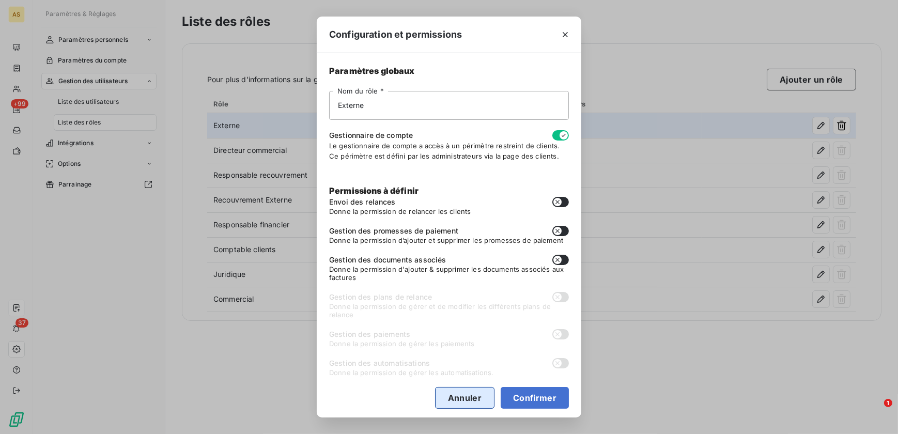
click at [465, 377] on button "Annuler" at bounding box center [464, 398] width 59 height 22
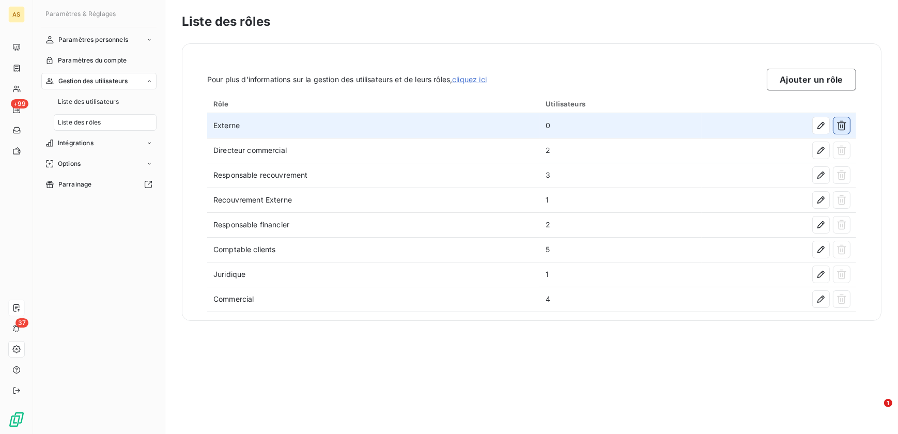
click at [717, 124] on icon "button" at bounding box center [842, 125] width 10 height 10
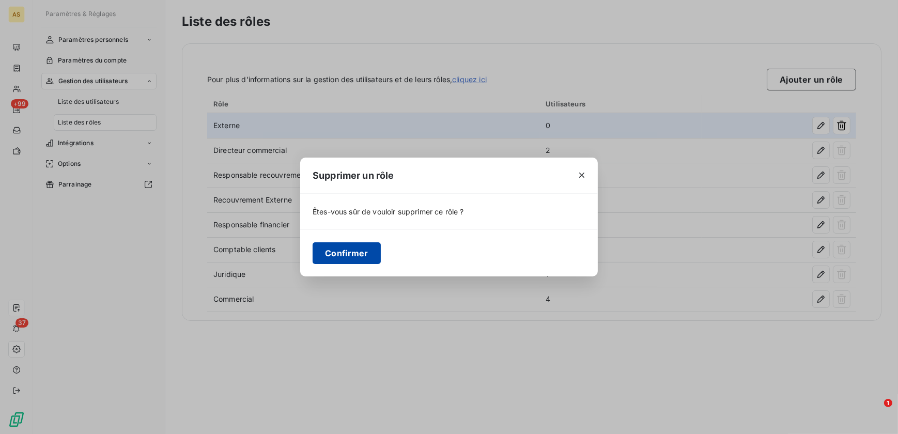
click at [358, 244] on button "Confirmer" at bounding box center [347, 253] width 68 height 22
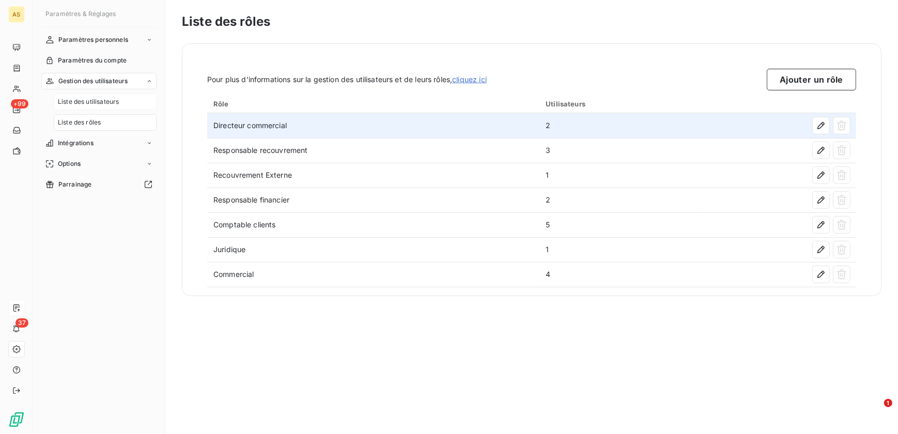
click at [82, 101] on span "Liste des utilisateurs" at bounding box center [88, 101] width 61 height 9
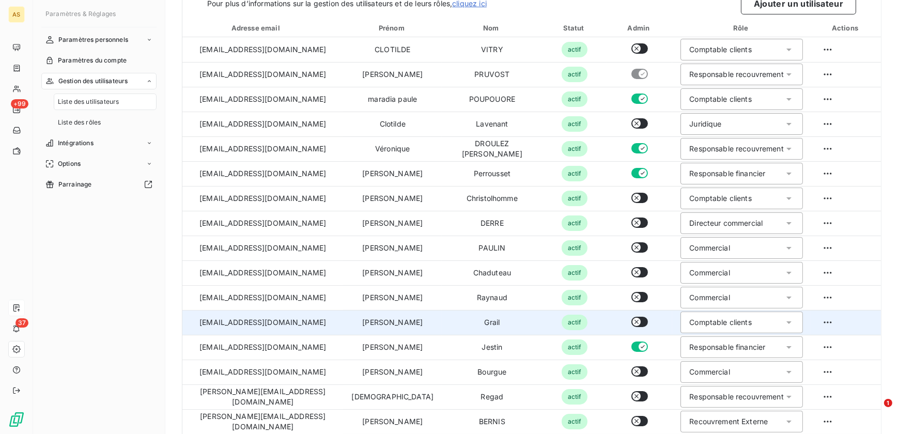
scroll to position [138, 0]
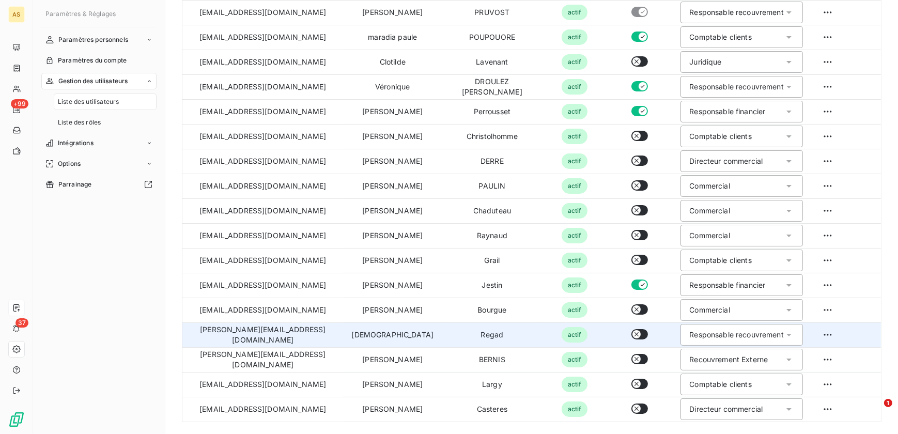
click at [717, 337] on div "Responsable recouvrement" at bounding box center [736, 335] width 95 height 10
click at [717, 377] on li "Recouvrement Externe" at bounding box center [742, 394] width 122 height 19
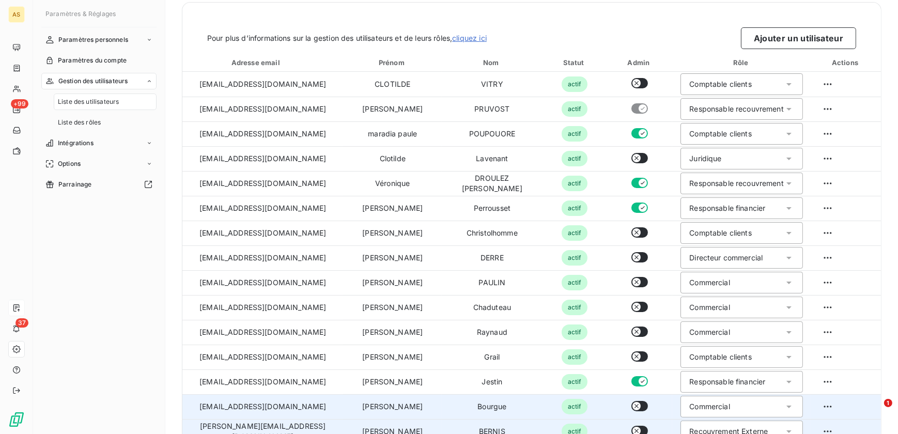
scroll to position [0, 0]
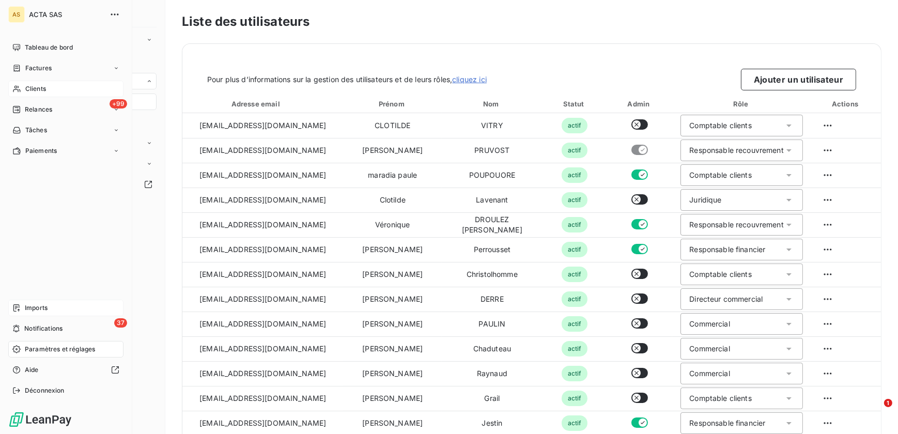
click at [58, 94] on div "Clients" at bounding box center [65, 89] width 115 height 17
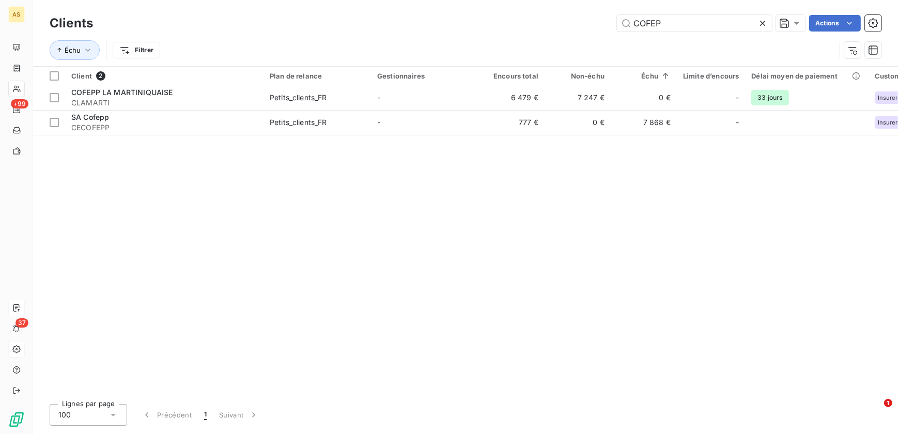
click at [393, 200] on div "Client 2 Plan de relance Gestionnaires Encours total Non-échu Échu Limite d’enc…" at bounding box center [465, 231] width 865 height 329
click at [717, 22] on icon at bounding box center [763, 23] width 10 height 10
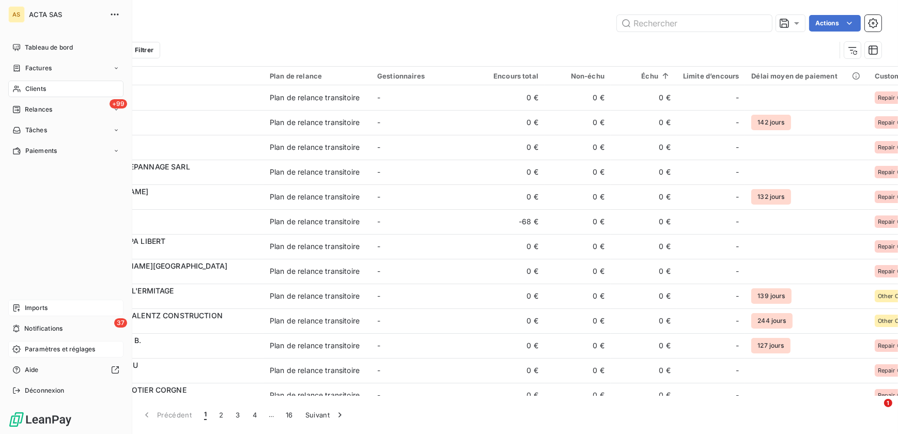
click at [60, 310] on div "Imports" at bounding box center [65, 308] width 115 height 17
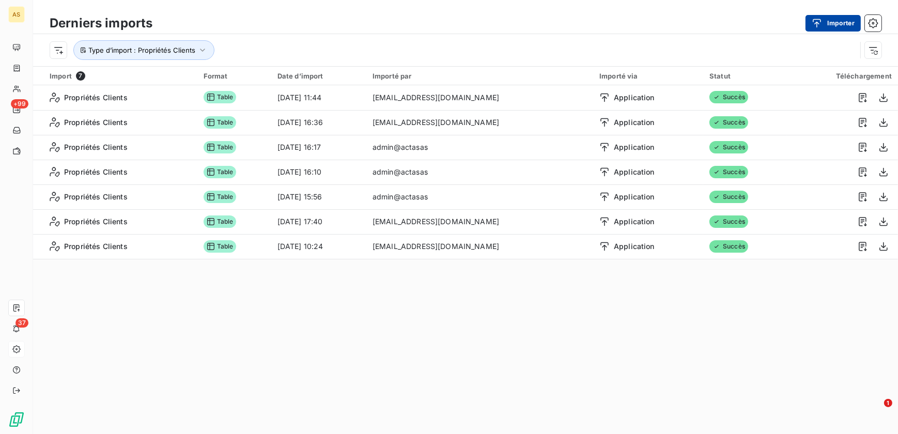
click at [717, 15] on button "Importer" at bounding box center [833, 23] width 55 height 17
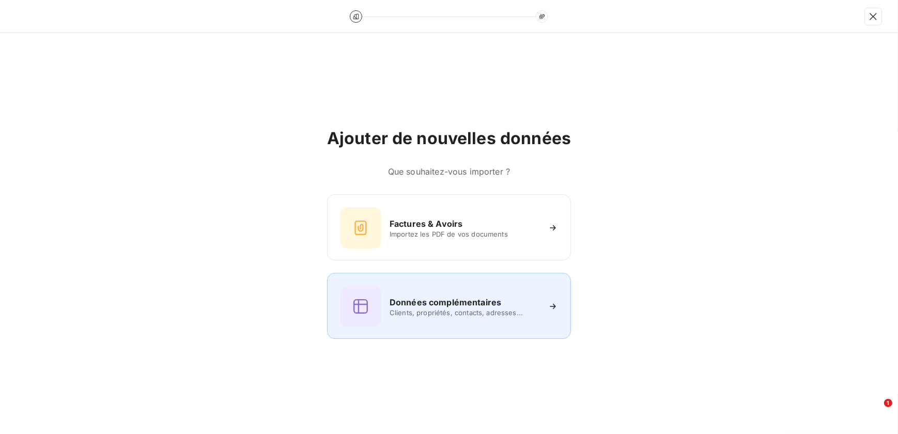
click at [427, 307] on h6 "Données complémentaires" at bounding box center [446, 302] width 112 height 12
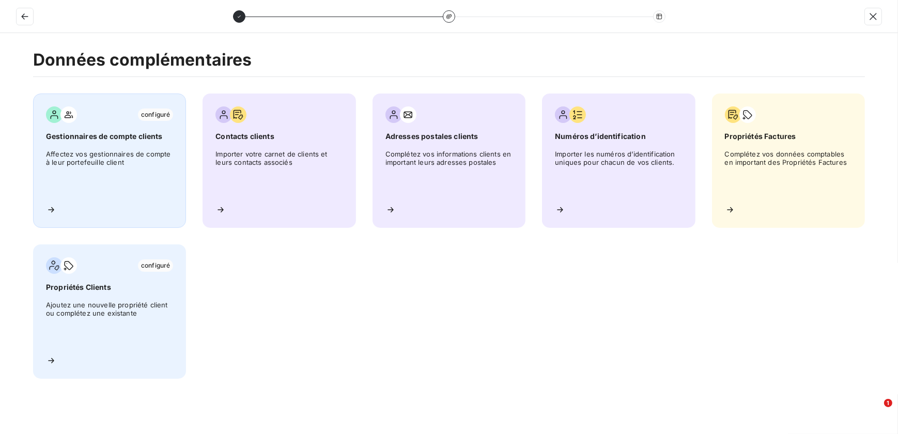
click at [141, 155] on span "Affectez vos gestionnaires de compte à leur portefeuille client" at bounding box center [109, 173] width 127 height 47
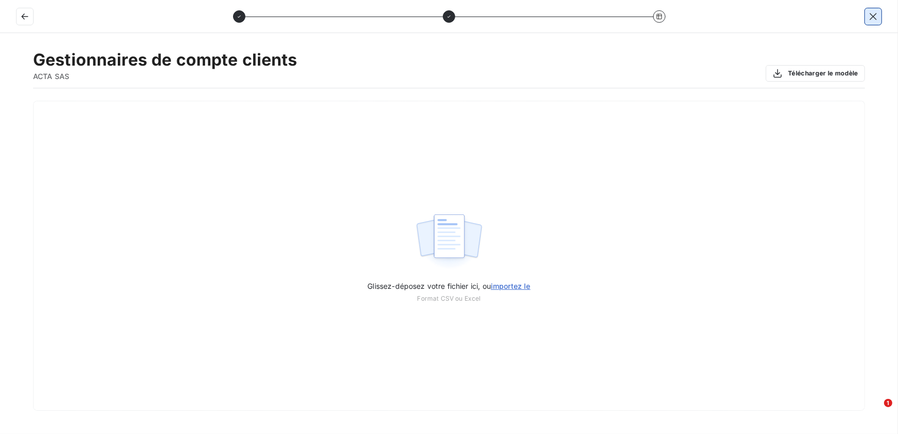
click at [717, 17] on icon "button" at bounding box center [873, 16] width 10 height 10
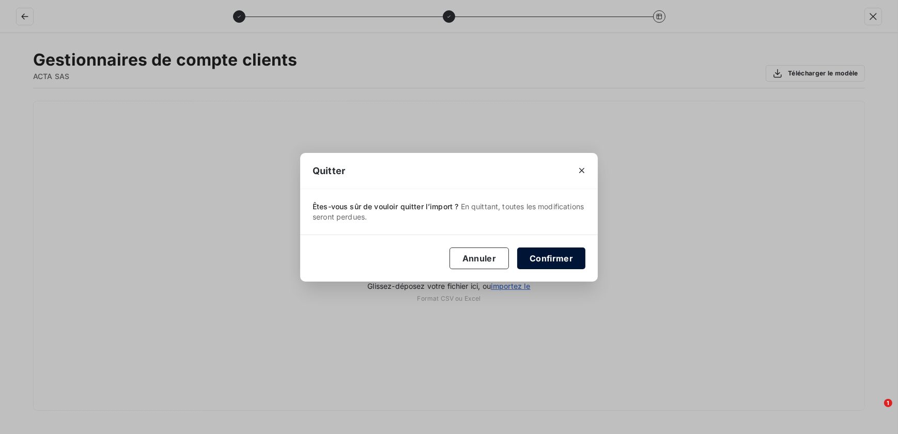
click at [546, 263] on button "Confirmer" at bounding box center [551, 259] width 68 height 22
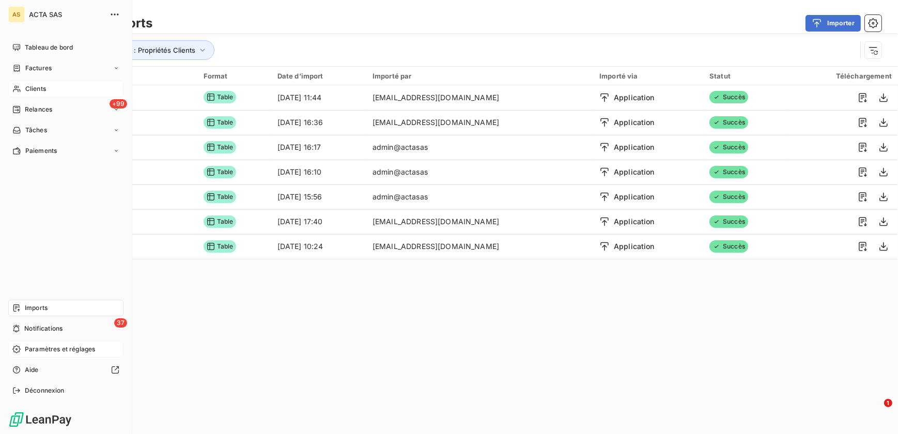
click at [28, 88] on span "Clients" at bounding box center [35, 88] width 21 height 9
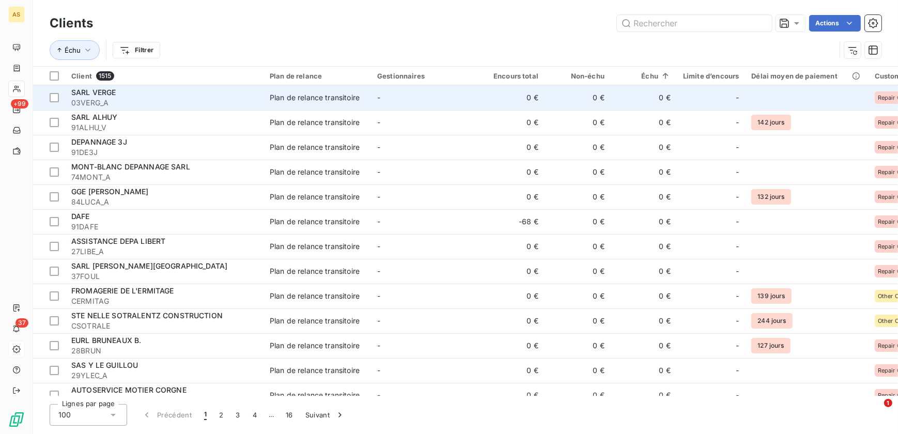
click at [107, 94] on span "SARL VERGE" at bounding box center [93, 92] width 45 height 9
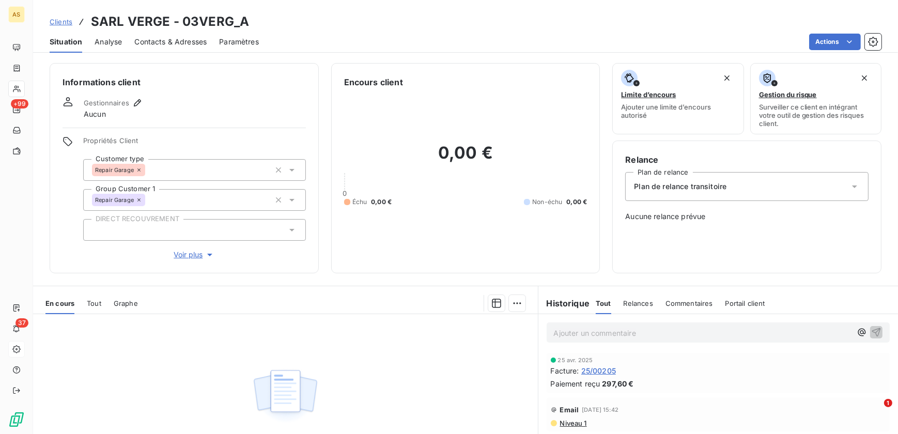
click at [717, 189] on div "Plan de relance transitoire" at bounding box center [746, 186] width 243 height 29
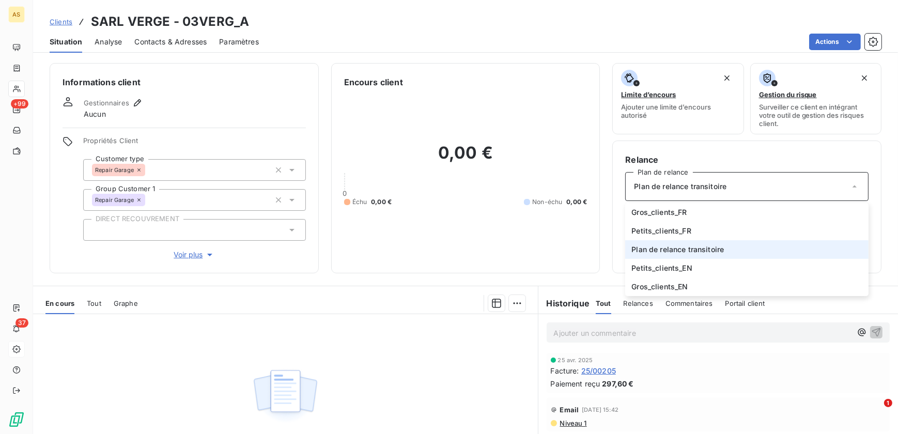
click at [717, 189] on div "Plan de relance transitoire" at bounding box center [746, 186] width 243 height 29
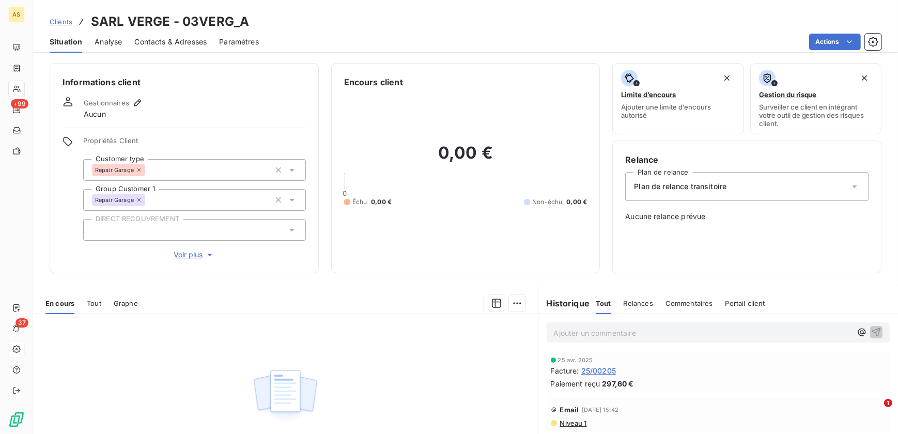
click at [483, 41] on html "AS +99 37 Clients SARL VERGE - 03VERG_A Situation Analyse Contacts & Adresses P…" at bounding box center [449, 217] width 898 height 434
click at [118, 41] on span "Analyse" at bounding box center [108, 42] width 27 height 10
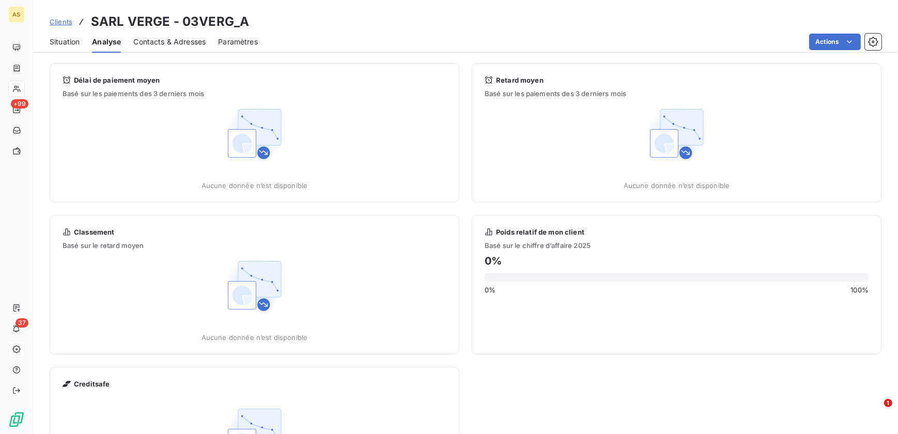
click at [199, 43] on span "Contacts & Adresses" at bounding box center [169, 42] width 72 height 10
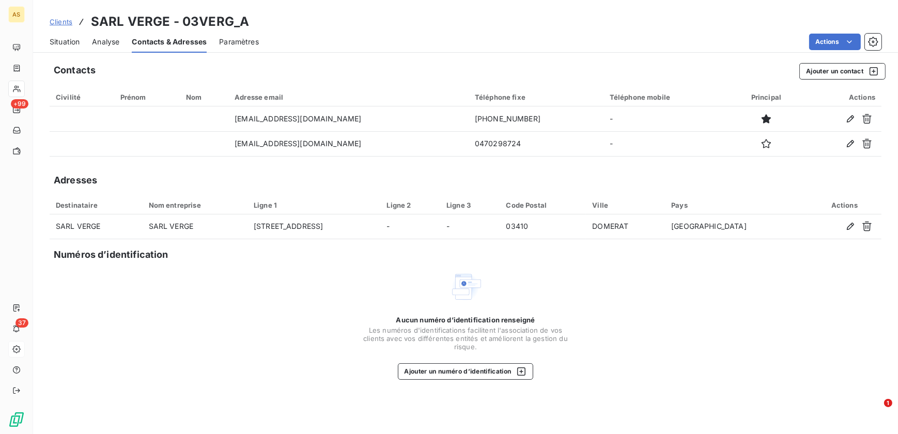
click at [230, 43] on span "Paramètres" at bounding box center [239, 42] width 40 height 10
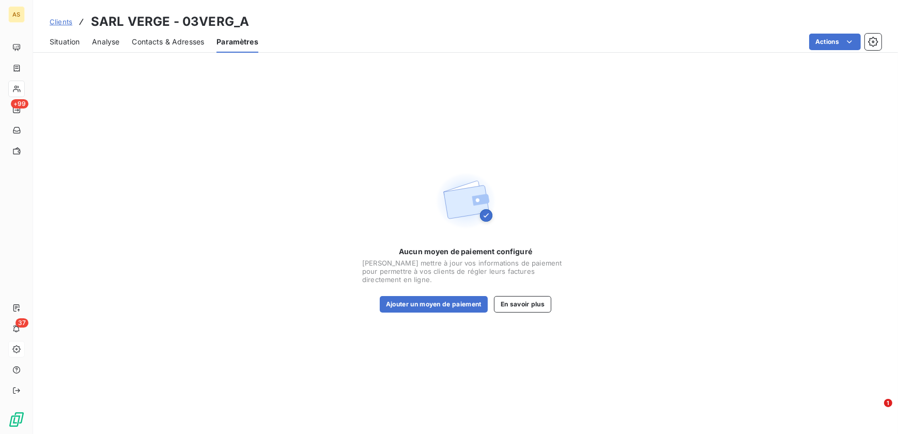
click at [44, 45] on div "Situation Analyse Contacts & Adresses Paramètres Actions" at bounding box center [465, 42] width 865 height 22
click at [54, 44] on span "Situation" at bounding box center [65, 42] width 30 height 10
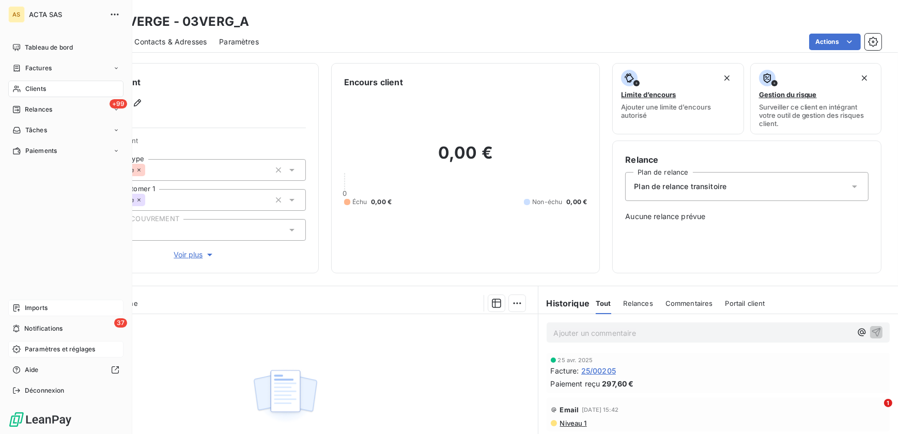
click at [43, 308] on span "Imports" at bounding box center [36, 307] width 23 height 9
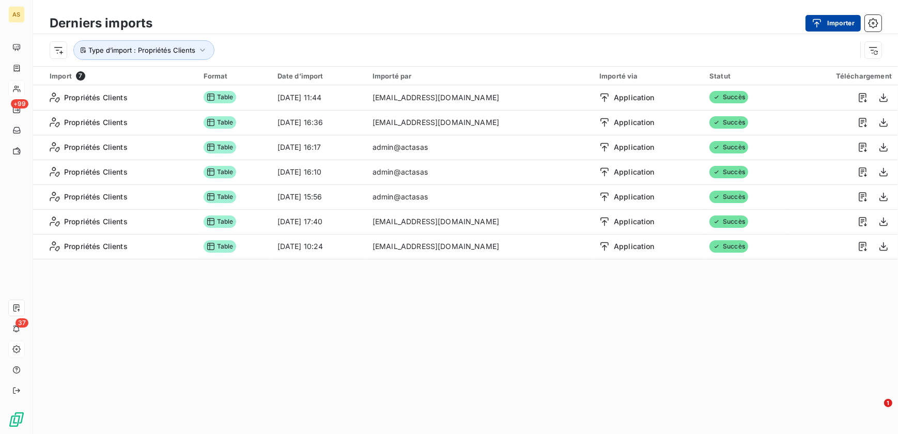
click at [717, 22] on button "Importer" at bounding box center [833, 23] width 55 height 17
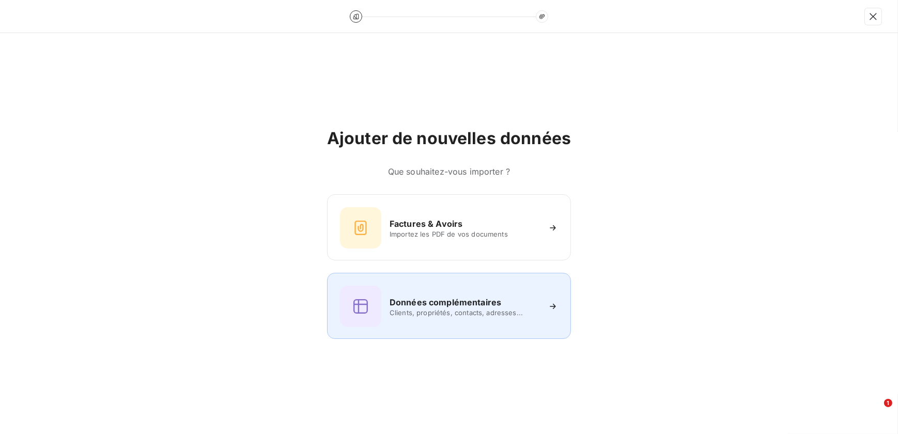
click at [461, 318] on div "Données complémentaires Clients, propriétés, contacts, adresses..." at bounding box center [449, 306] width 218 height 41
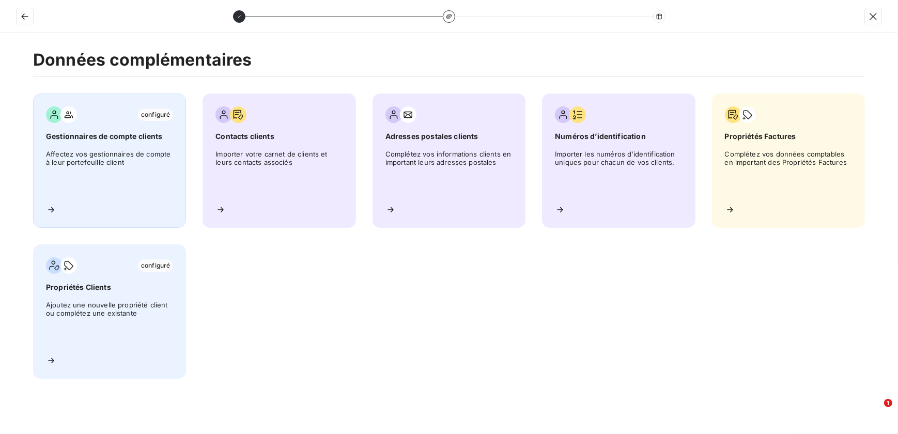
click at [140, 164] on span "Affectez vos gestionnaires de compte à leur portefeuille client" at bounding box center [109, 173] width 127 height 47
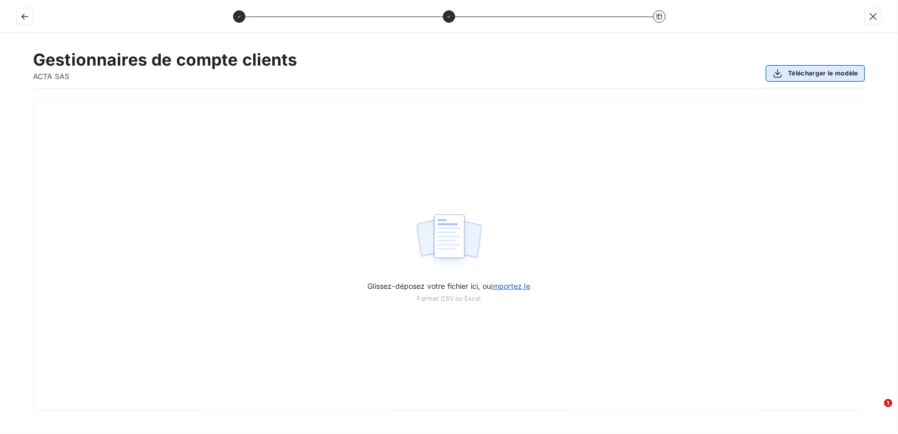
click at [717, 75] on button "Télécharger le modèle" at bounding box center [815, 73] width 99 height 17
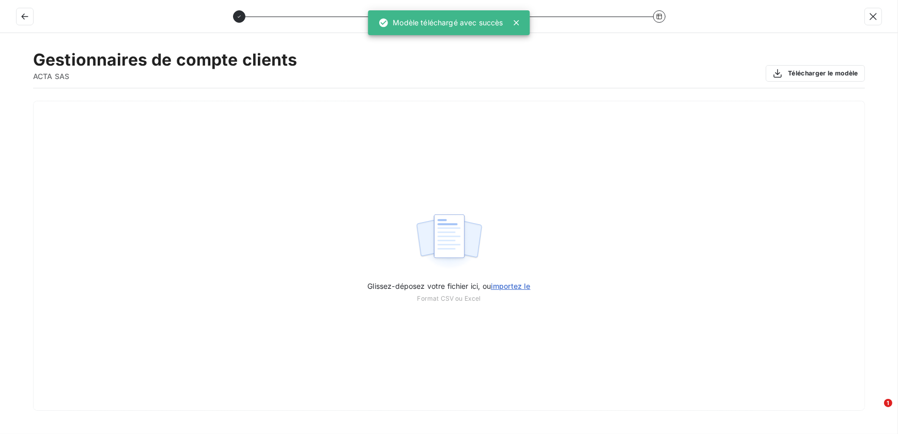
click at [623, 70] on div "Gestionnaires de compte clients ACTA SAS Télécharger le modèle" at bounding box center [449, 69] width 832 height 39
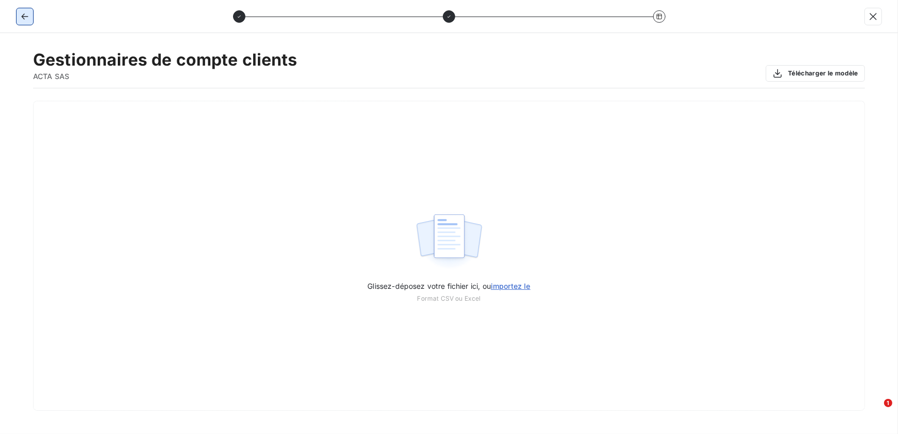
click at [27, 15] on icon "button" at bounding box center [25, 16] width 10 height 10
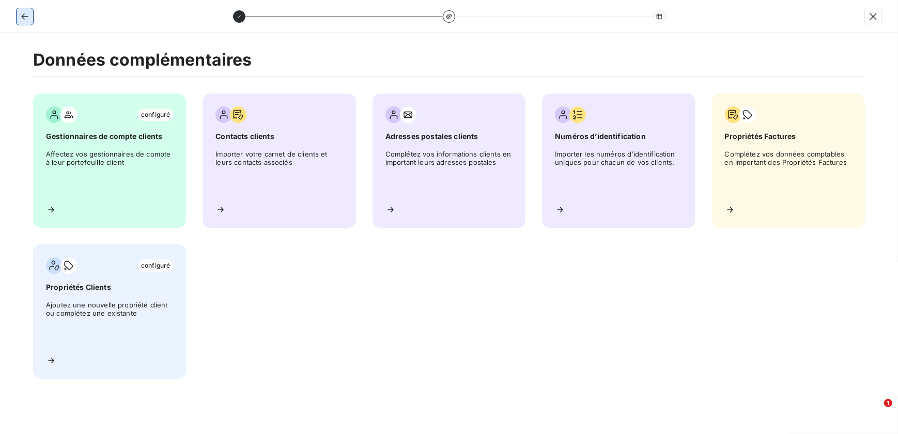
click at [27, 15] on icon "button" at bounding box center [25, 16] width 10 height 10
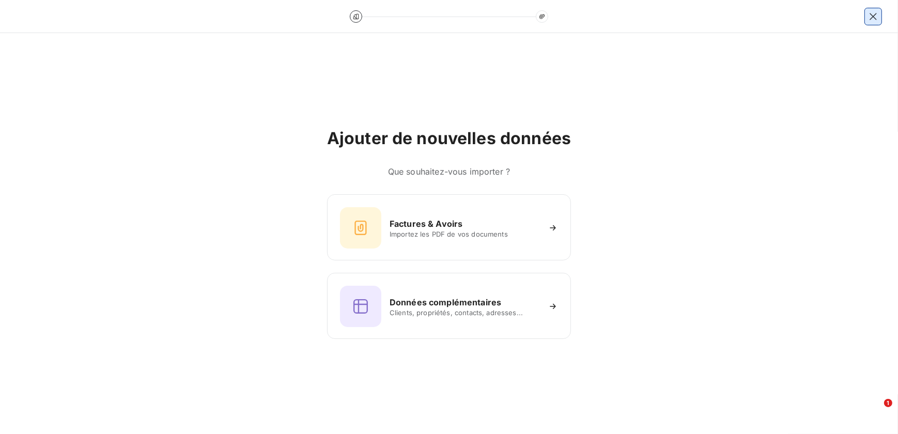
click at [717, 13] on icon "button" at bounding box center [873, 16] width 10 height 10
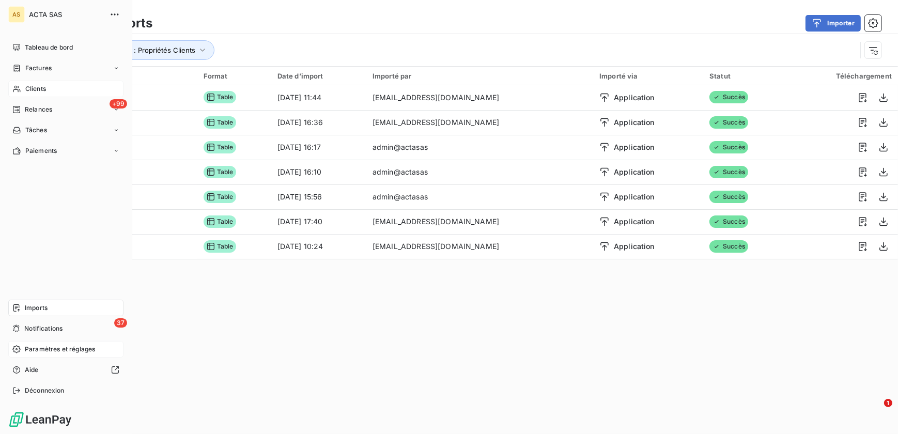
click at [39, 91] on span "Clients" at bounding box center [35, 88] width 21 height 9
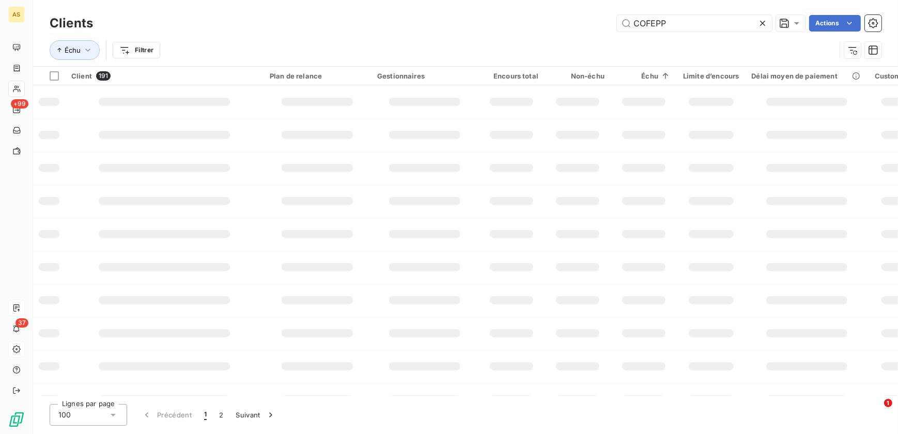
type input "COFEPP"
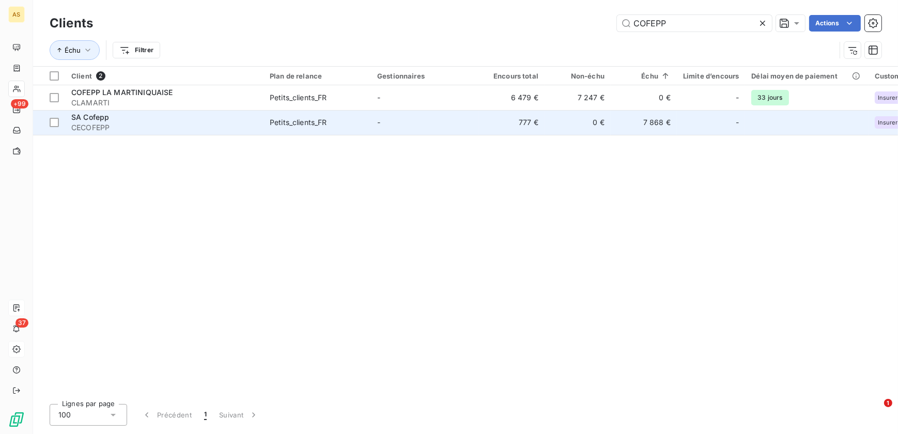
click at [143, 124] on span "CECOFEPP" at bounding box center [164, 127] width 186 height 10
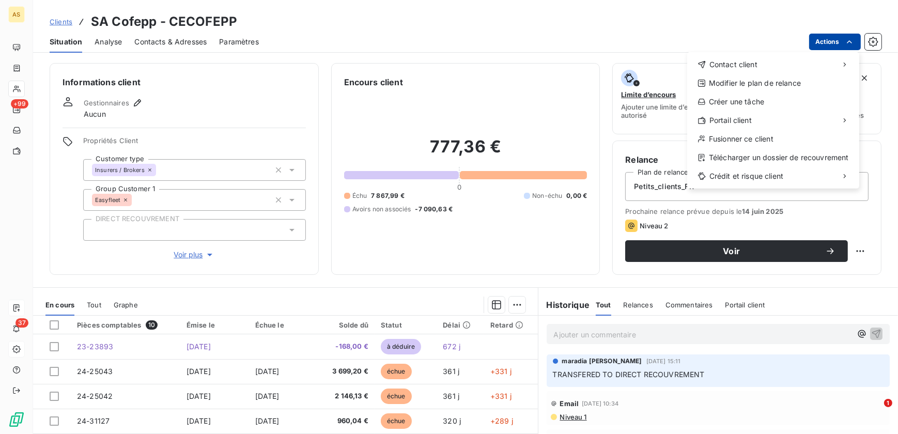
click at [717, 45] on html "AS +99 37 Clients SA Cofepp - CECOFEPP Situation Analyse Contacts & Adresses Pa…" at bounding box center [449, 217] width 898 height 434
click at [656, 41] on html "AS +99 37 Clients SA Cofepp - CECOFEPP Situation Analyse Contacts & Adresses Pa…" at bounding box center [449, 217] width 898 height 434
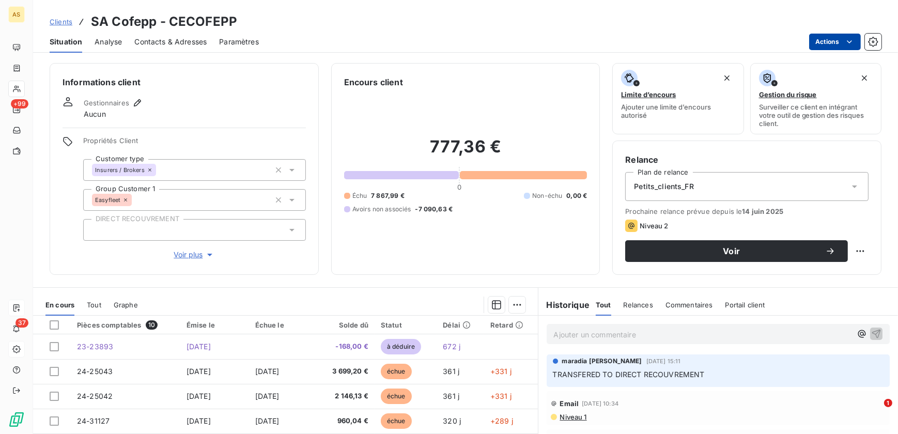
click at [717, 47] on html "AS +99 37 Clients SA Cofepp - CECOFEPP Situation Analyse Contacts & Adresses Pa…" at bounding box center [449, 217] width 898 height 434
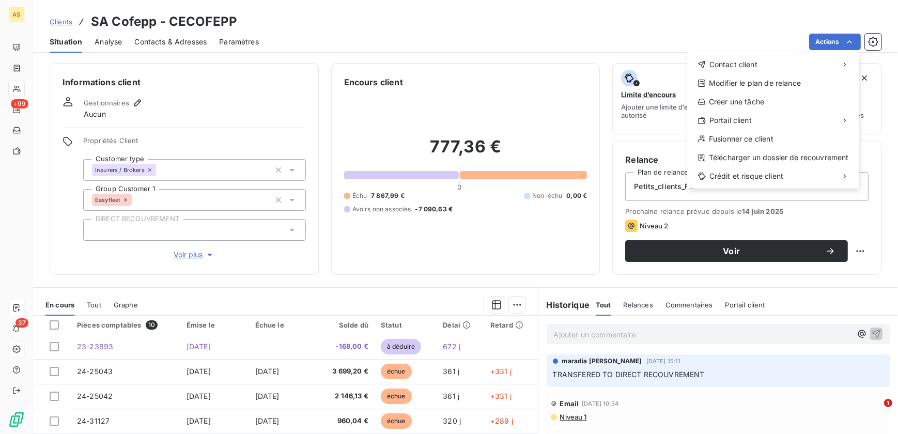
click at [449, 48] on html "AS +99 37 Clients SA Cofepp - CECOFEPP Situation Analyse Contacts & Adresses Pa…" at bounding box center [449, 217] width 898 height 434
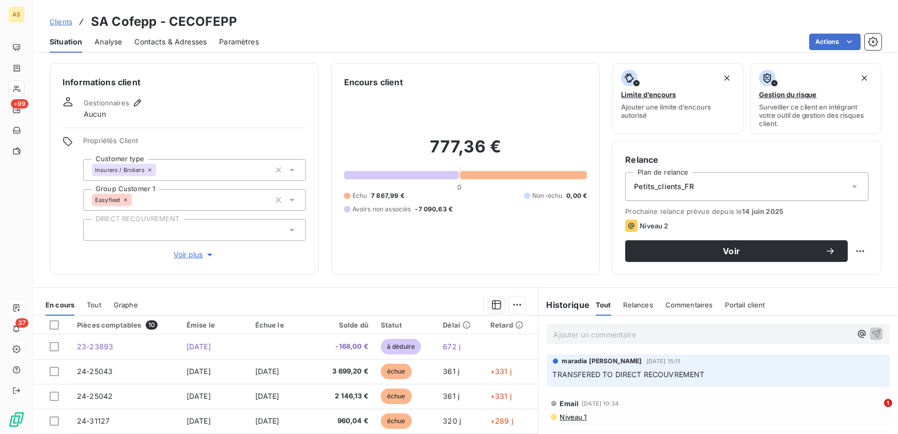
click at [120, 41] on span "Analyse" at bounding box center [108, 42] width 27 height 10
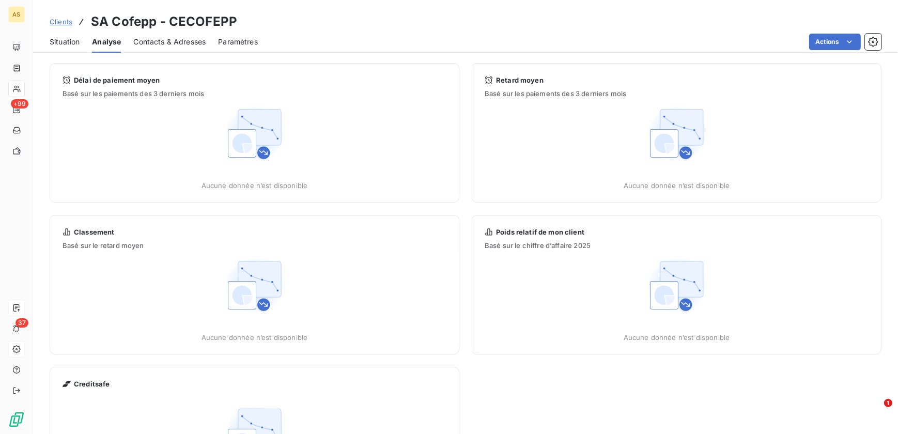
click at [147, 40] on span "Contacts & Adresses" at bounding box center [169, 42] width 72 height 10
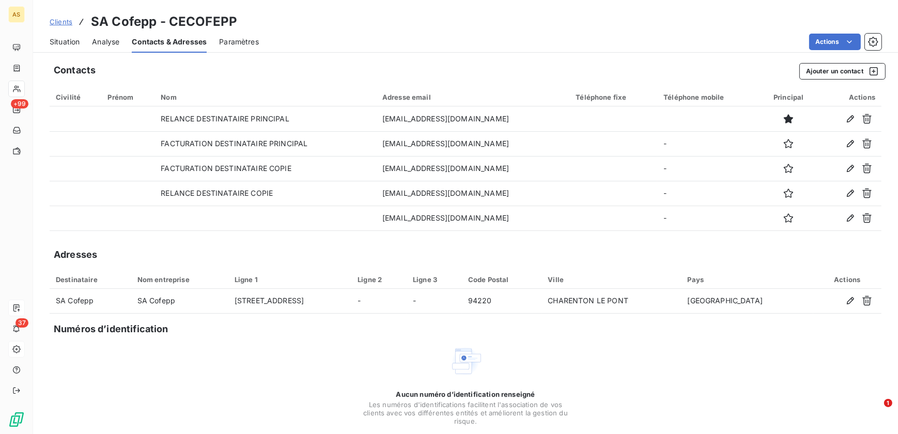
click at [231, 33] on div "Paramètres" at bounding box center [239, 42] width 40 height 22
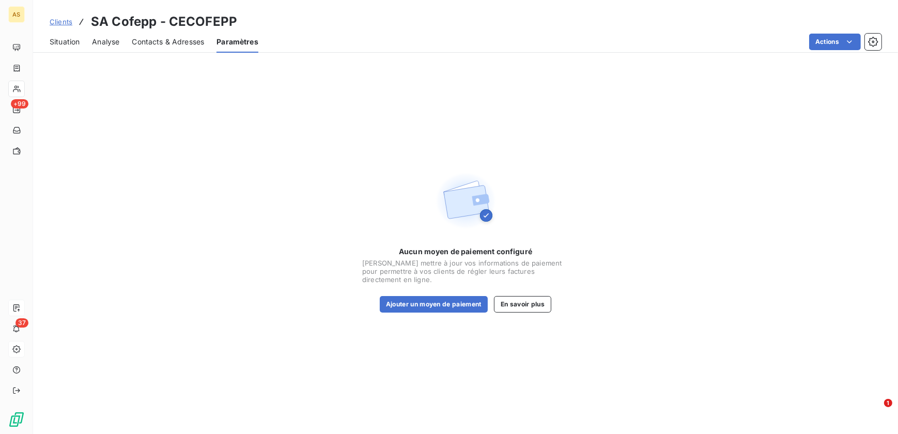
click at [169, 37] on span "Contacts & Adresses" at bounding box center [168, 42] width 72 height 10
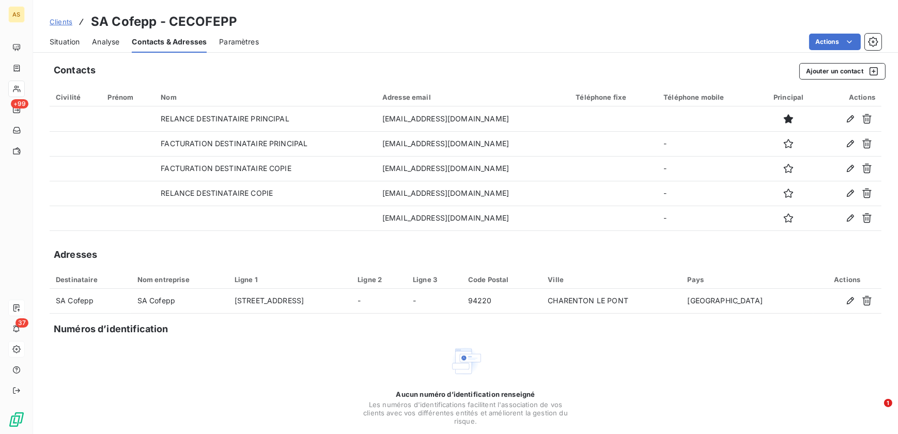
click at [67, 40] on span "Situation" at bounding box center [65, 42] width 30 height 10
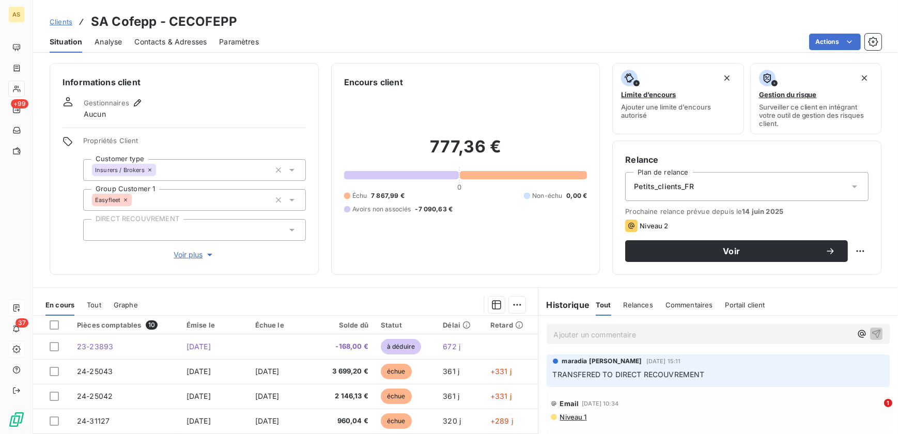
click at [119, 31] on div "Analyse" at bounding box center [108, 42] width 27 height 22
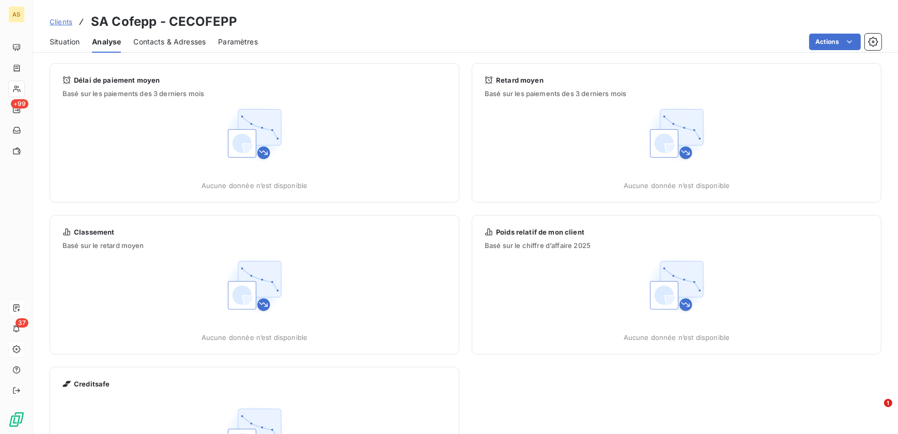
click at [56, 40] on span "Situation" at bounding box center [65, 42] width 30 height 10
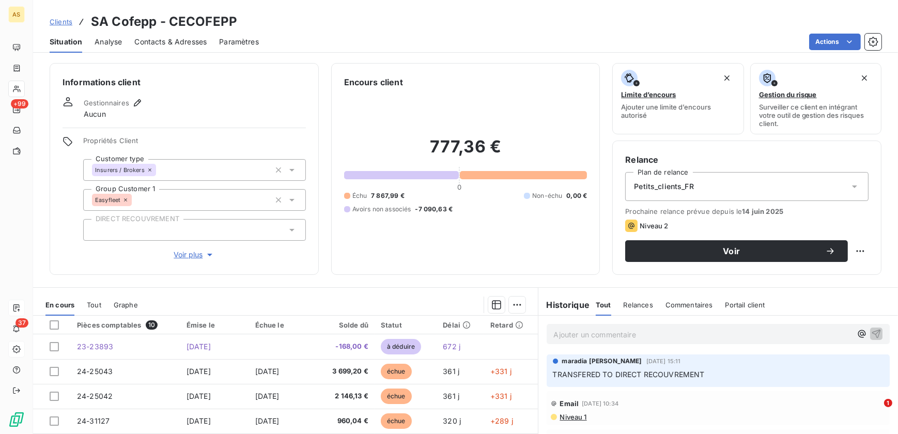
click at [294, 235] on div at bounding box center [194, 230] width 223 height 22
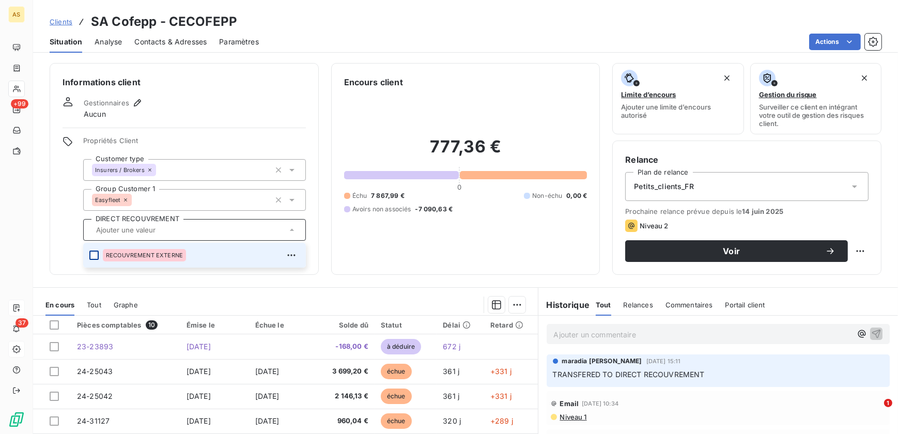
click at [89, 253] on div at bounding box center [93, 255] width 9 height 9
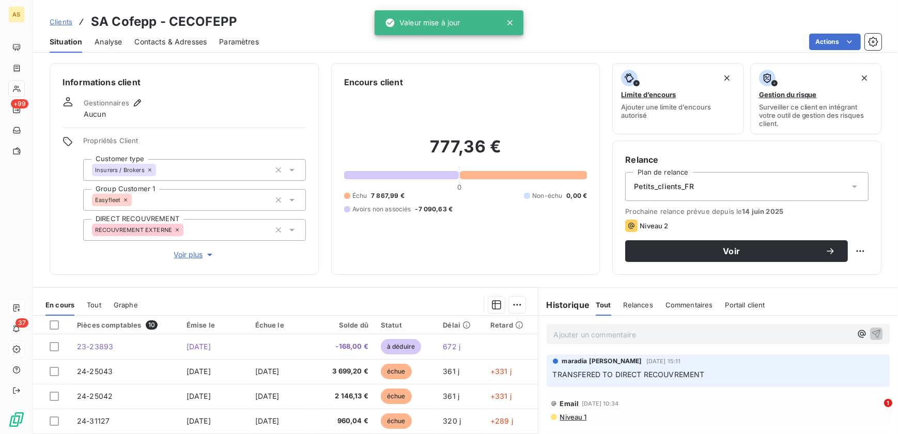
click at [388, 255] on div "777,36 € 0 Échu 7 867,99 € Non-échu 0,00 € Avoirs non associés -7 090,63 €" at bounding box center [465, 175] width 243 height 174
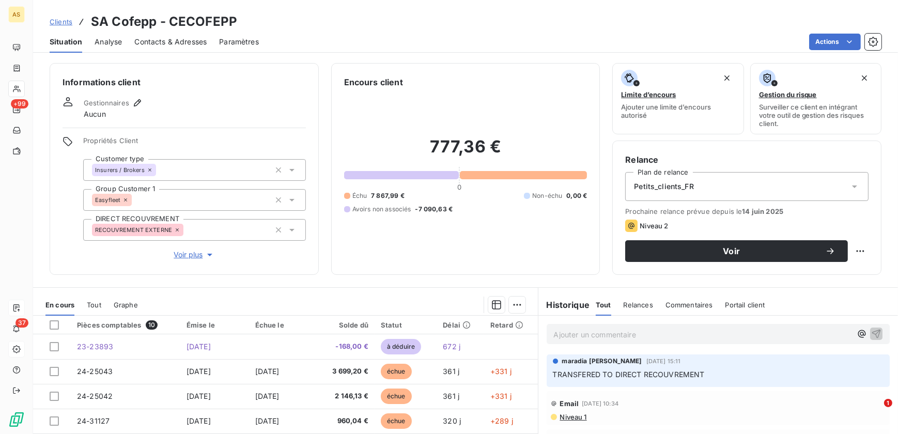
click at [190, 255] on span "Voir plus" at bounding box center [194, 255] width 41 height 10
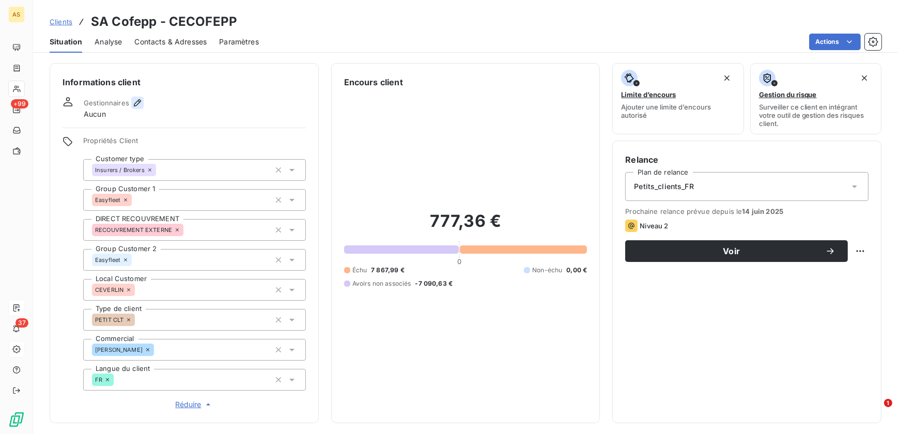
click at [137, 103] on icon "button" at bounding box center [137, 102] width 7 height 7
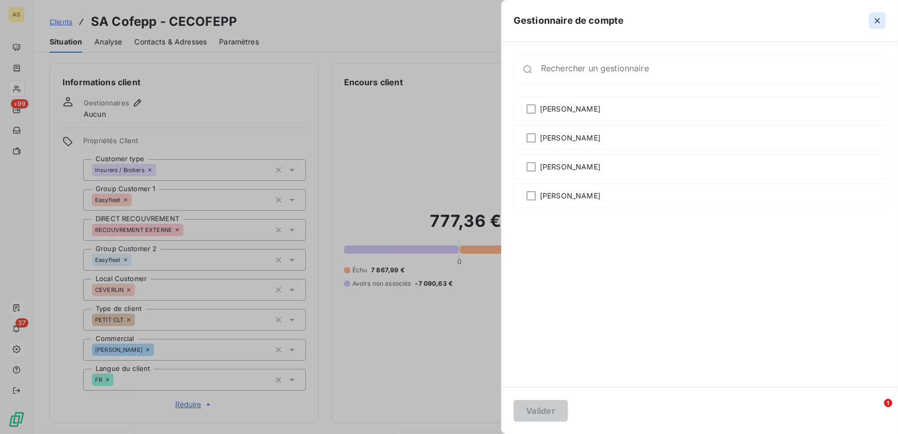
click at [717, 23] on icon "button" at bounding box center [877, 21] width 10 height 10
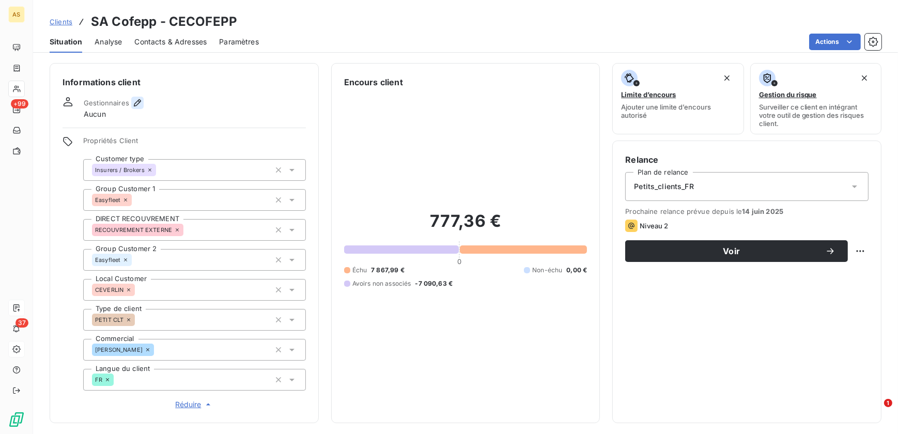
click at [135, 100] on icon "button" at bounding box center [137, 103] width 10 height 10
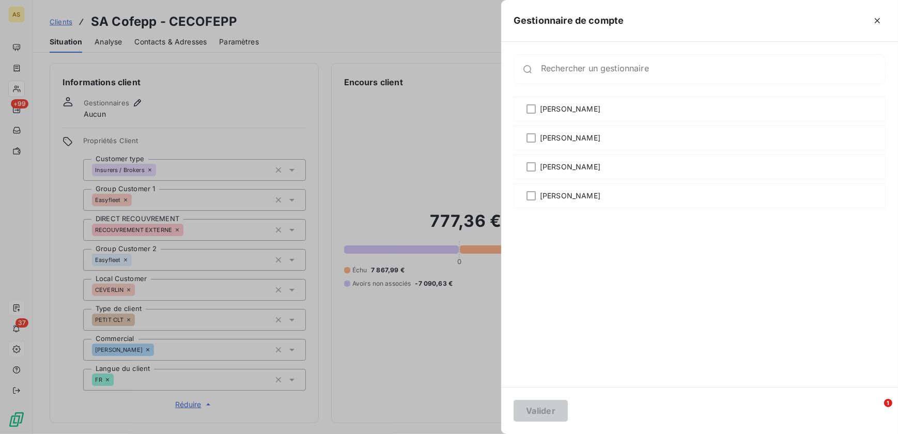
click at [332, 24] on div at bounding box center [449, 217] width 898 height 434
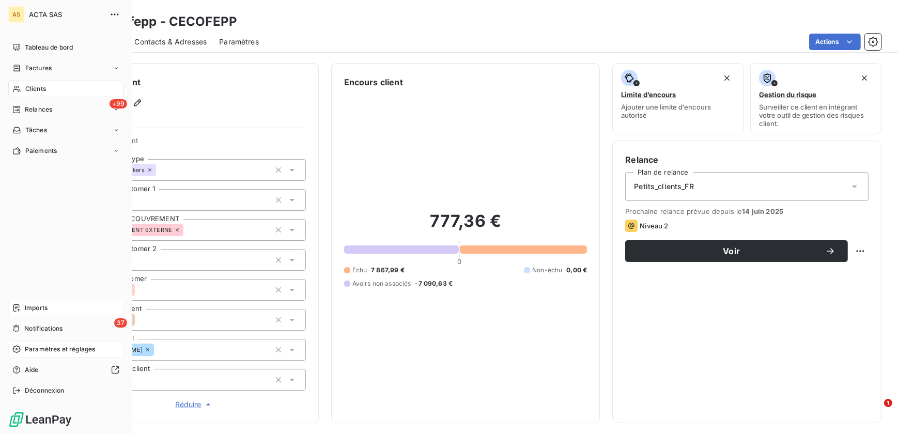
click at [60, 344] on div "Paramètres et réglages" at bounding box center [65, 349] width 115 height 17
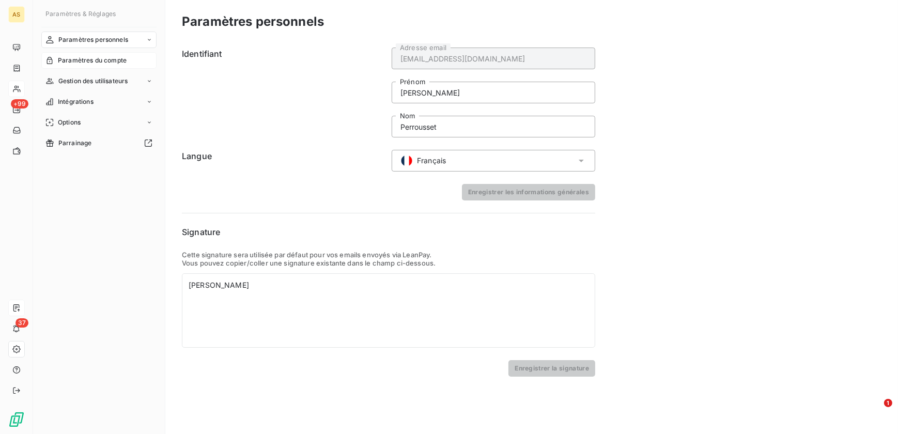
click at [109, 56] on span "Paramètres du compte" at bounding box center [92, 60] width 69 height 9
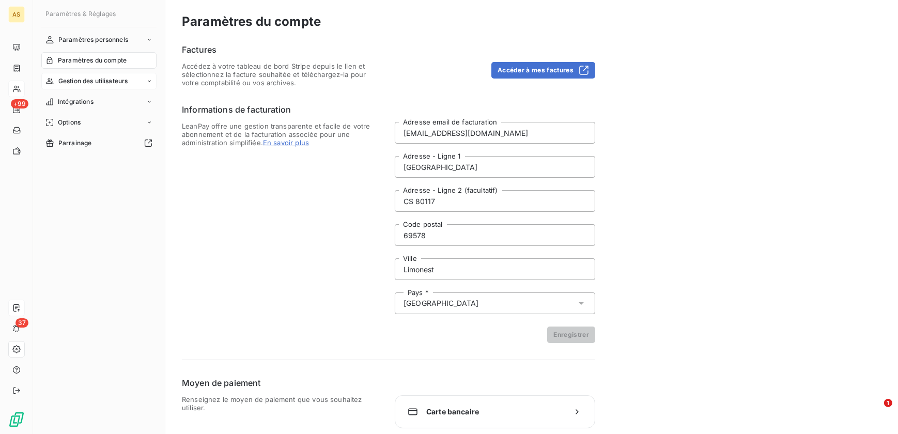
click at [114, 87] on div "Gestion des utilisateurs" at bounding box center [98, 81] width 115 height 17
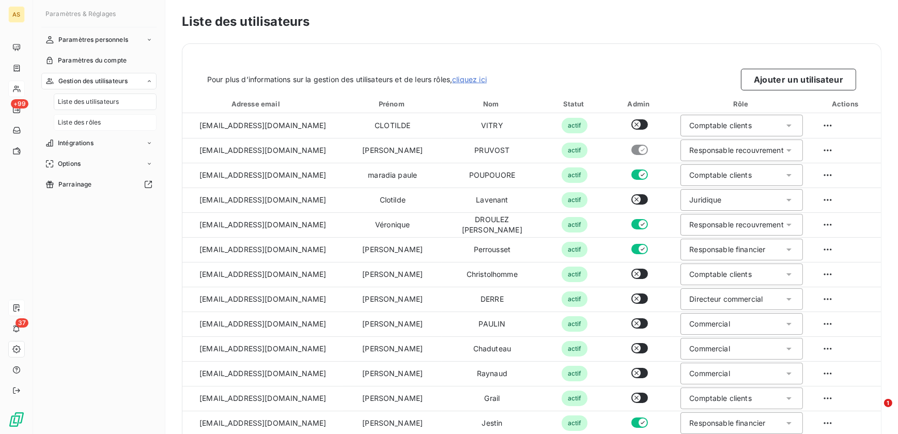
click at [112, 120] on div "Liste des rôles" at bounding box center [105, 122] width 103 height 17
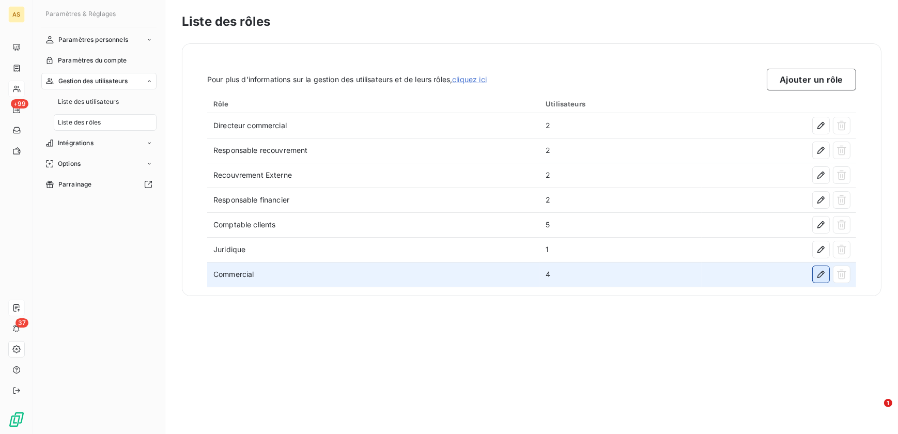
click at [717, 279] on icon "button" at bounding box center [821, 274] width 10 height 10
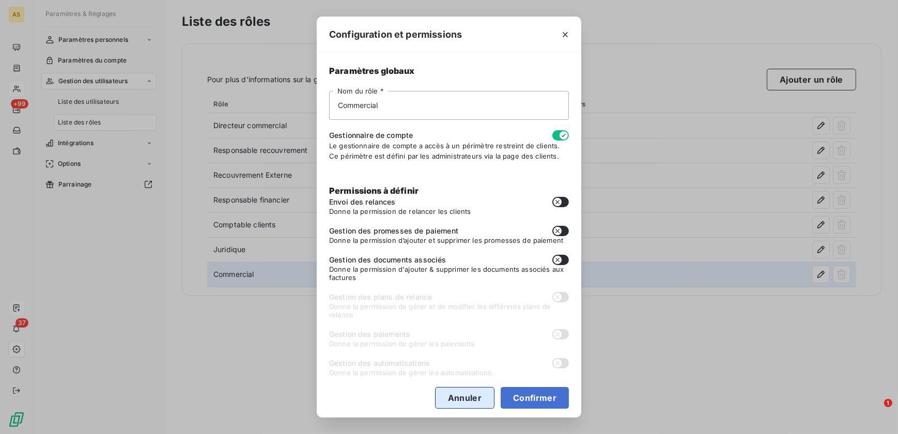
click at [462, 377] on button "Annuler" at bounding box center [464, 398] width 59 height 22
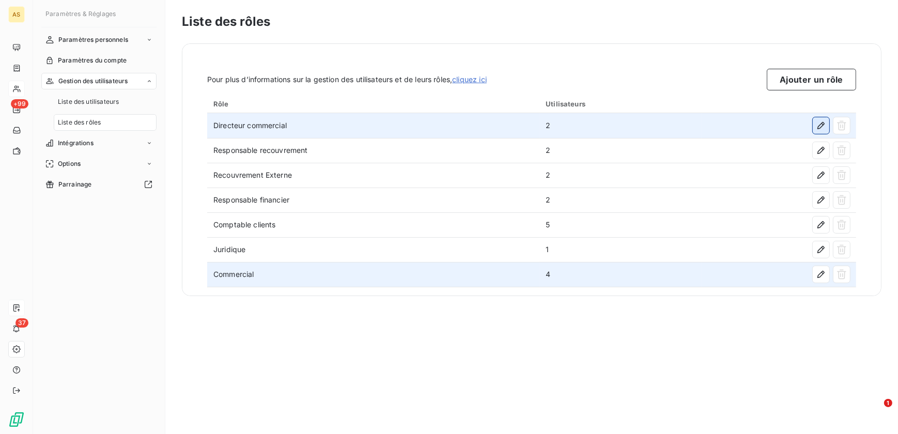
click at [717, 124] on button "button" at bounding box center [821, 125] width 17 height 17
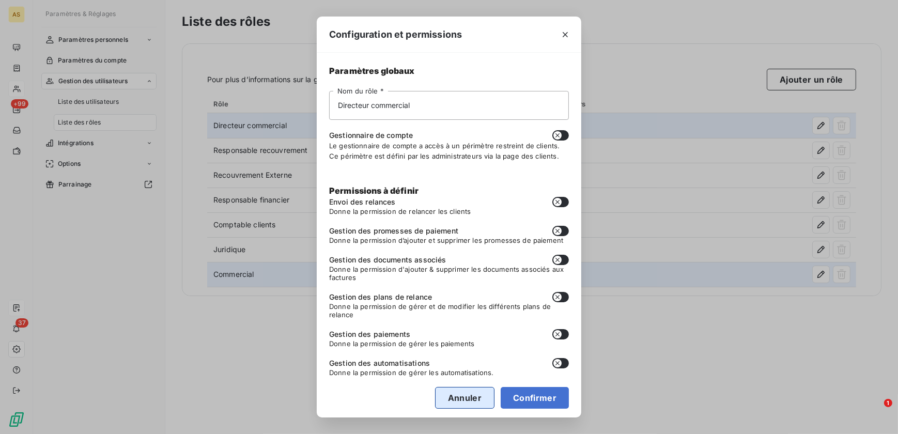
click at [464, 377] on button "Annuler" at bounding box center [464, 398] width 59 height 22
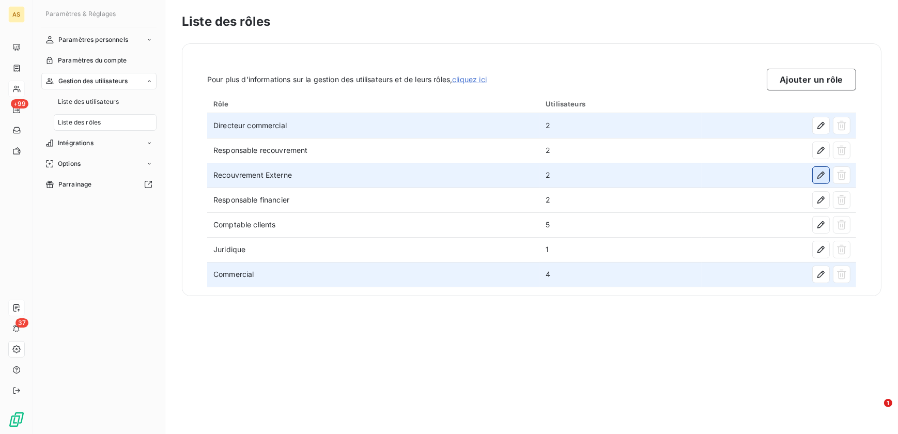
click at [717, 174] on button "button" at bounding box center [821, 175] width 17 height 17
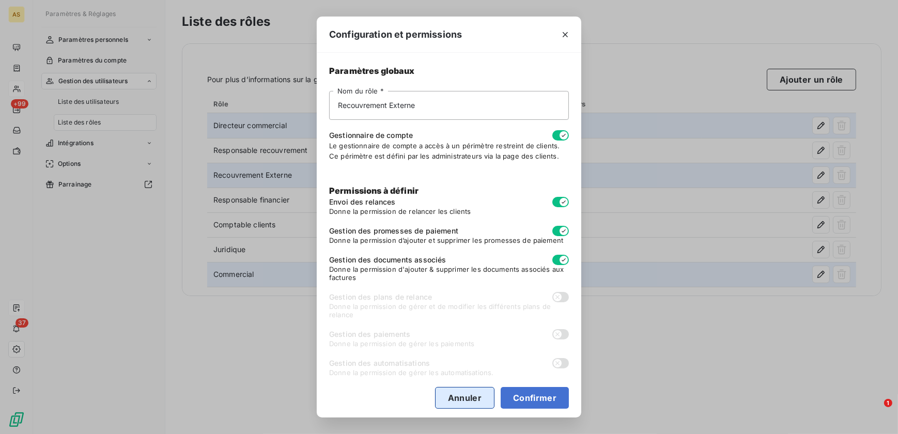
click at [461, 377] on button "Annuler" at bounding box center [464, 398] width 59 height 22
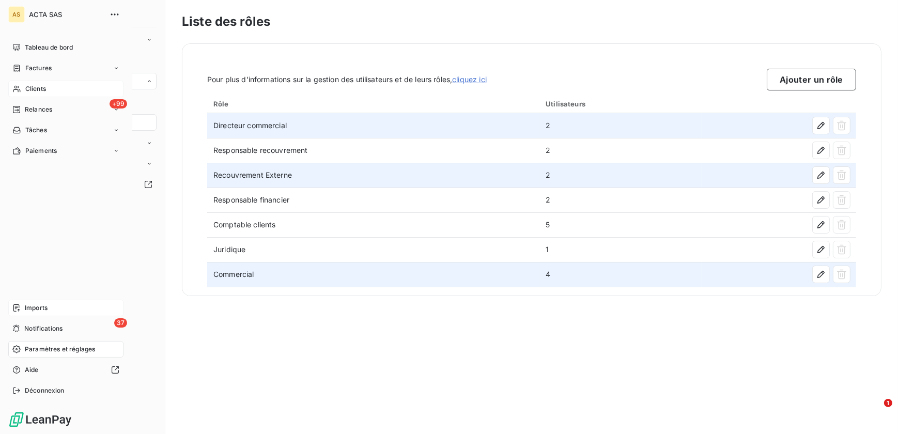
click at [43, 82] on div "Clients" at bounding box center [65, 89] width 115 height 17
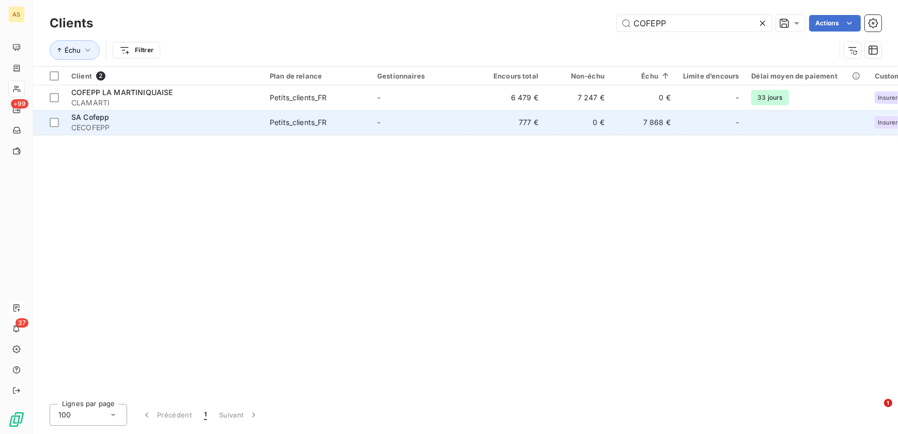
click at [102, 114] on span "SA Cofepp" at bounding box center [90, 117] width 38 height 9
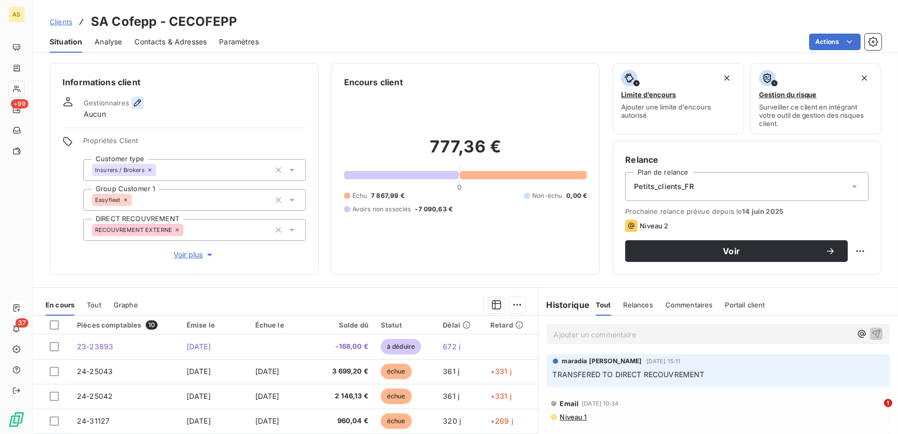
click at [139, 104] on icon "button" at bounding box center [137, 103] width 10 height 10
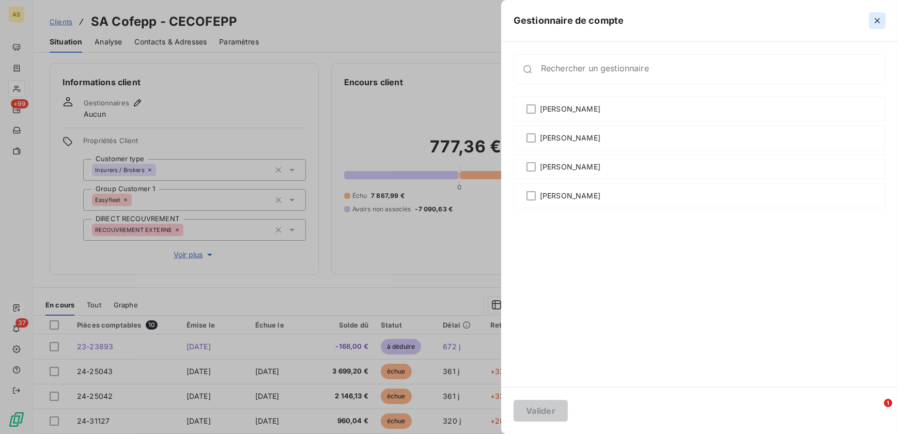
click at [717, 22] on icon "button" at bounding box center [877, 21] width 10 height 10
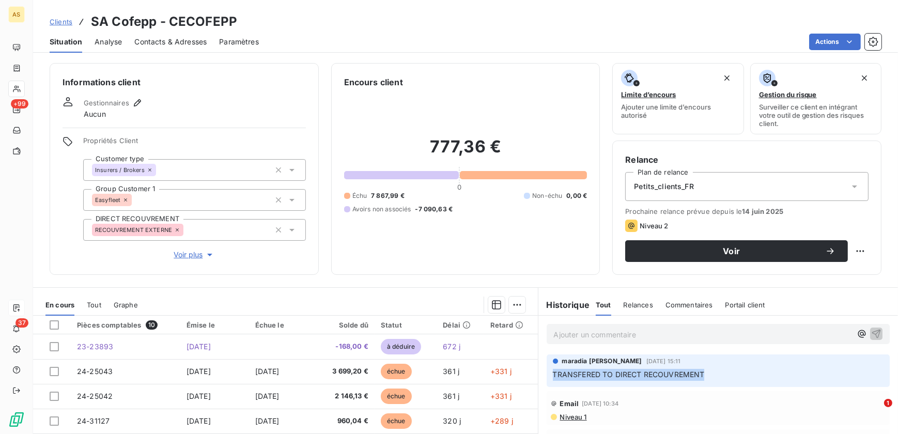
drag, startPoint x: 699, startPoint y: 377, endPoint x: 543, endPoint y: 386, distance: 155.8
click at [547, 377] on div "maradia [PERSON_NAME] [DATE] 15:11 TRANSFERED TO DIRECT RECOUVREMENT" at bounding box center [719, 370] width 344 height 33
click at [660, 373] on span "TRANSFERED TO DIRECT RECOUVREMENT" at bounding box center [629, 374] width 152 height 9
drag, startPoint x: 703, startPoint y: 370, endPoint x: 661, endPoint y: 375, distance: 41.5
click at [661, 375] on p "TRANSFERED TO DIRECT RECOUVREMENT" at bounding box center [718, 375] width 331 height 12
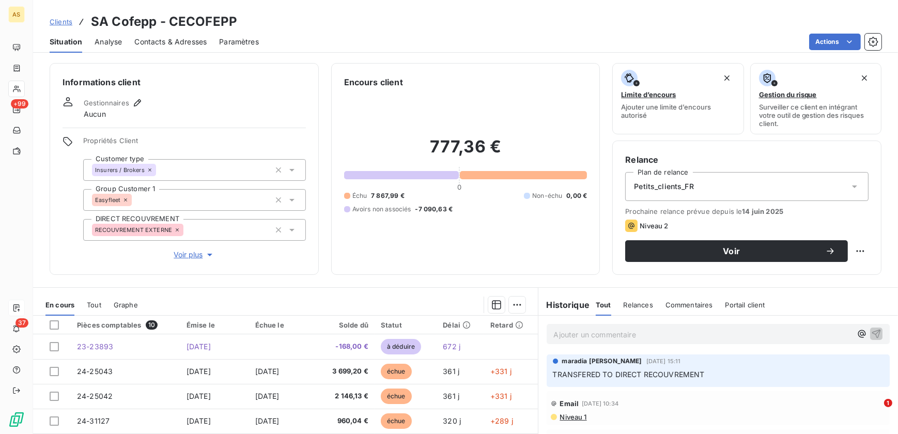
click at [377, 23] on div "Clients SA Cofepp - CECOFEPP" at bounding box center [465, 21] width 865 height 19
click at [64, 22] on span "Clients" at bounding box center [61, 22] width 23 height 8
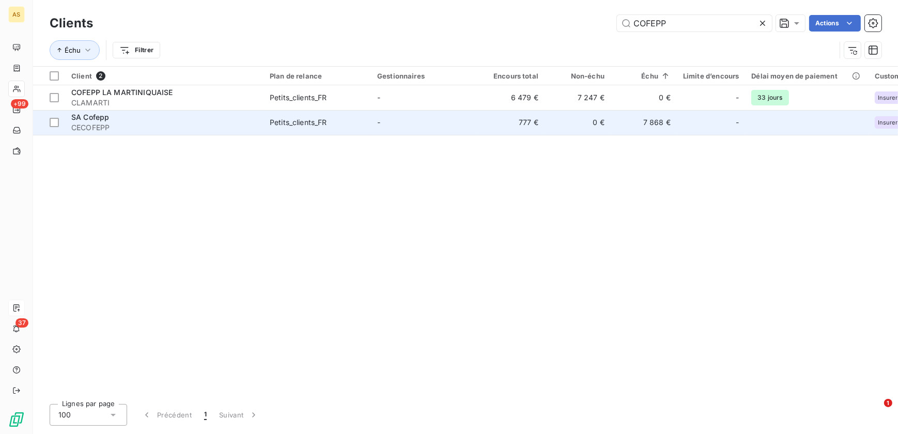
click at [113, 116] on div "SA Cofepp" at bounding box center [164, 117] width 186 height 10
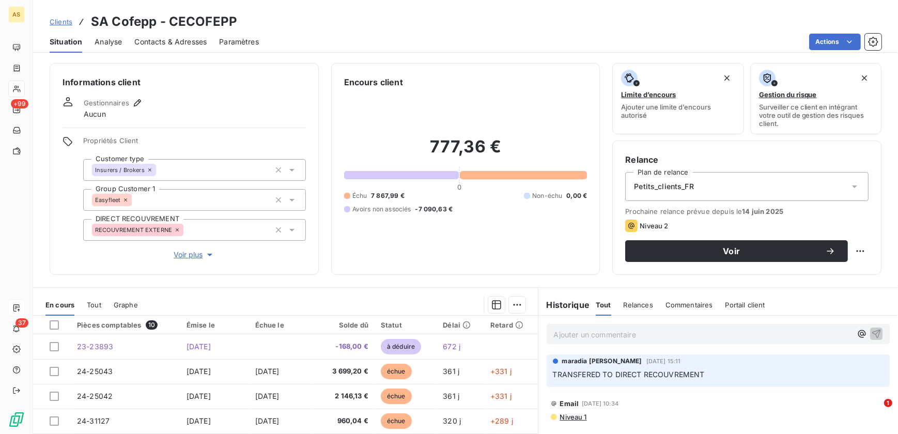
click at [183, 45] on span "Contacts & Adresses" at bounding box center [170, 42] width 72 height 10
